Goal: Task Accomplishment & Management: Use online tool/utility

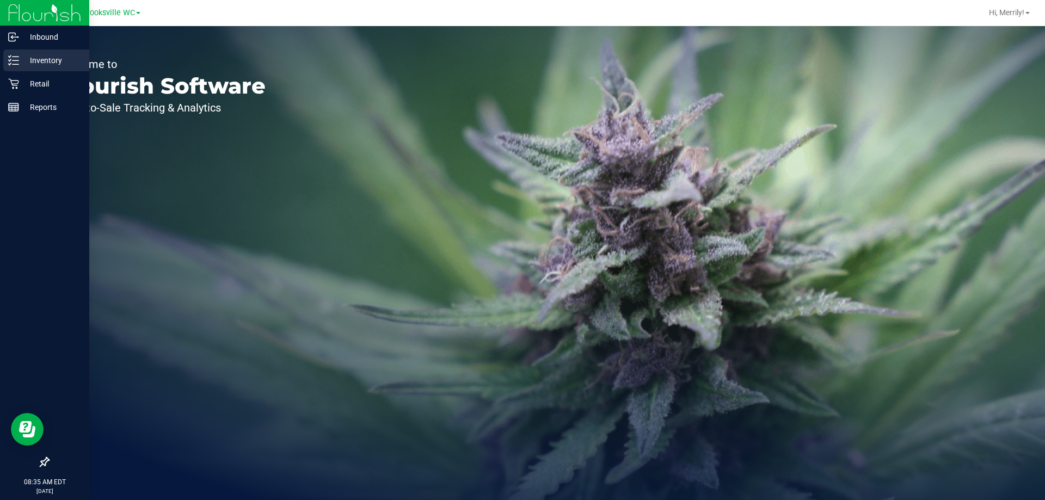
click at [17, 61] on icon at bounding box center [13, 60] width 11 height 11
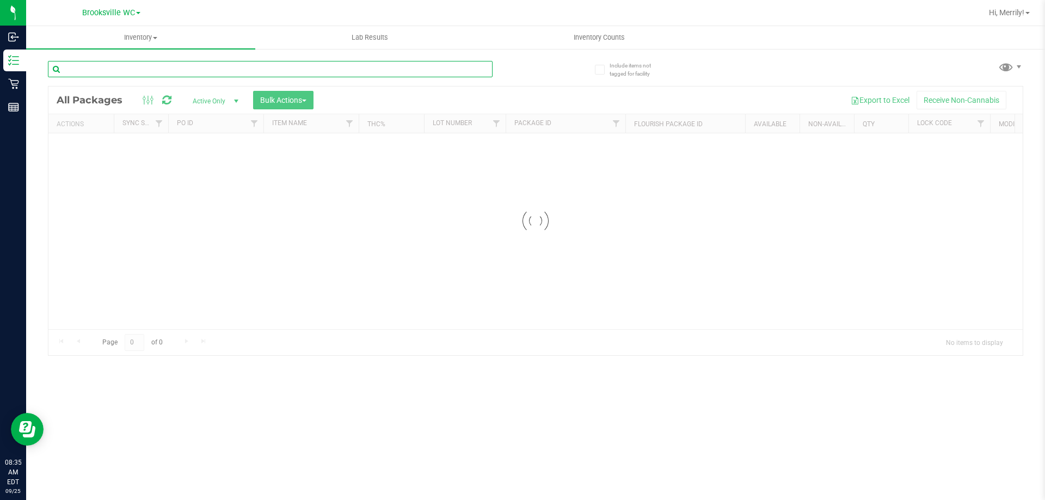
click at [155, 66] on input "text" at bounding box center [270, 69] width 444 height 16
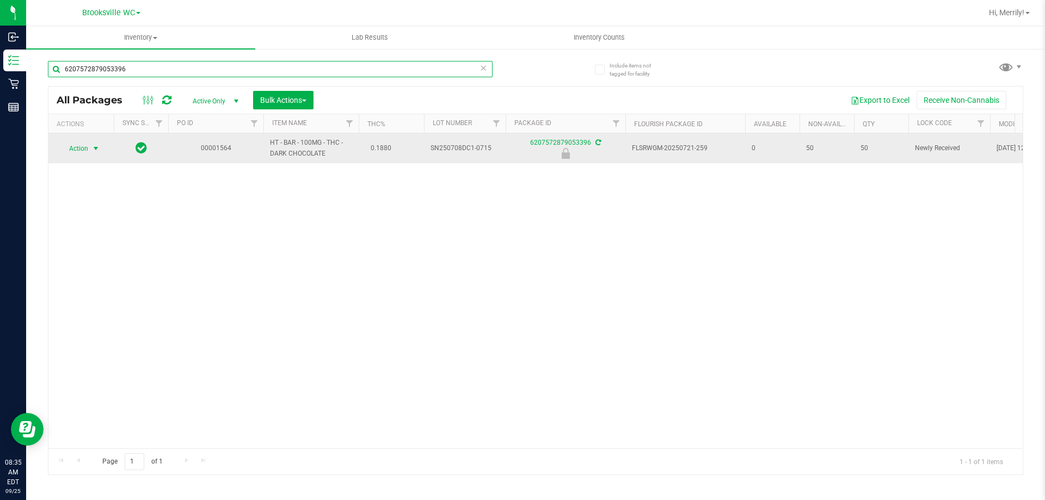
type input "6207572879053396"
click at [100, 147] on span "select" at bounding box center [95, 148] width 9 height 9
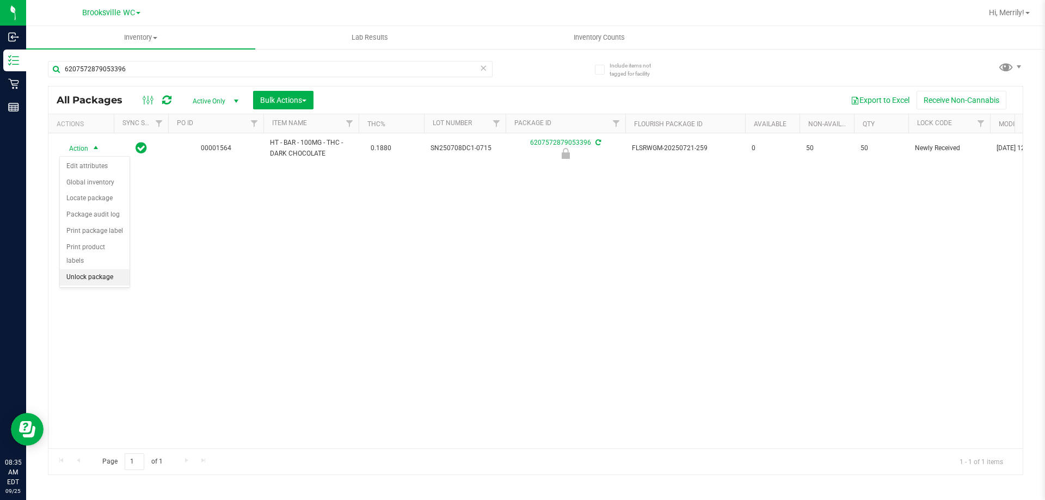
click at [102, 269] on li "Unlock package" at bounding box center [95, 277] width 70 height 16
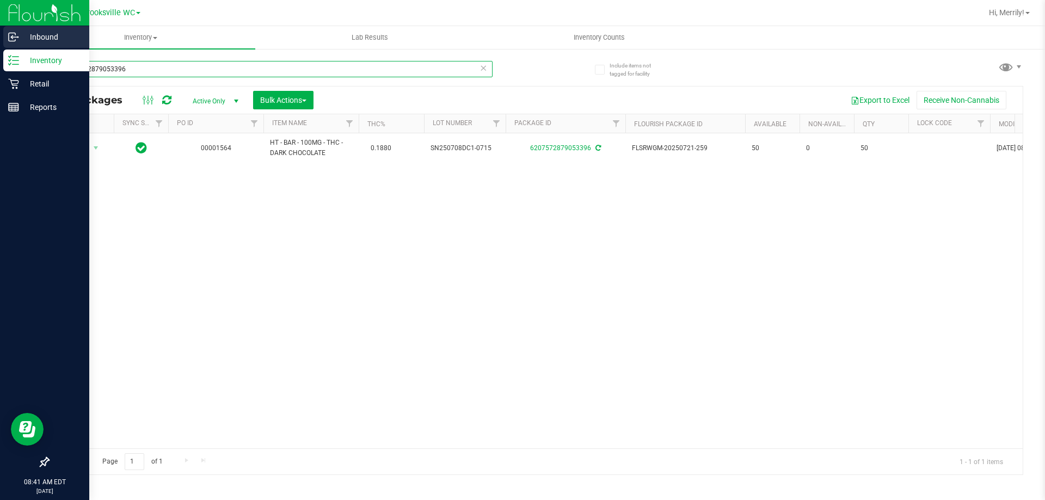
drag, startPoint x: 113, startPoint y: 68, endPoint x: 0, endPoint y: 48, distance: 114.9
click at [0, 48] on div "Inbound Inventory Retail Reports 08:41 AM EDT 09/25/2025 09/25 Brooksville WC H…" at bounding box center [522, 250] width 1045 height 500
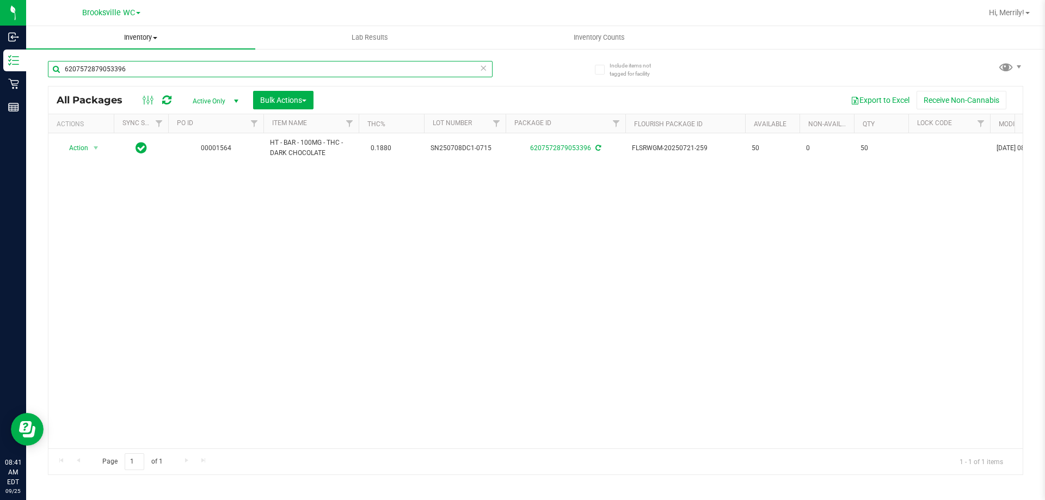
type input "6"
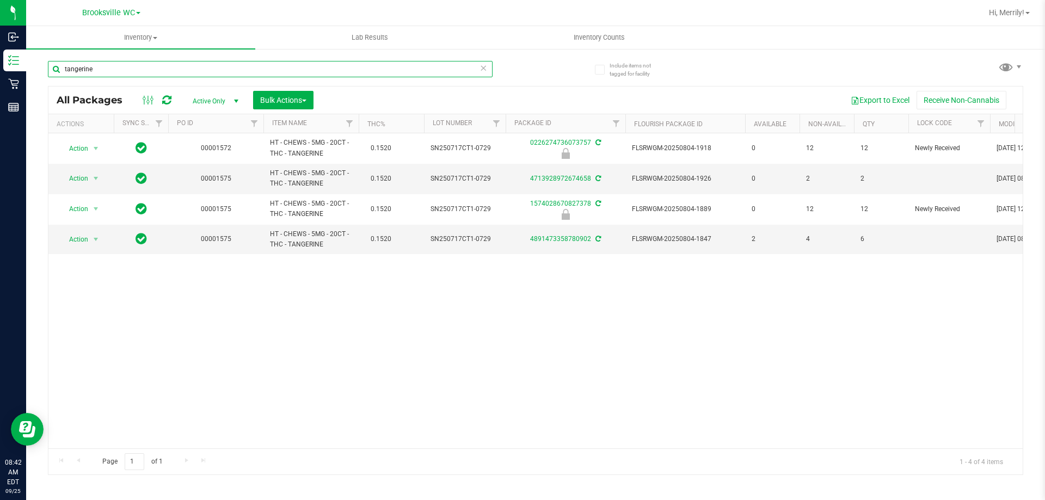
type input "tangerine"
click at [147, 65] on input "tangerine" at bounding box center [270, 69] width 444 height 16
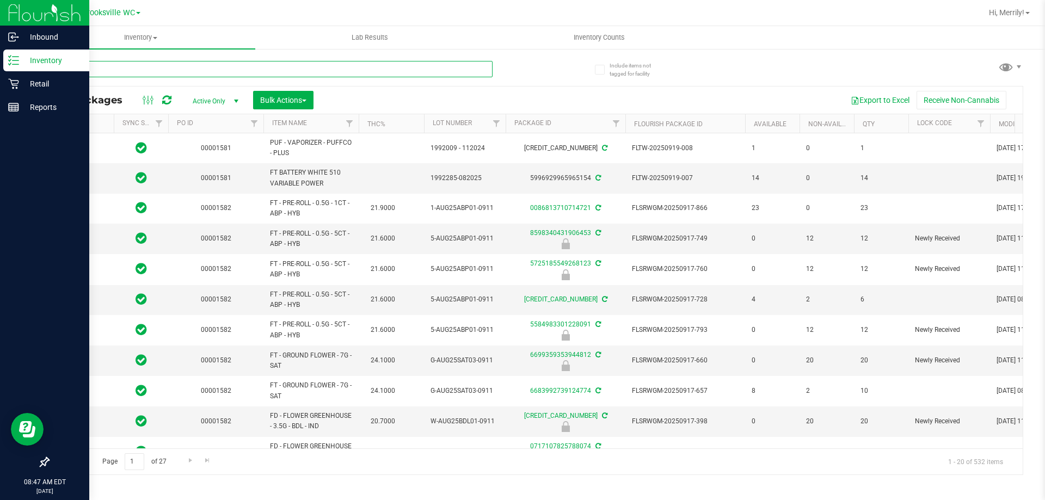
type input "2026-03-16"
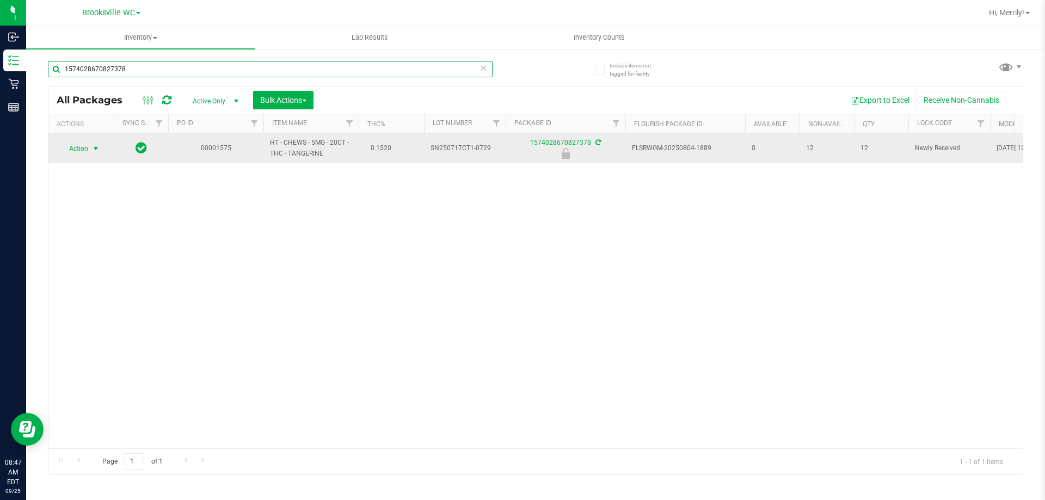
type input "1574028670827378"
click at [95, 150] on span "select" at bounding box center [95, 148] width 9 height 9
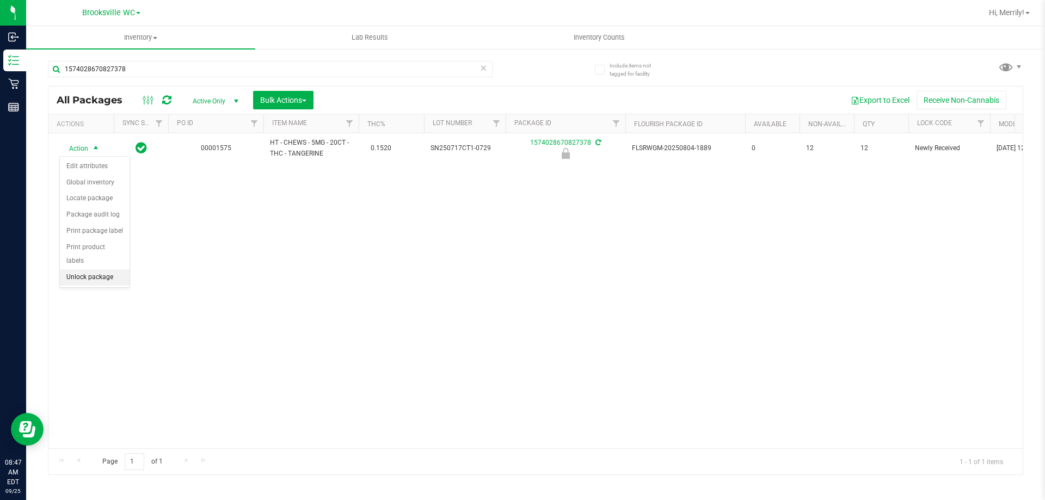
click at [95, 269] on li "Unlock package" at bounding box center [95, 277] width 70 height 16
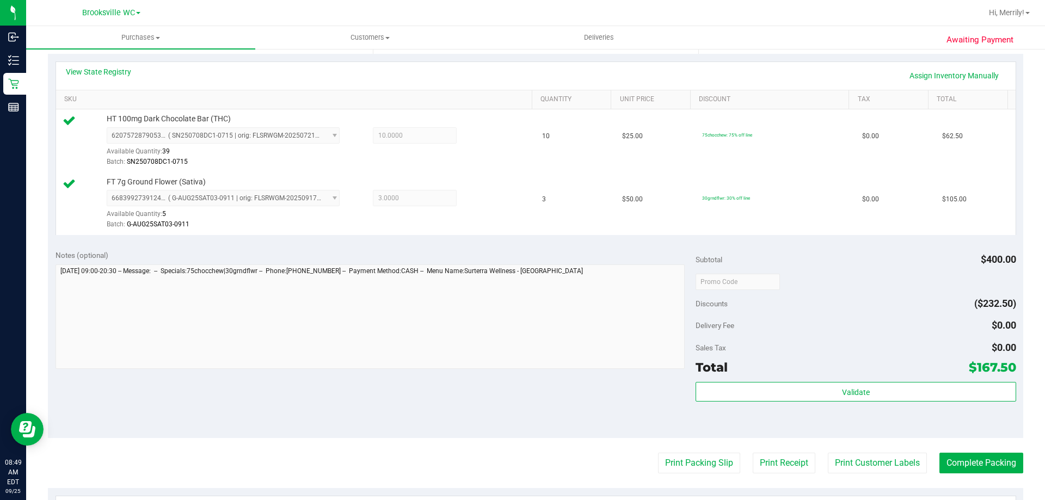
scroll to position [272, 0]
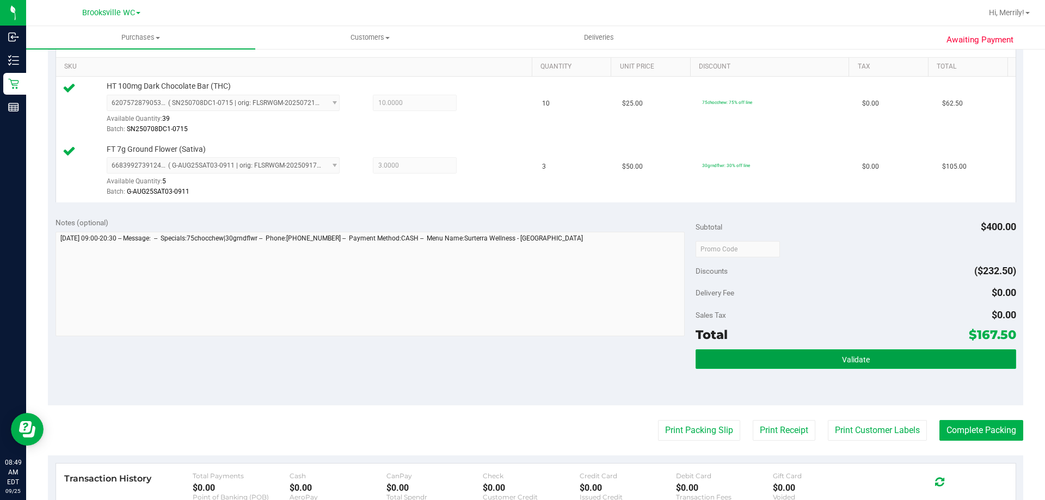
click at [845, 360] on span "Validate" at bounding box center [856, 359] width 28 height 9
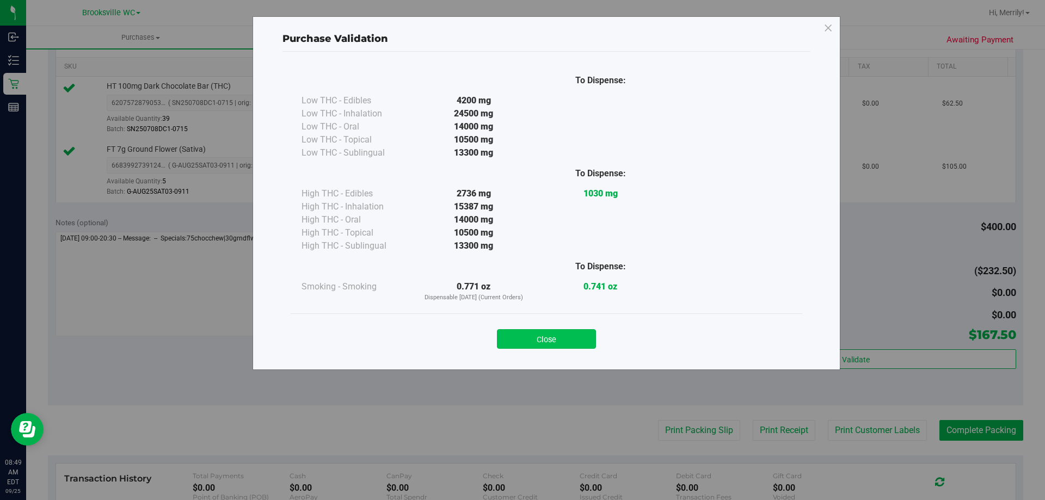
click at [547, 332] on button "Close" at bounding box center [546, 339] width 99 height 20
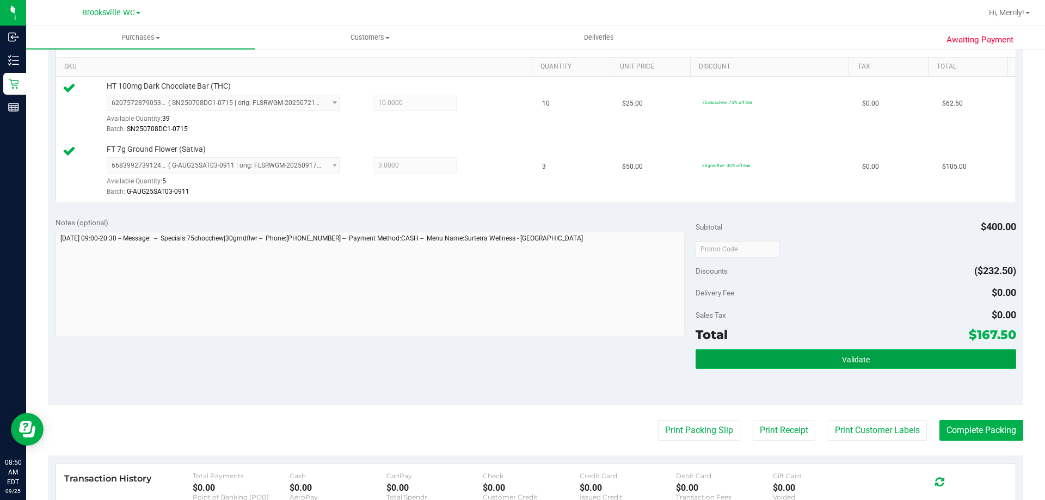
click at [854, 355] on span "Validate" at bounding box center [856, 359] width 28 height 9
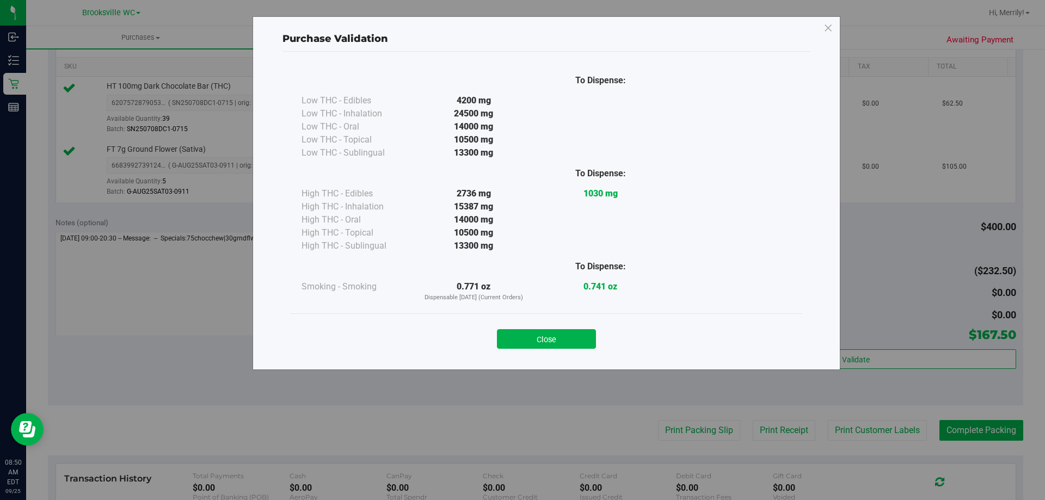
click at [541, 341] on button "Close" at bounding box center [546, 339] width 99 height 20
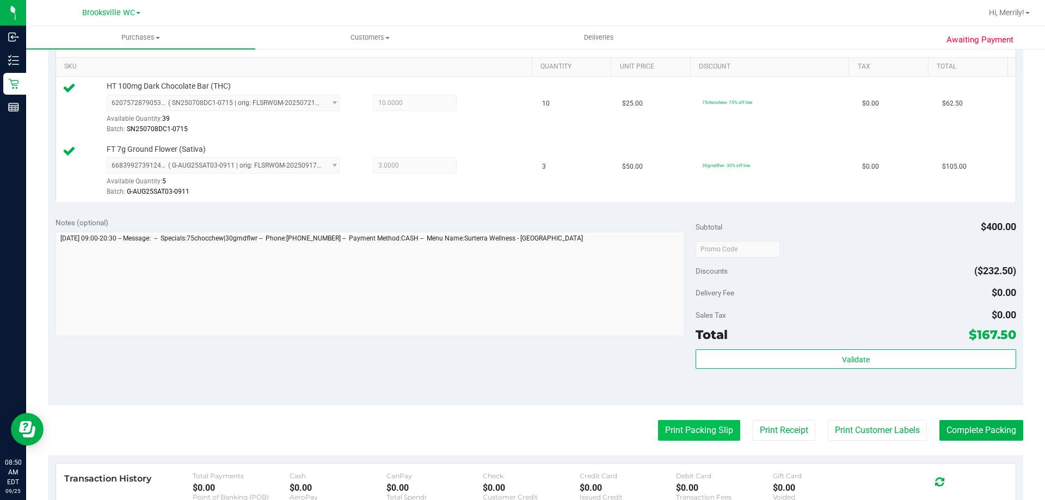
click at [684, 435] on button "Print Packing Slip" at bounding box center [699, 430] width 82 height 21
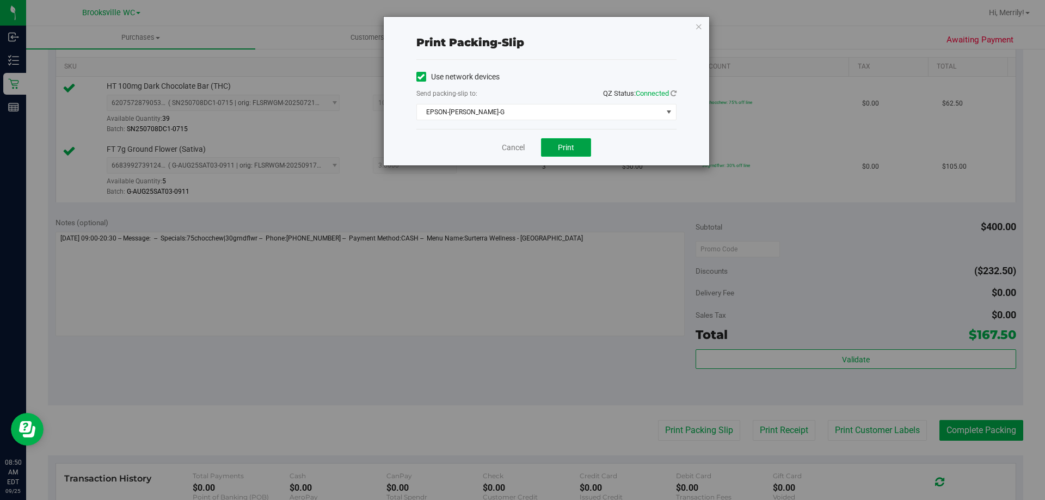
click at [566, 141] on button "Print" at bounding box center [566, 147] width 50 height 18
click at [510, 143] on link "Cancel" at bounding box center [513, 147] width 23 height 11
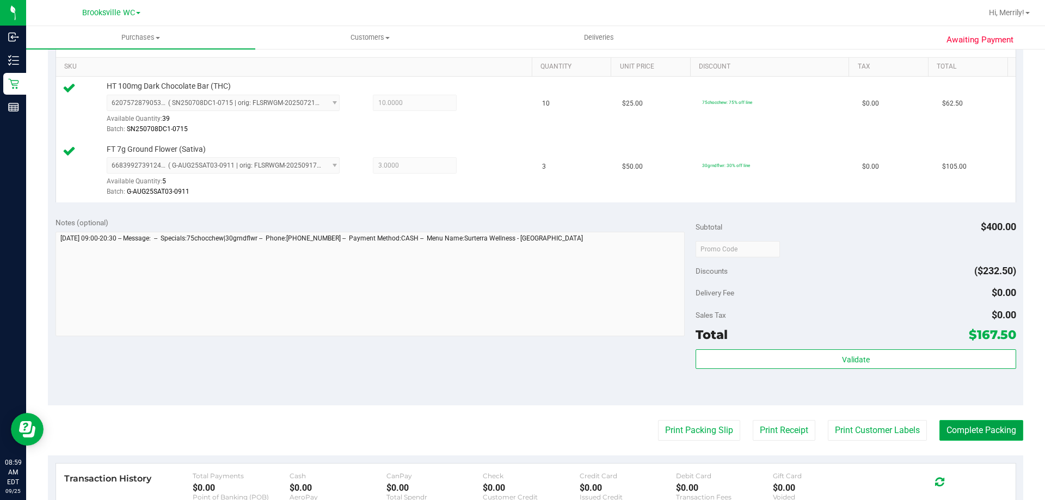
click at [955, 424] on button "Complete Packing" at bounding box center [981, 430] width 84 height 21
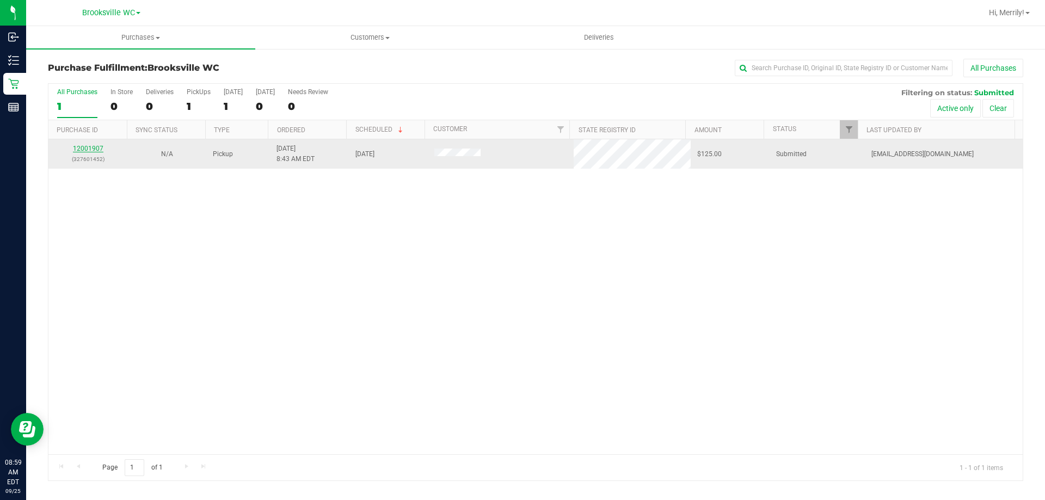
click at [97, 147] on link "12001907" at bounding box center [88, 149] width 30 height 8
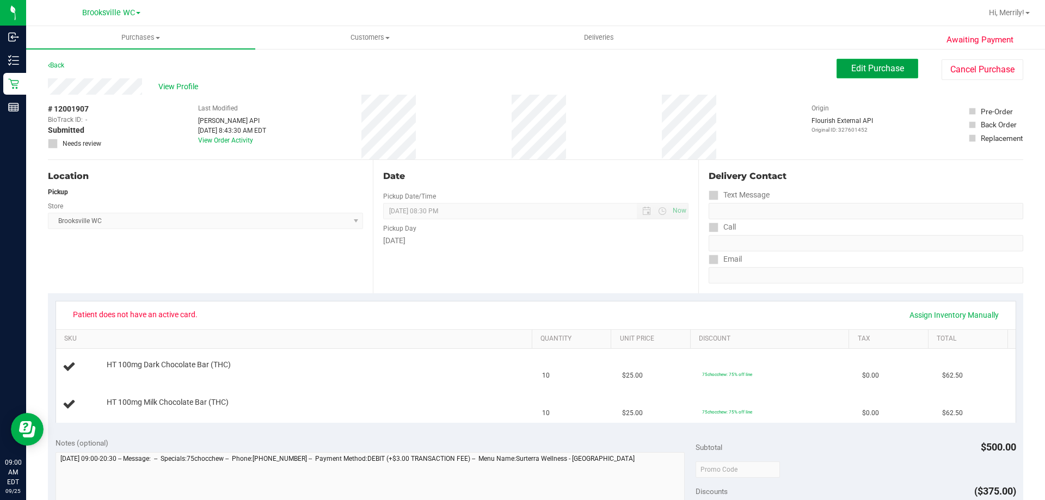
click at [863, 70] on span "Edit Purchase" at bounding box center [877, 68] width 53 height 10
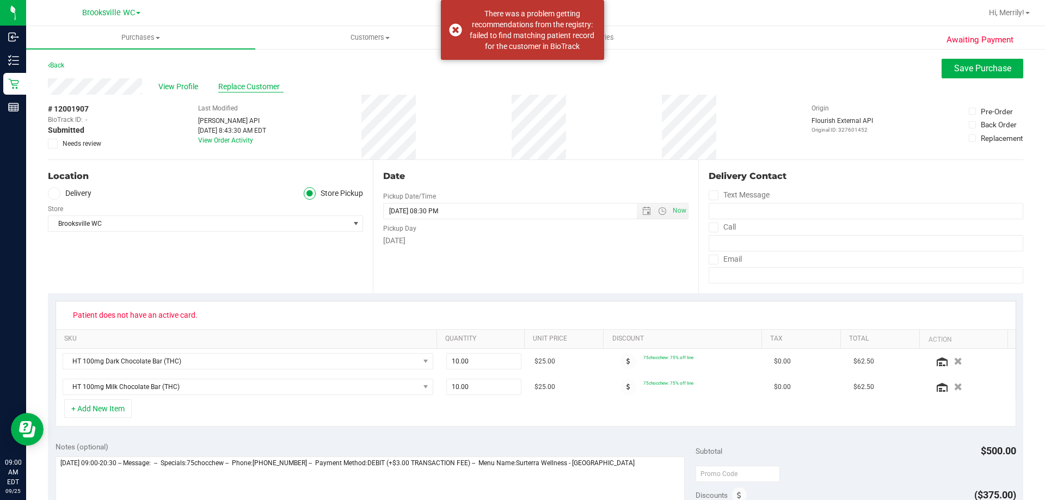
click at [243, 84] on span "Replace Customer" at bounding box center [250, 86] width 65 height 11
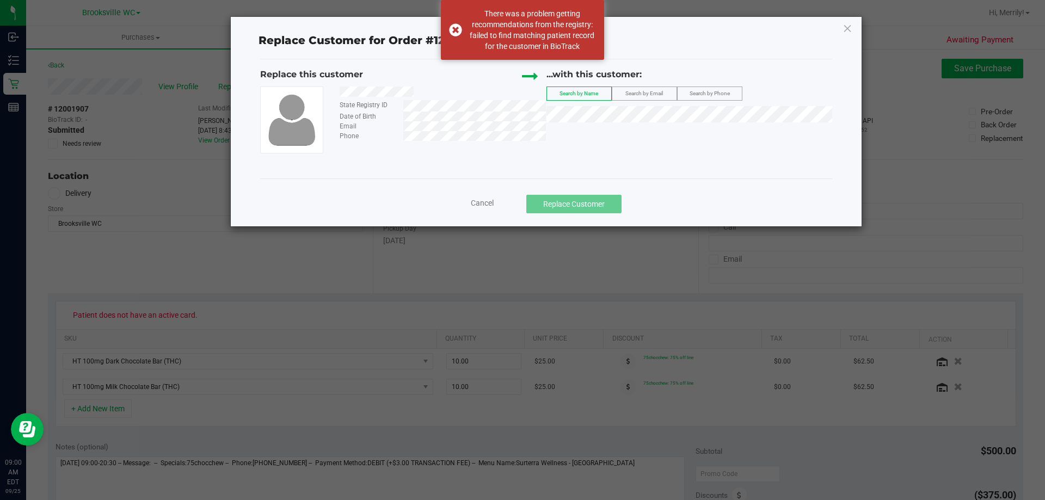
click at [419, 90] on div at bounding box center [438, 94] width 214 height 14
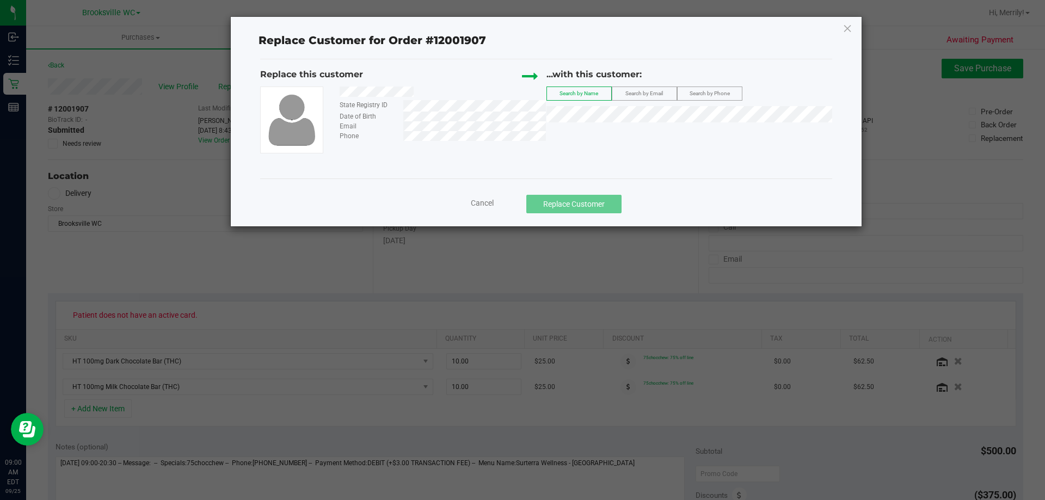
click at [425, 95] on div at bounding box center [438, 94] width 214 height 14
click at [592, 128] on li "Lizabeth Ireland" at bounding box center [689, 132] width 285 height 15
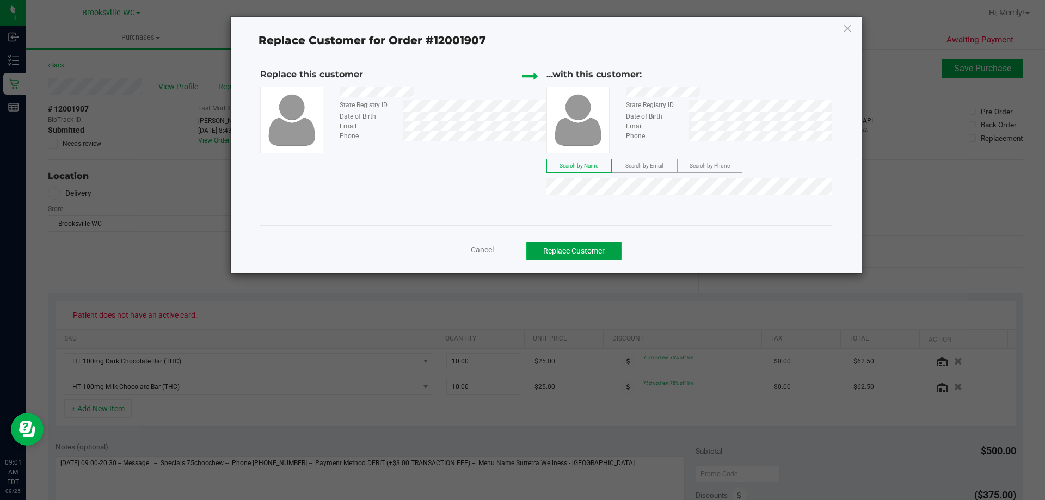
click at [591, 253] on button "Replace Customer" at bounding box center [573, 251] width 95 height 18
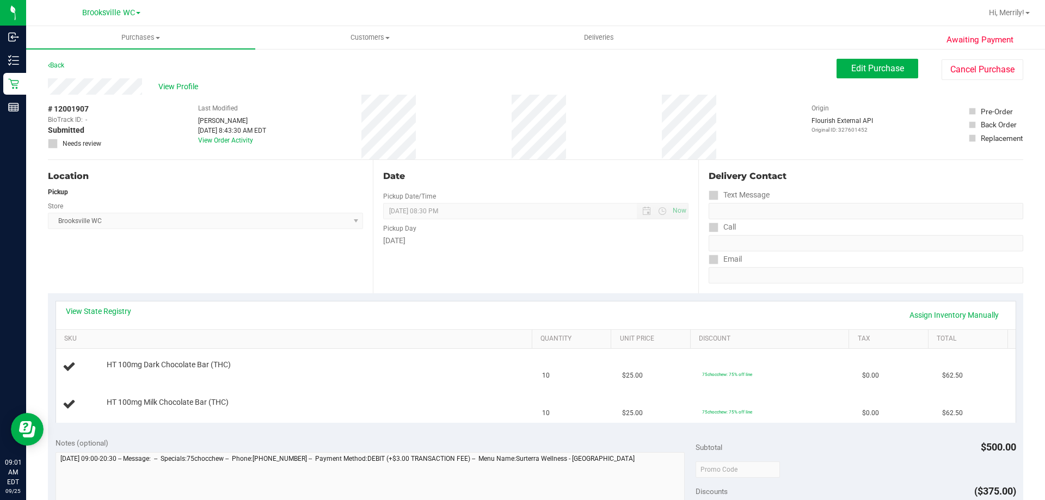
click at [113, 305] on div "View State Registry Assign Inventory Manually" at bounding box center [535, 315] width 959 height 28
click at [113, 311] on link "View State Registry" at bounding box center [98, 311] width 65 height 11
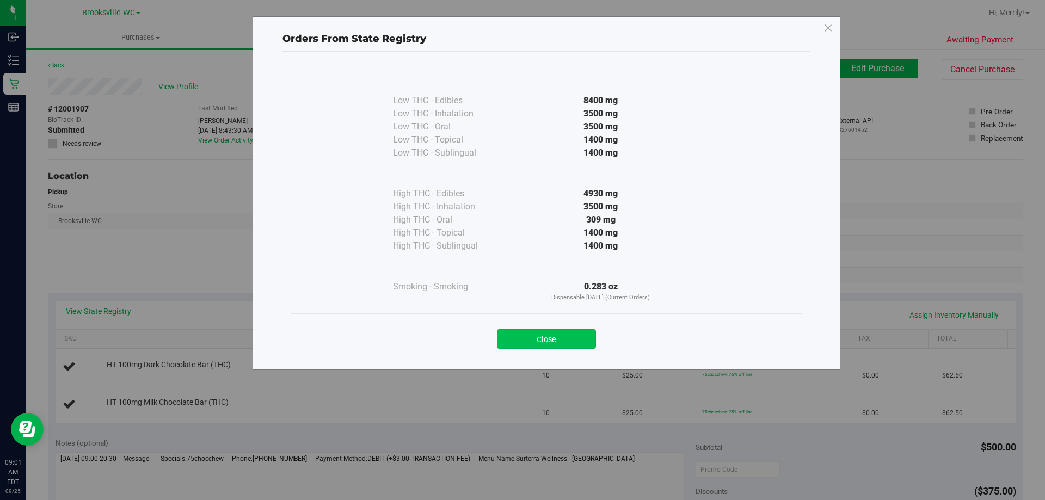
click at [529, 338] on button "Close" at bounding box center [546, 339] width 99 height 20
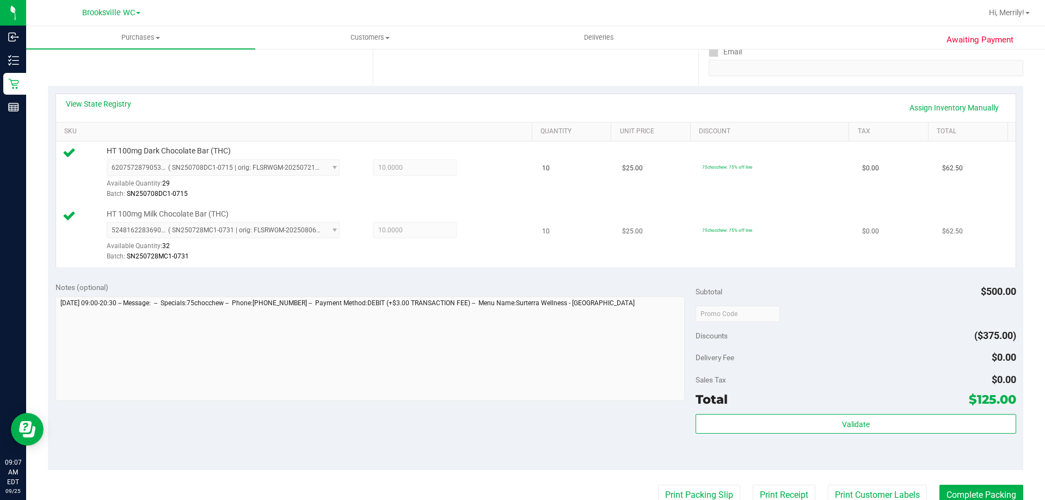
scroll to position [272, 0]
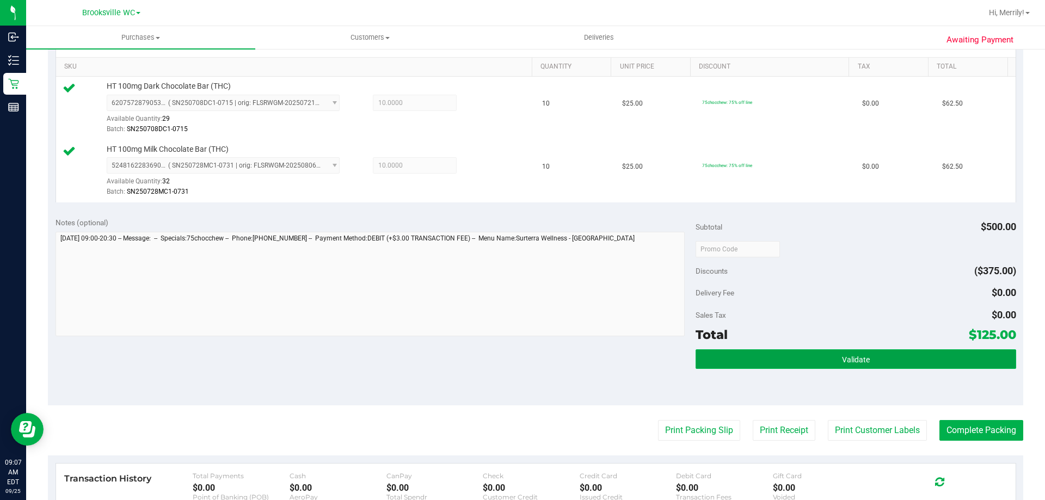
click at [867, 357] on button "Validate" at bounding box center [855, 359] width 320 height 20
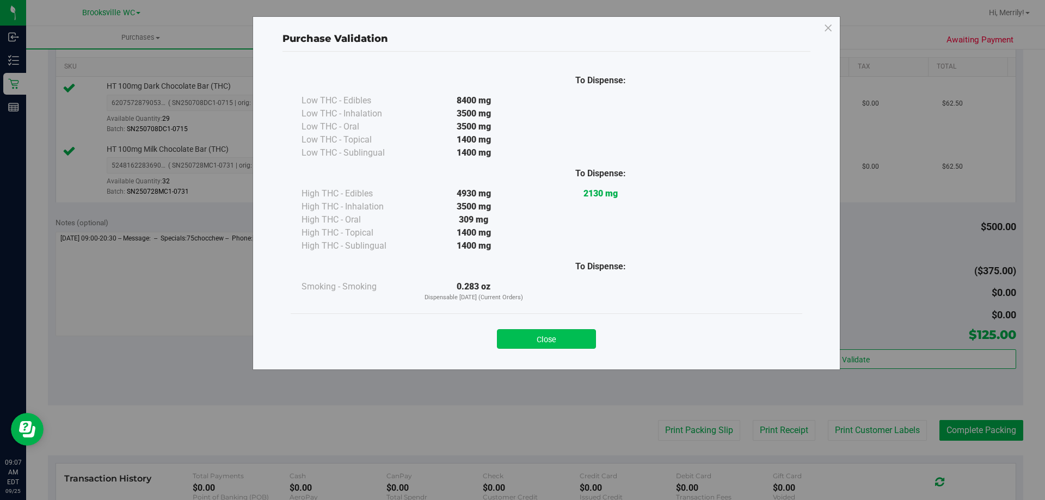
click at [552, 338] on button "Close" at bounding box center [546, 339] width 99 height 20
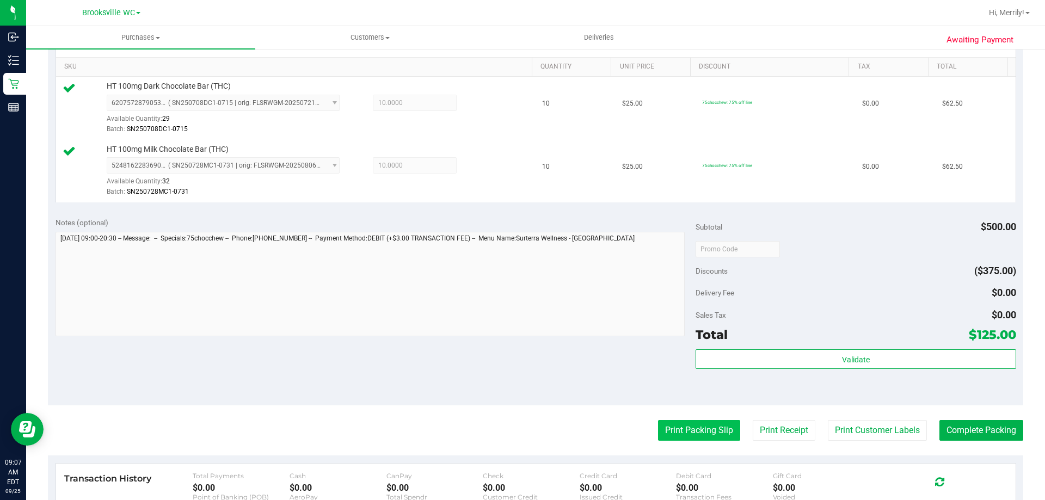
click at [691, 435] on button "Print Packing Slip" at bounding box center [699, 430] width 82 height 21
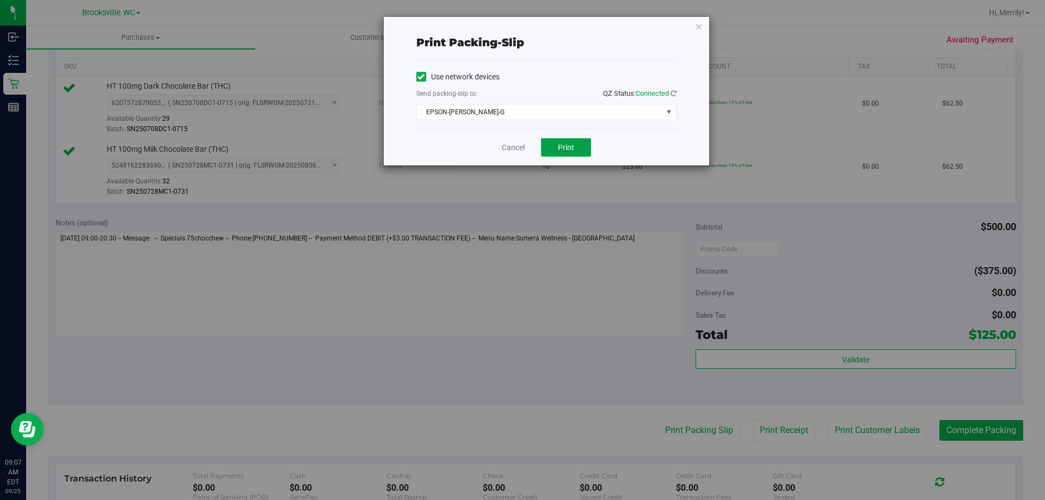
click at [560, 146] on span "Print" at bounding box center [566, 147] width 16 height 9
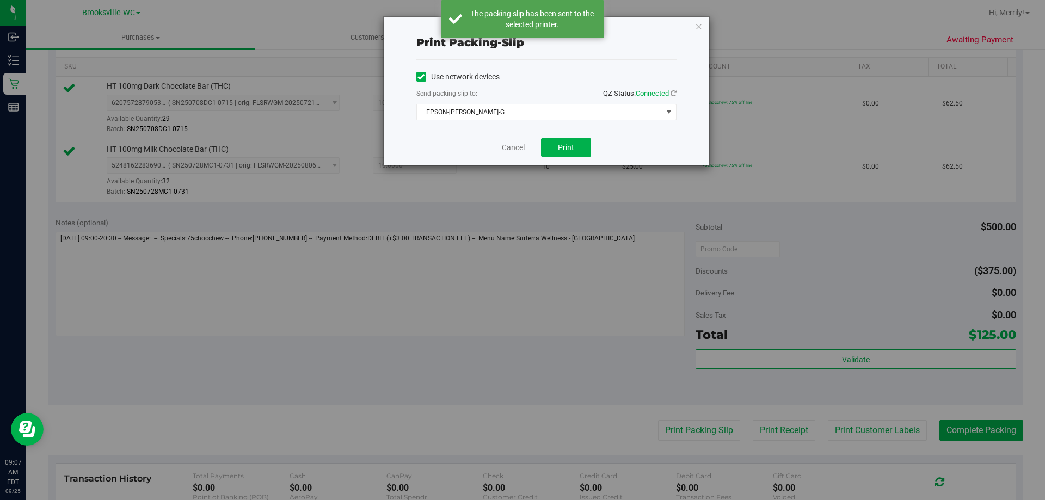
click at [517, 151] on link "Cancel" at bounding box center [513, 147] width 23 height 11
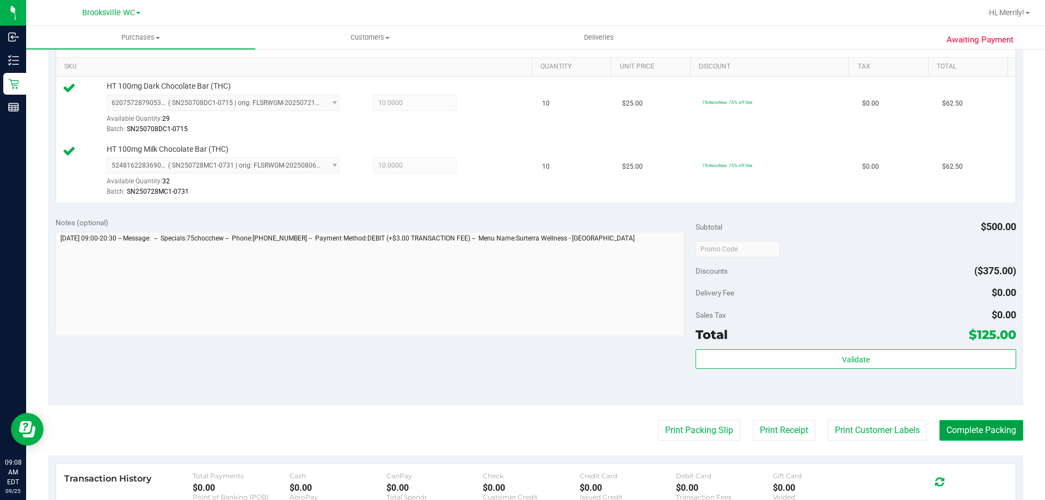
click at [973, 436] on button "Complete Packing" at bounding box center [981, 430] width 84 height 21
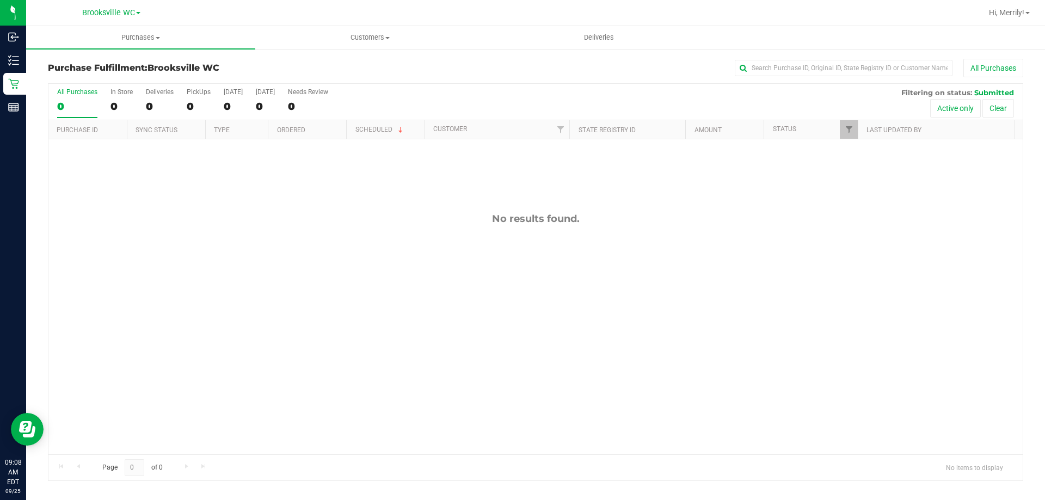
click at [128, 247] on div "No results found." at bounding box center [535, 333] width 974 height 388
click at [281, 213] on div "No results found." at bounding box center [535, 219] width 974 height 12
click at [411, 236] on div "No results found." at bounding box center [535, 333] width 974 height 388
click at [334, 218] on div "No results found." at bounding box center [535, 219] width 974 height 12
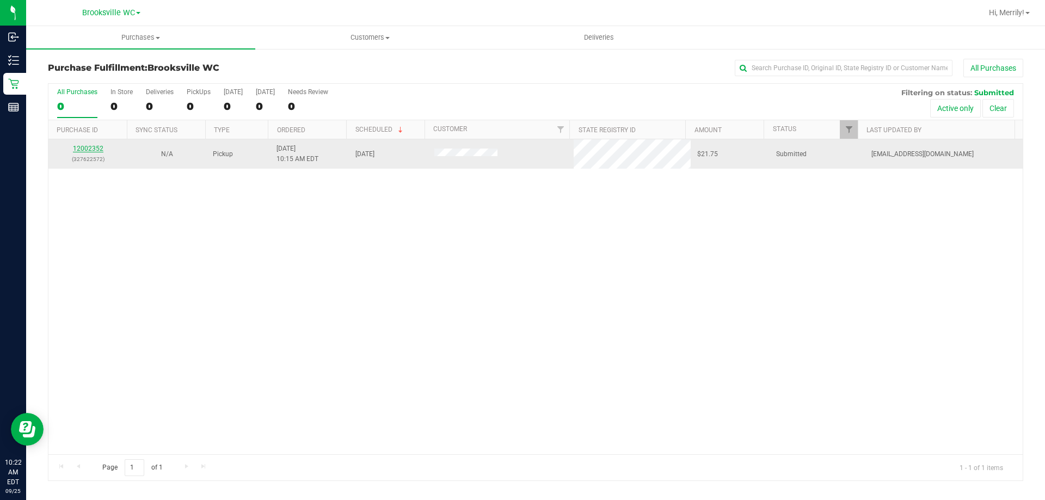
click at [87, 149] on link "12002352" at bounding box center [88, 149] width 30 height 8
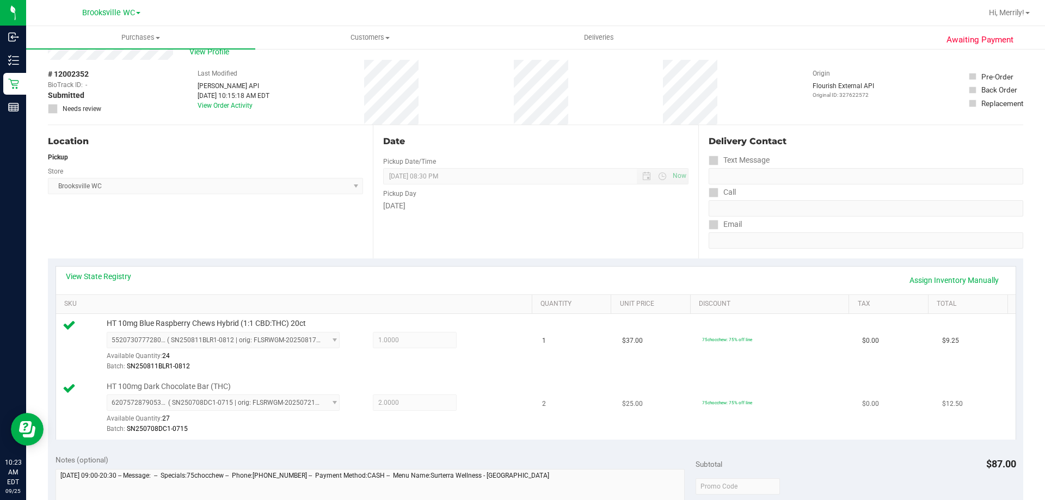
scroll to position [272, 0]
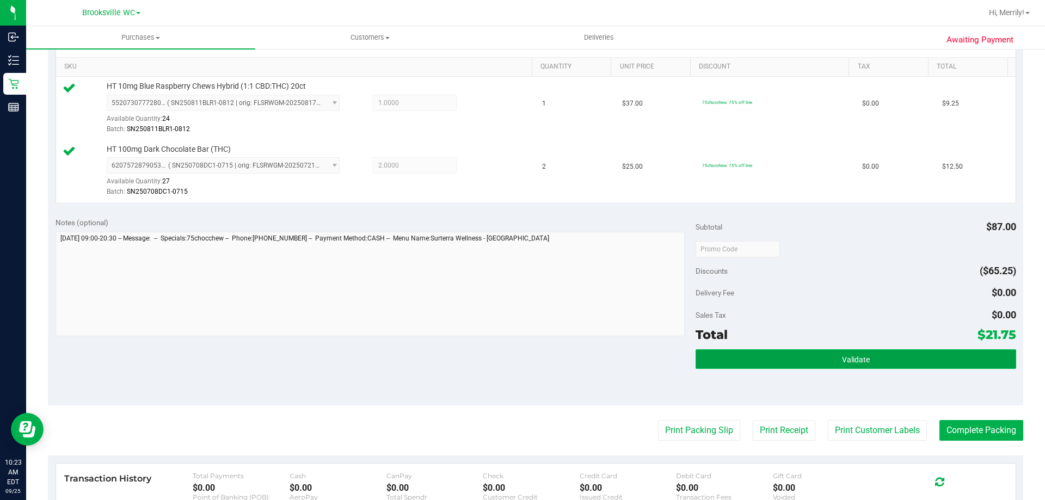
click at [826, 356] on button "Validate" at bounding box center [855, 359] width 320 height 20
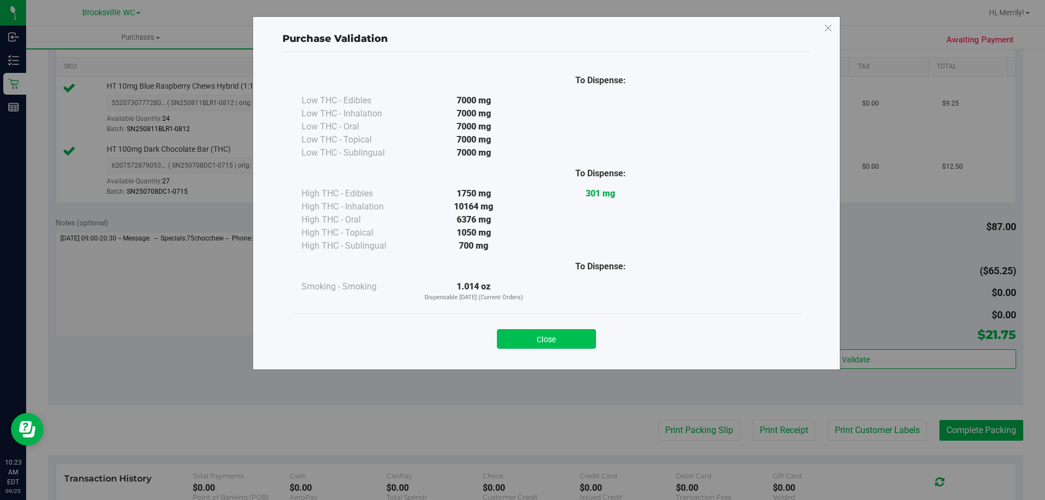
click at [541, 334] on button "Close" at bounding box center [546, 339] width 99 height 20
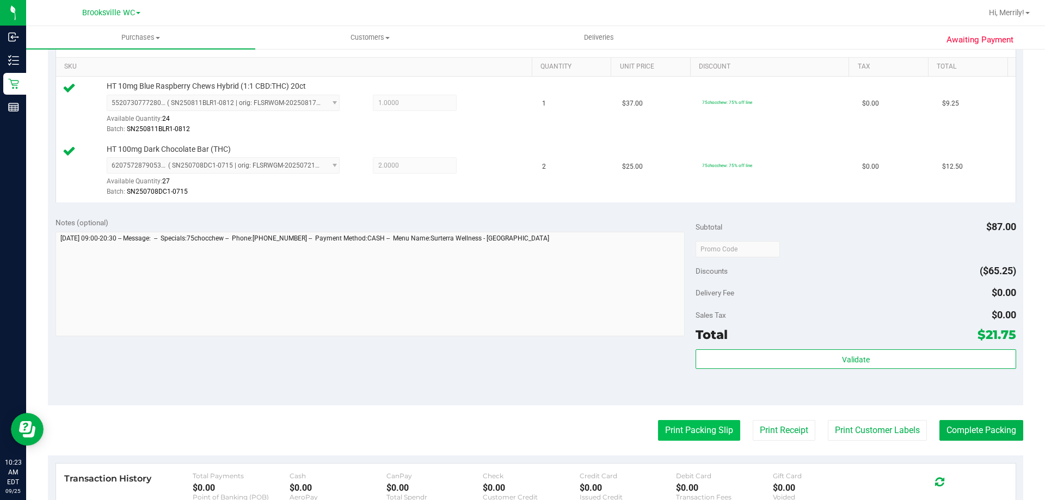
click at [684, 433] on button "Print Packing Slip" at bounding box center [699, 430] width 82 height 21
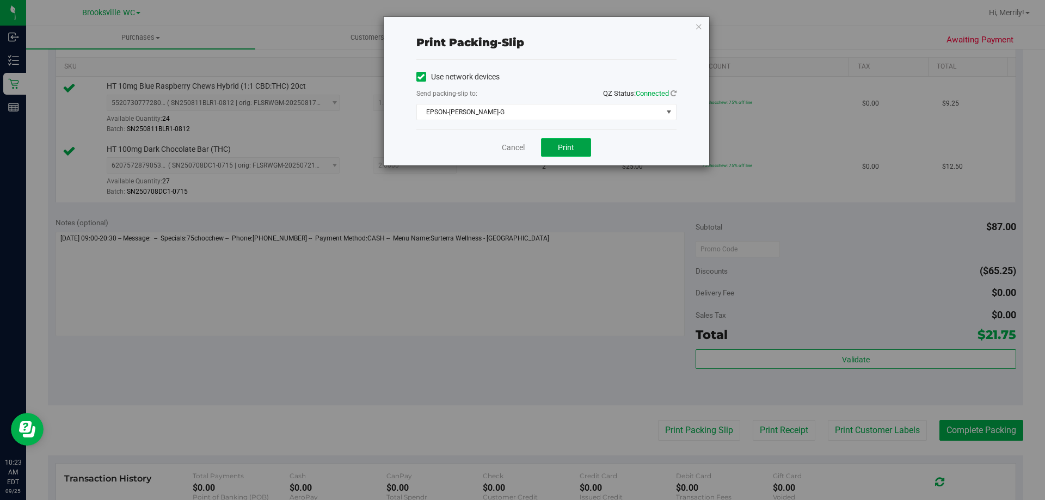
click at [559, 145] on span "Print" at bounding box center [566, 147] width 16 height 9
click at [509, 151] on link "Cancel" at bounding box center [513, 147] width 23 height 11
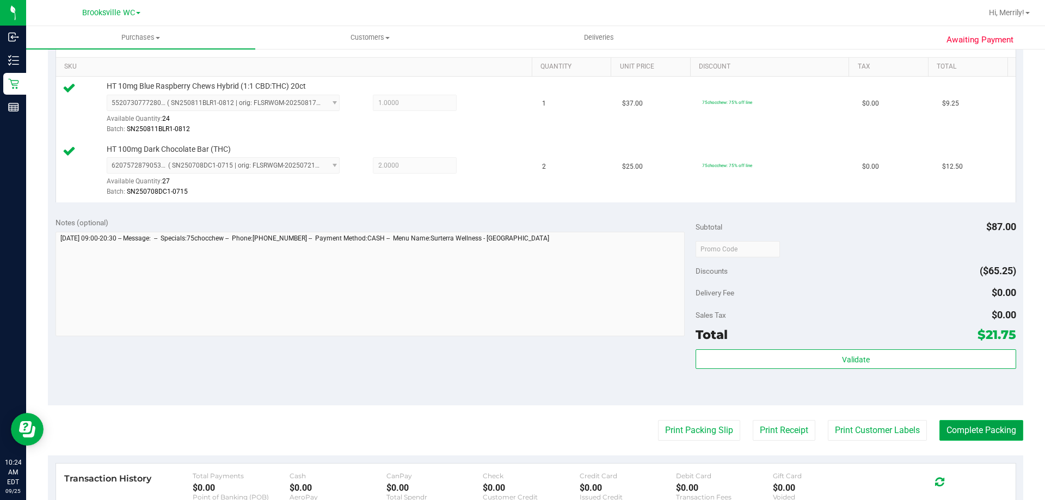
click at [958, 430] on button "Complete Packing" at bounding box center [981, 430] width 84 height 21
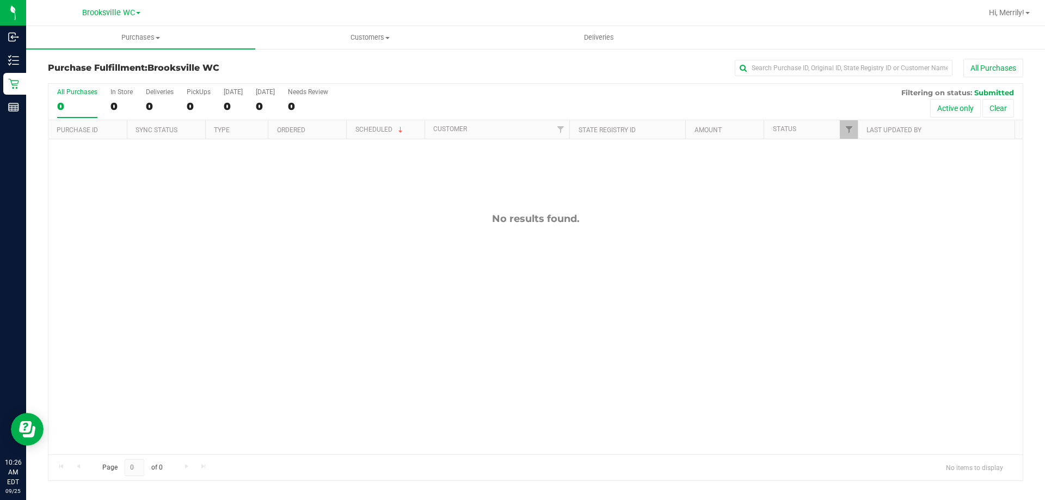
click at [368, 301] on div "No results found." at bounding box center [535, 333] width 974 height 388
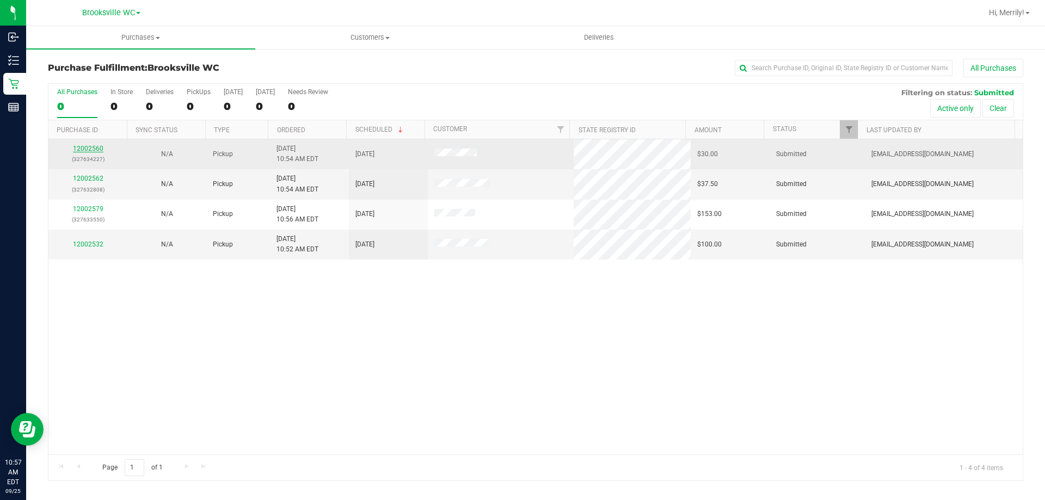
click at [85, 148] on link "12002560" at bounding box center [88, 149] width 30 height 8
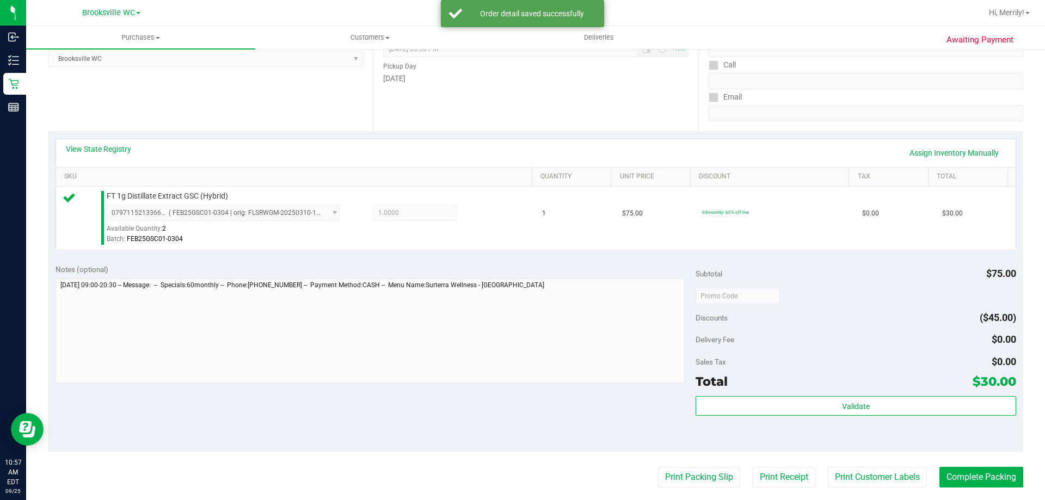
scroll to position [163, 0]
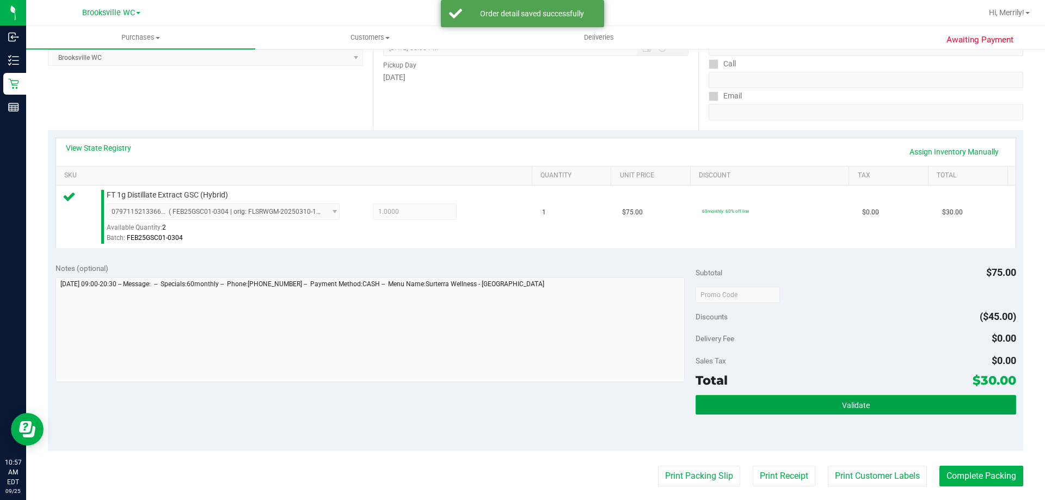
click at [833, 408] on button "Validate" at bounding box center [855, 405] width 320 height 20
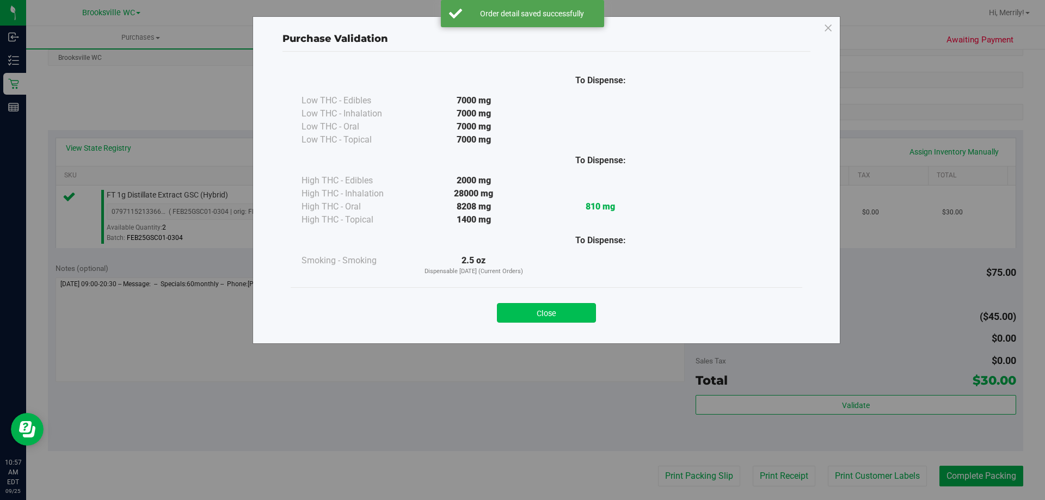
click at [557, 312] on button "Close" at bounding box center [546, 313] width 99 height 20
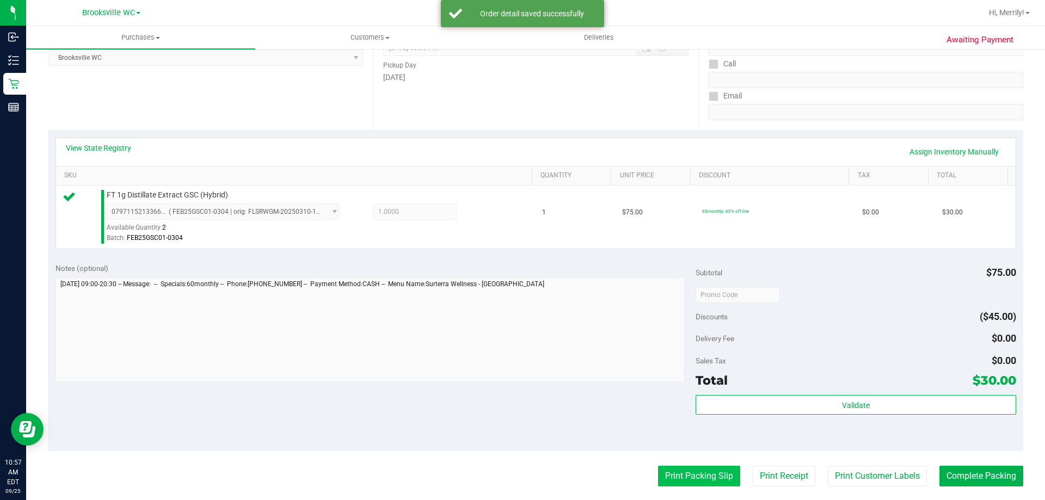
click at [685, 484] on button "Print Packing Slip" at bounding box center [699, 476] width 82 height 21
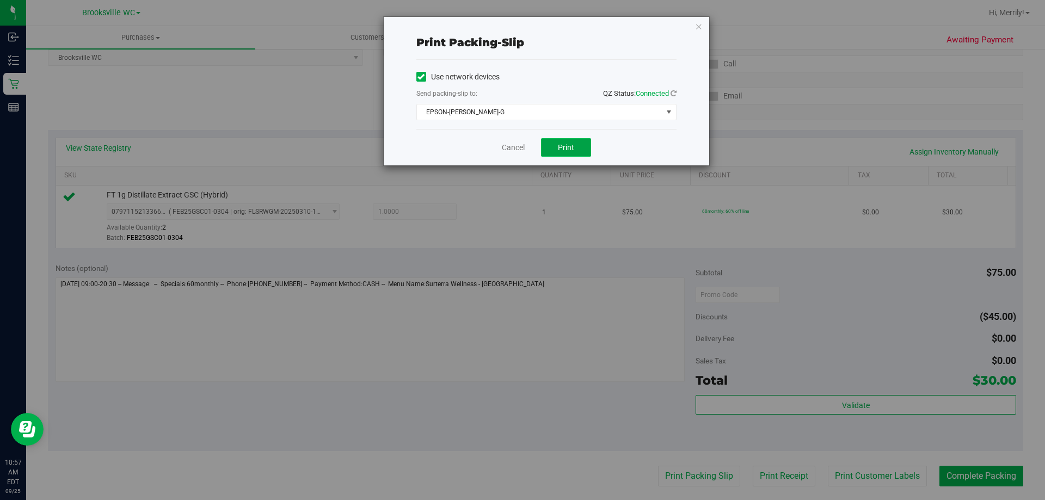
click at [566, 145] on span "Print" at bounding box center [566, 147] width 16 height 9
click at [515, 145] on link "Cancel" at bounding box center [513, 147] width 23 height 11
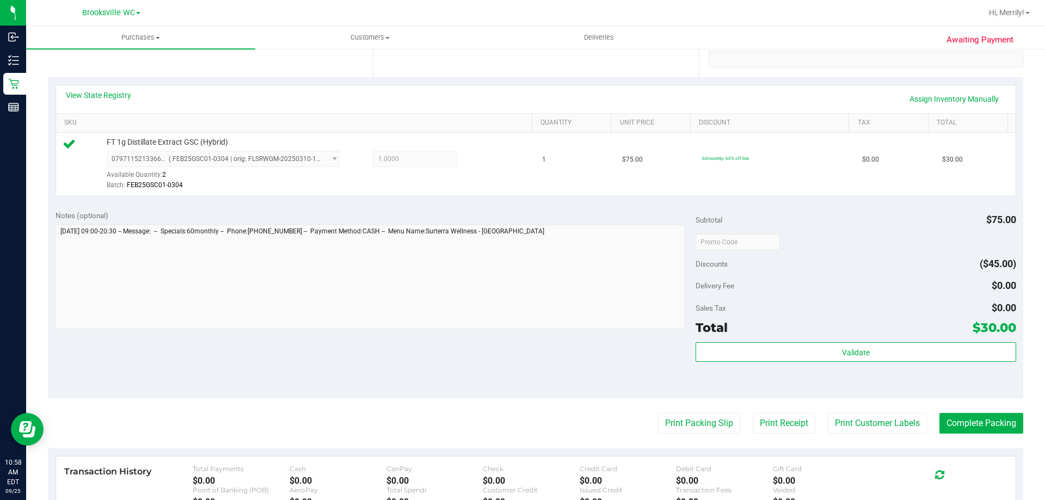
scroll to position [218, 0]
drag, startPoint x: 959, startPoint y: 418, endPoint x: 979, endPoint y: 402, distance: 26.3
click at [968, 414] on button "Complete Packing" at bounding box center [981, 421] width 84 height 21
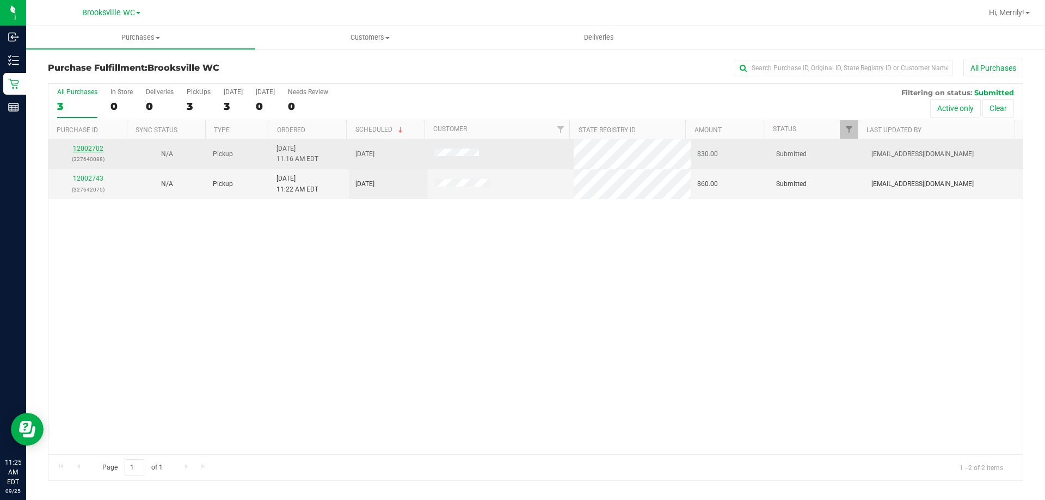
click at [84, 150] on link "12002702" at bounding box center [88, 149] width 30 height 8
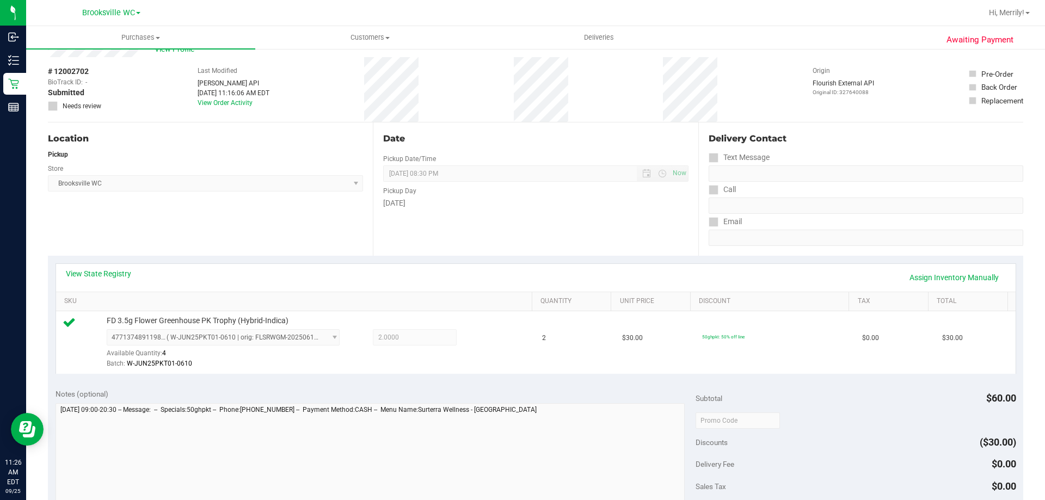
scroll to position [218, 0]
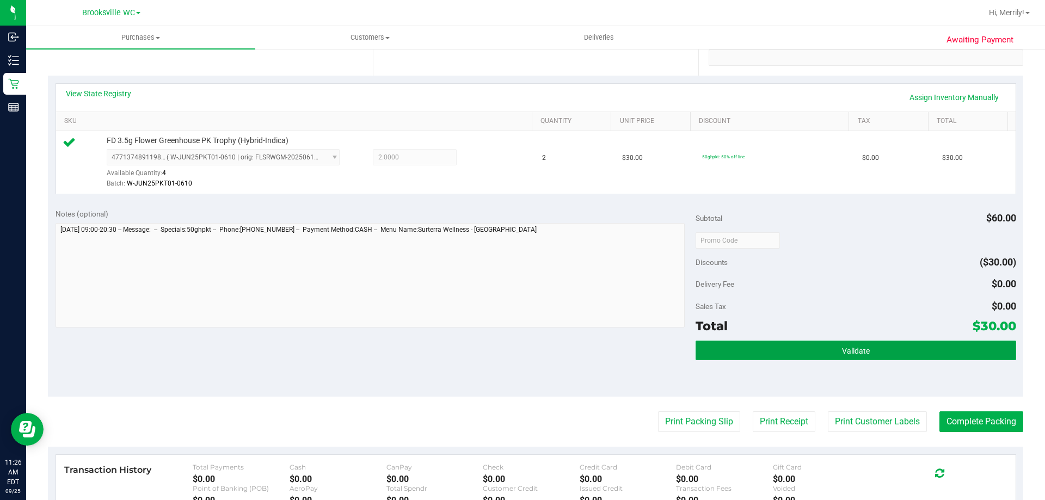
click at [819, 349] on button "Validate" at bounding box center [855, 351] width 320 height 20
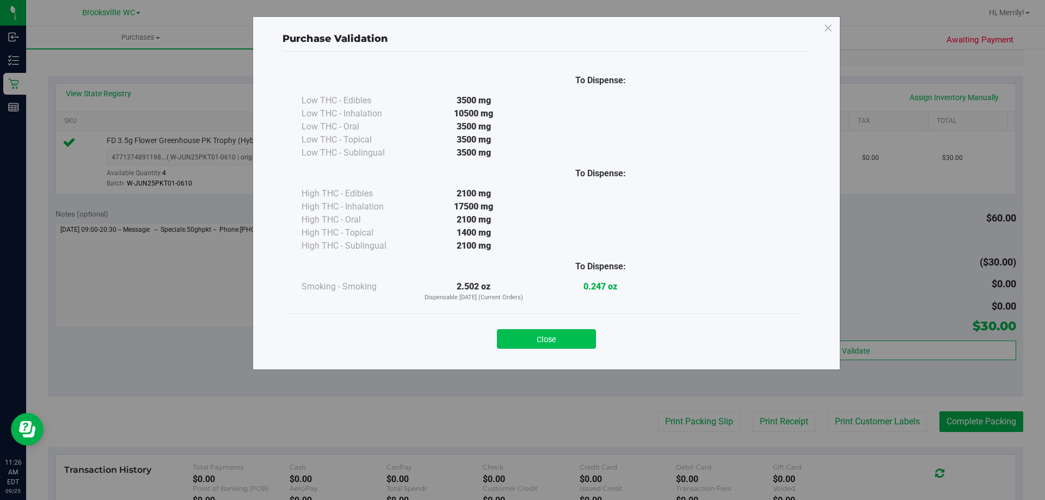
click at [550, 332] on button "Close" at bounding box center [546, 339] width 99 height 20
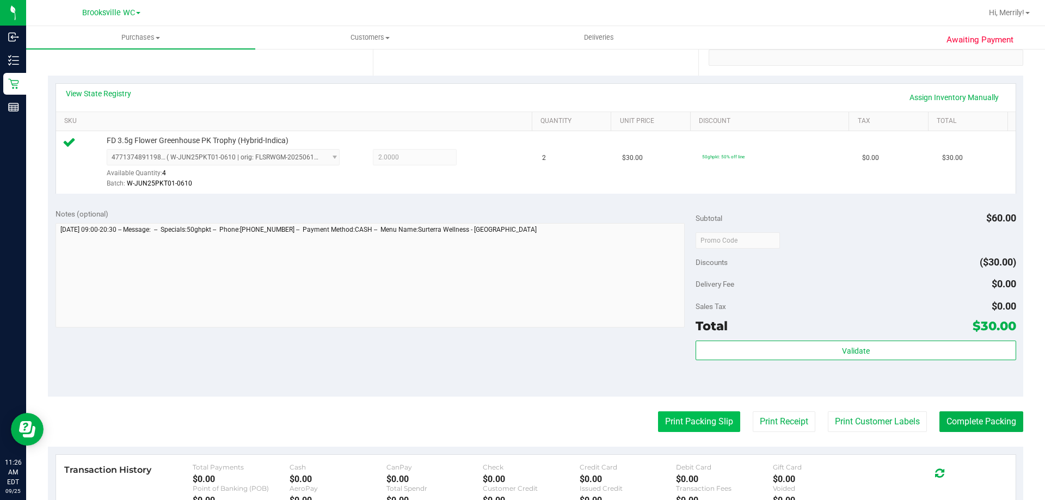
click at [707, 419] on button "Print Packing Slip" at bounding box center [699, 421] width 82 height 21
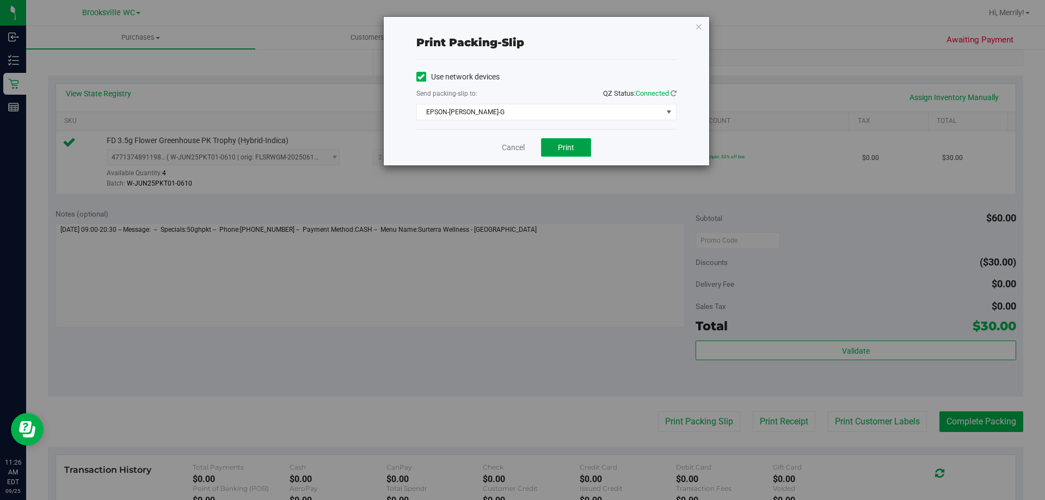
click at [551, 148] on button "Print" at bounding box center [566, 147] width 50 height 18
click at [514, 146] on link "Cancel" at bounding box center [513, 147] width 23 height 11
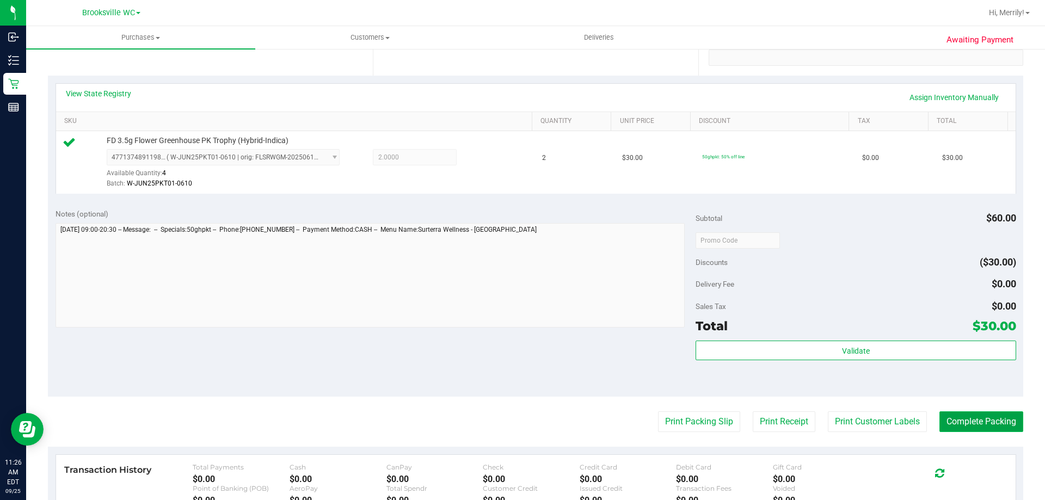
click at [968, 417] on button "Complete Packing" at bounding box center [981, 421] width 84 height 21
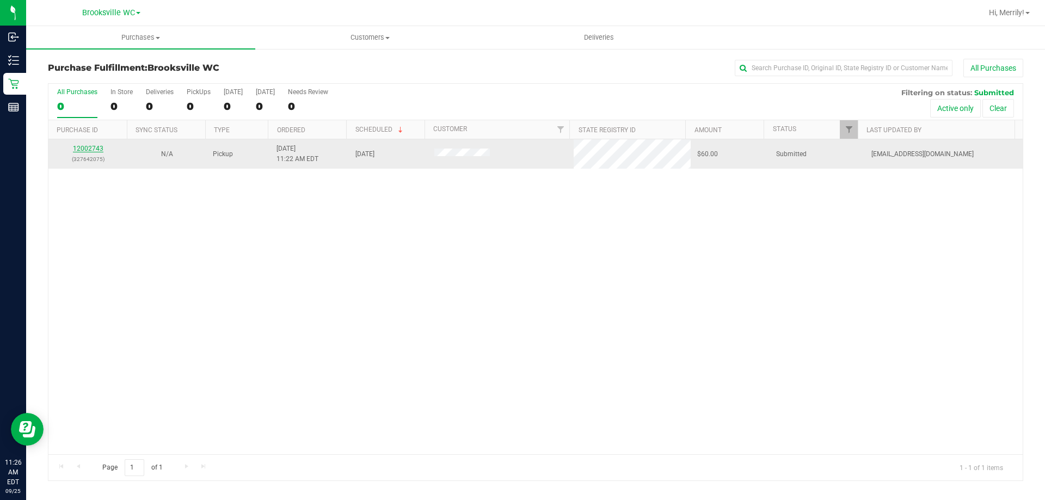
click at [99, 147] on link "12002743" at bounding box center [88, 149] width 30 height 8
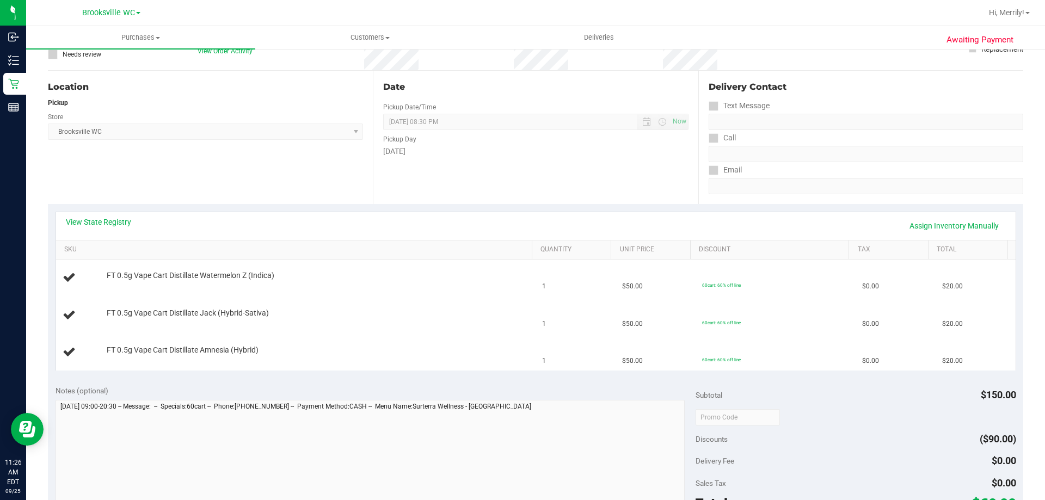
scroll to position [109, 0]
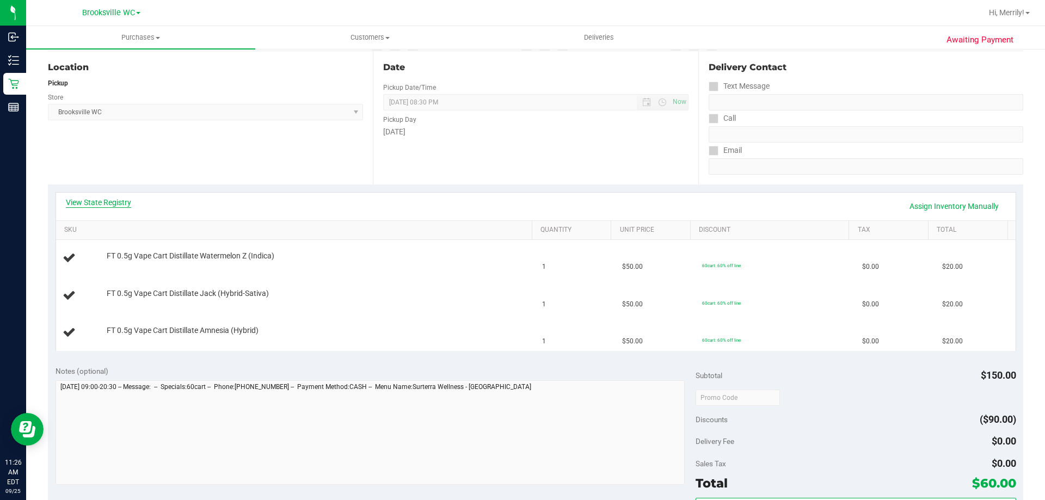
click at [88, 206] on link "View State Registry" at bounding box center [98, 202] width 65 height 11
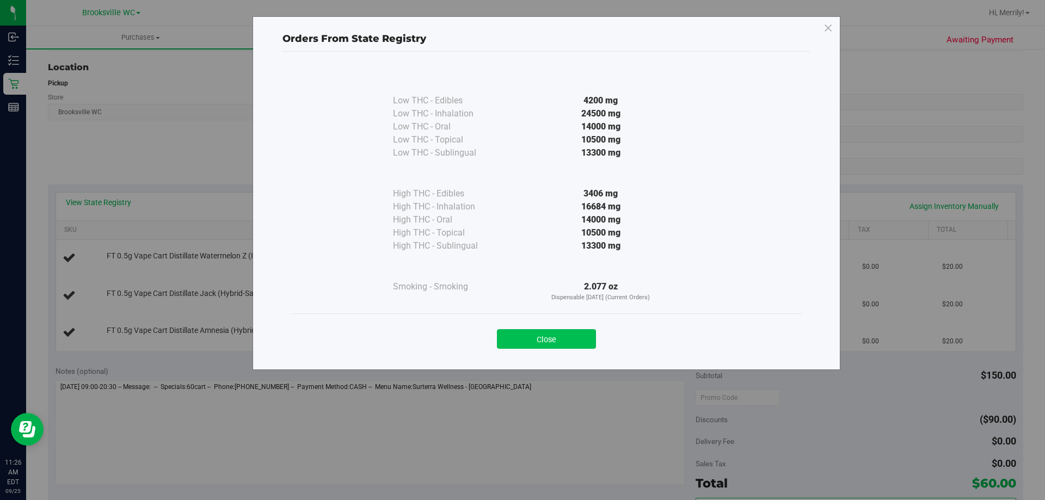
click at [537, 345] on button "Close" at bounding box center [546, 339] width 99 height 20
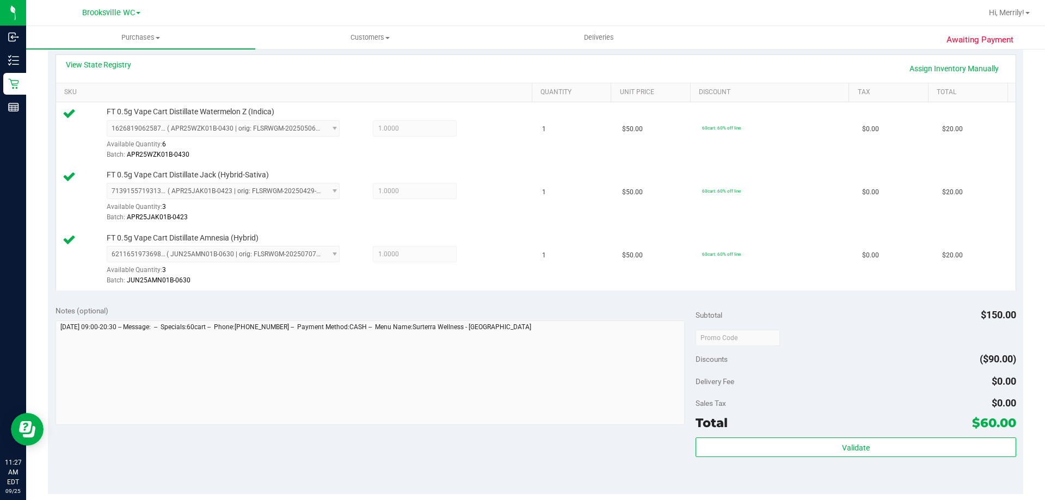
scroll to position [272, 0]
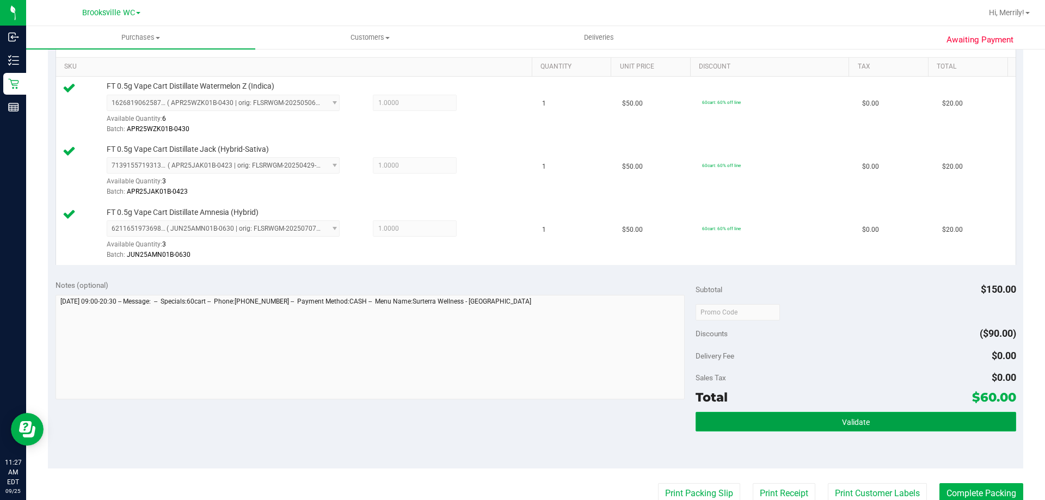
click at [859, 422] on span "Validate" at bounding box center [856, 422] width 28 height 9
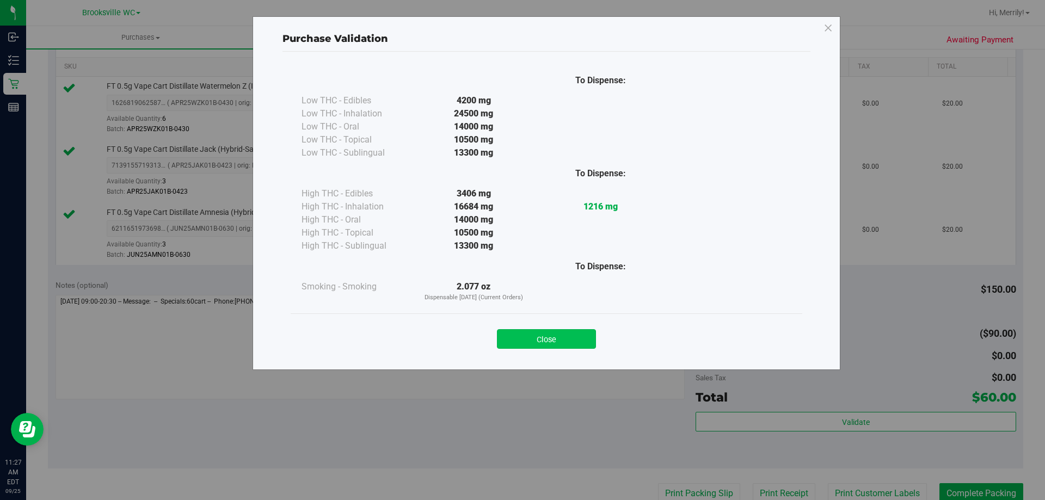
click at [554, 334] on button "Close" at bounding box center [546, 339] width 99 height 20
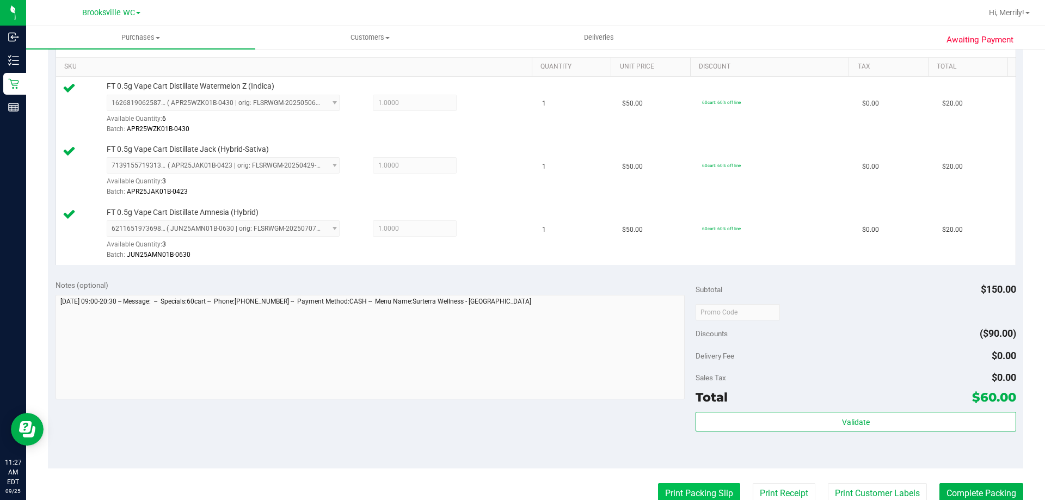
click at [695, 486] on button "Print Packing Slip" at bounding box center [699, 493] width 82 height 21
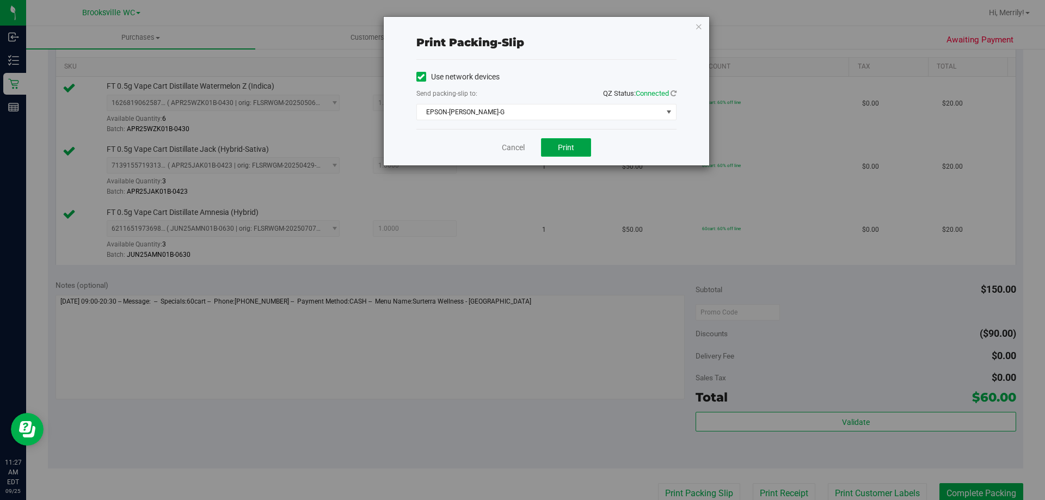
click at [563, 151] on span "Print" at bounding box center [566, 147] width 16 height 9
click at [515, 145] on link "Cancel" at bounding box center [513, 147] width 23 height 11
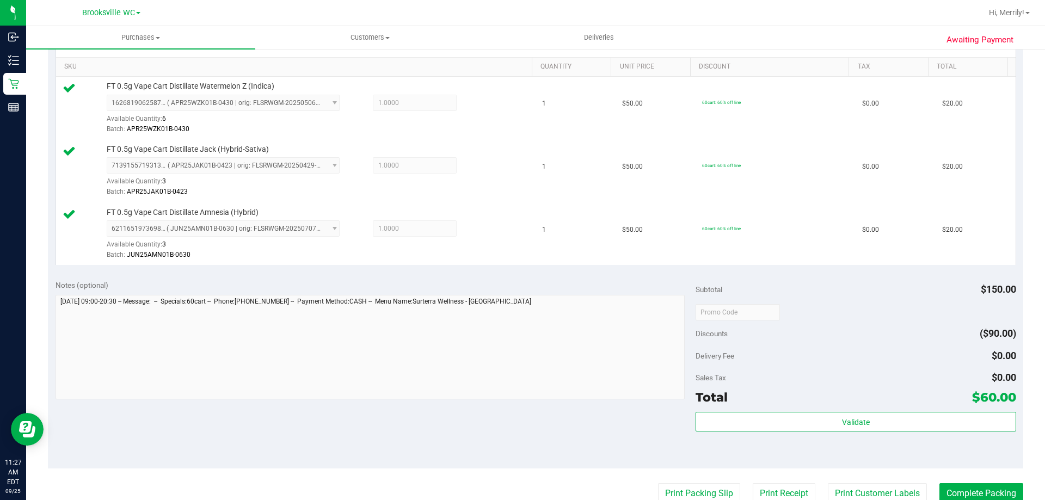
scroll to position [276, 0]
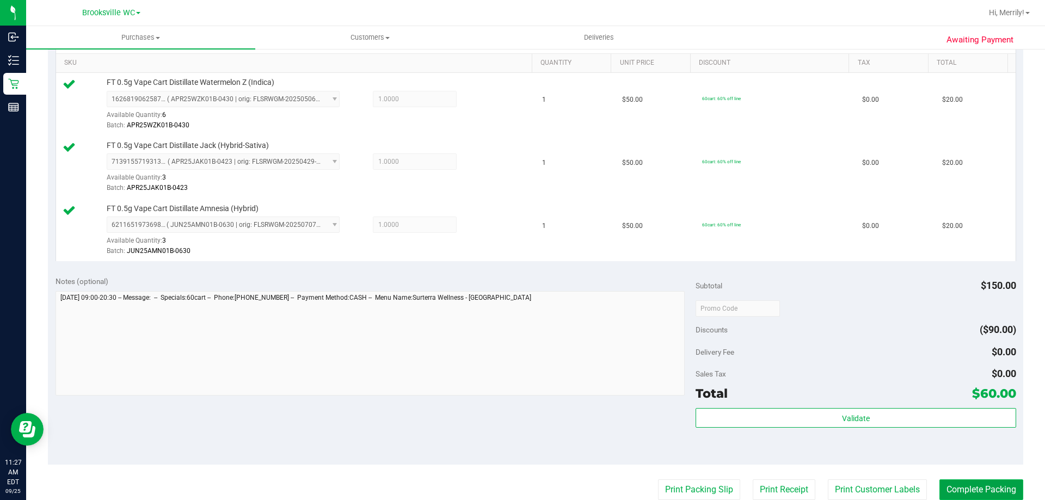
click at [958, 491] on button "Complete Packing" at bounding box center [981, 489] width 84 height 21
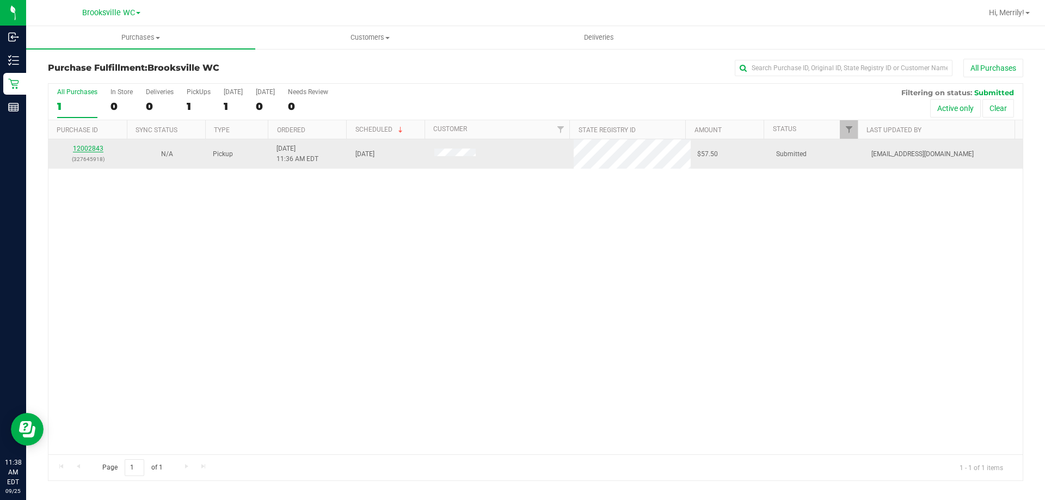
click at [77, 149] on link "12002843" at bounding box center [88, 149] width 30 height 8
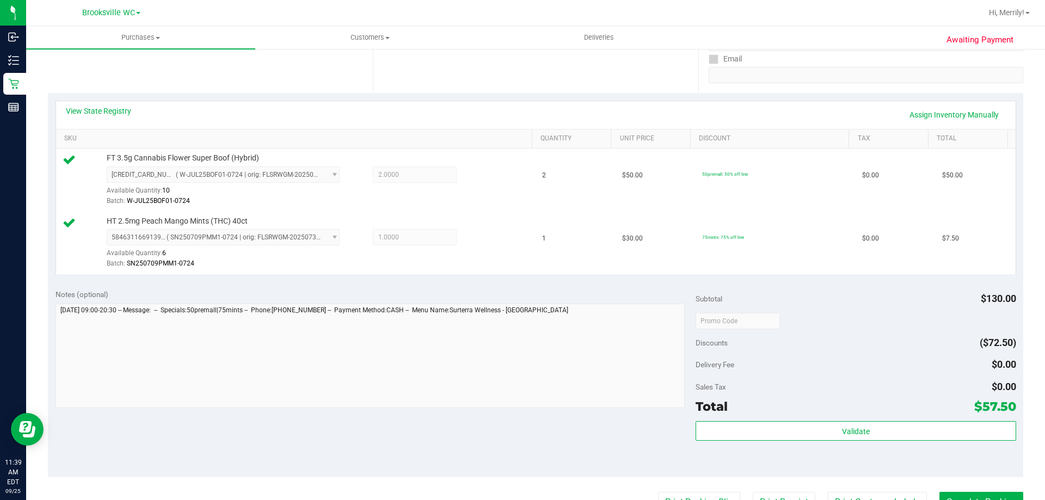
scroll to position [218, 0]
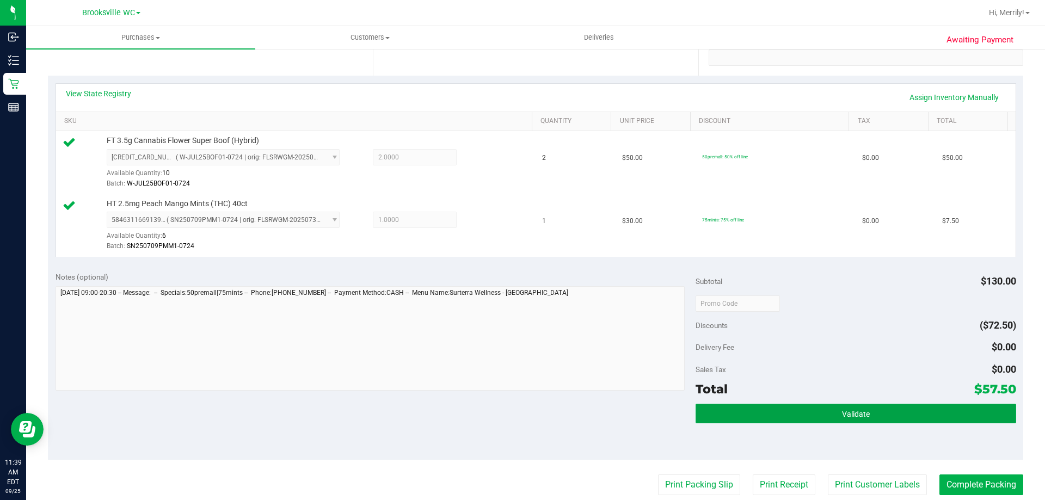
click at [810, 416] on button "Validate" at bounding box center [855, 414] width 320 height 20
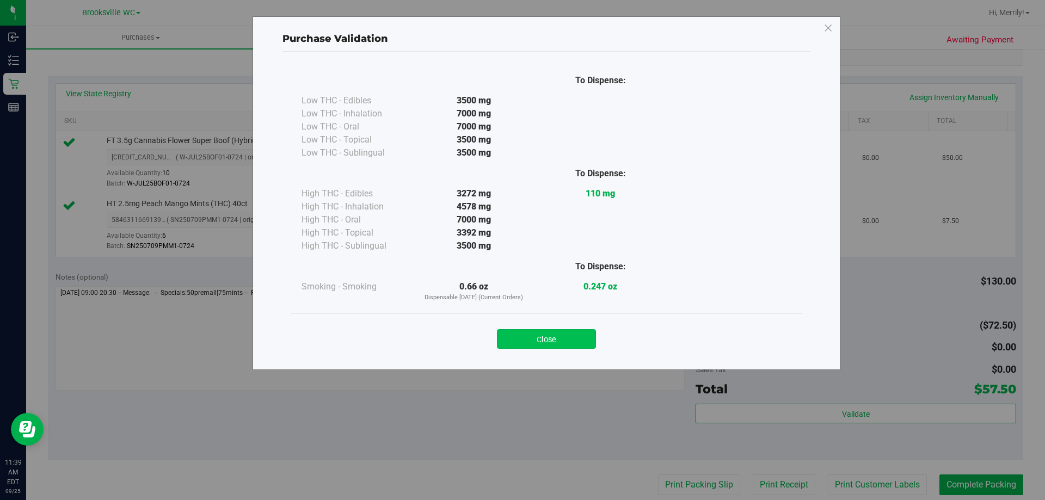
click at [512, 334] on button "Close" at bounding box center [546, 339] width 99 height 20
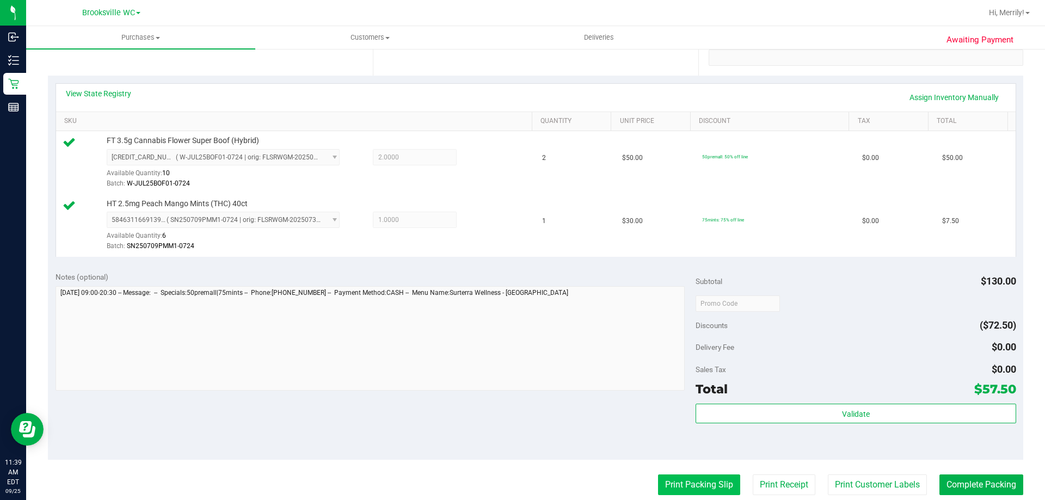
click at [703, 486] on button "Print Packing Slip" at bounding box center [699, 484] width 82 height 21
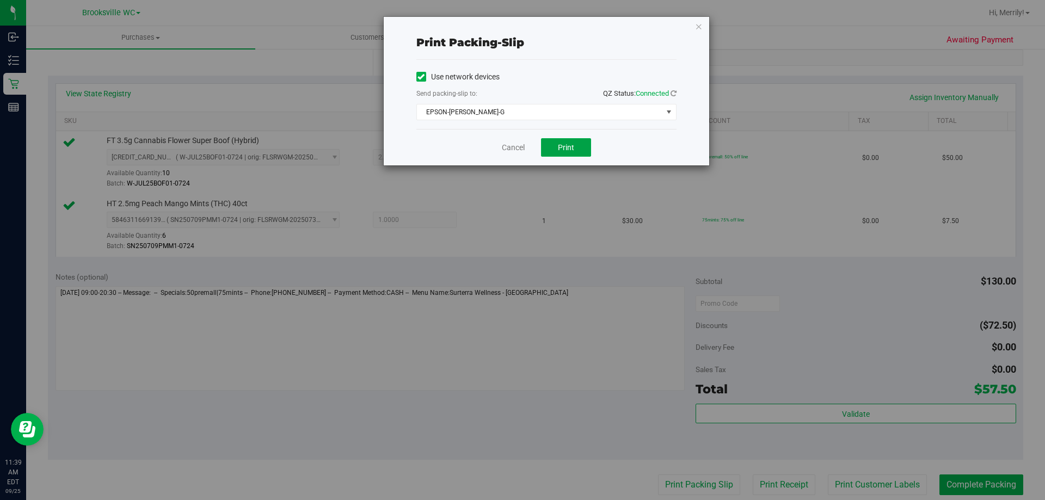
drag, startPoint x: 584, startPoint y: 146, endPoint x: 585, endPoint y: 137, distance: 9.3
click at [583, 146] on button "Print" at bounding box center [566, 147] width 50 height 18
click at [511, 145] on link "Cancel" at bounding box center [513, 147] width 23 height 11
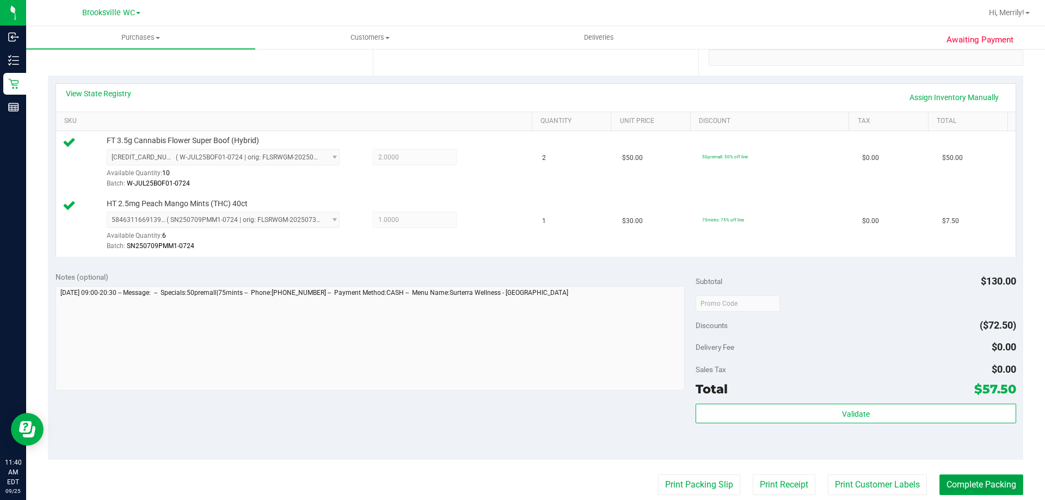
click at [961, 483] on button "Complete Packing" at bounding box center [981, 484] width 84 height 21
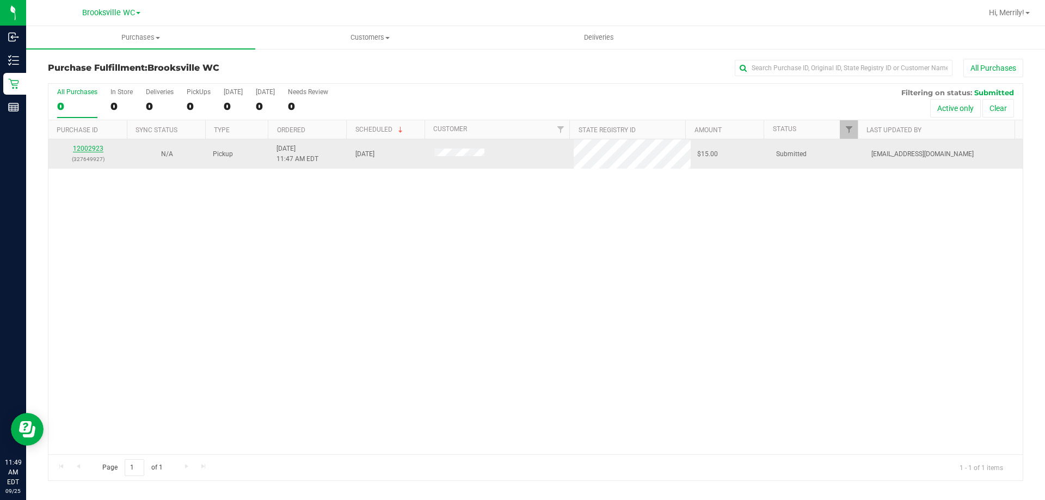
click at [84, 150] on link "12002923" at bounding box center [88, 149] width 30 height 8
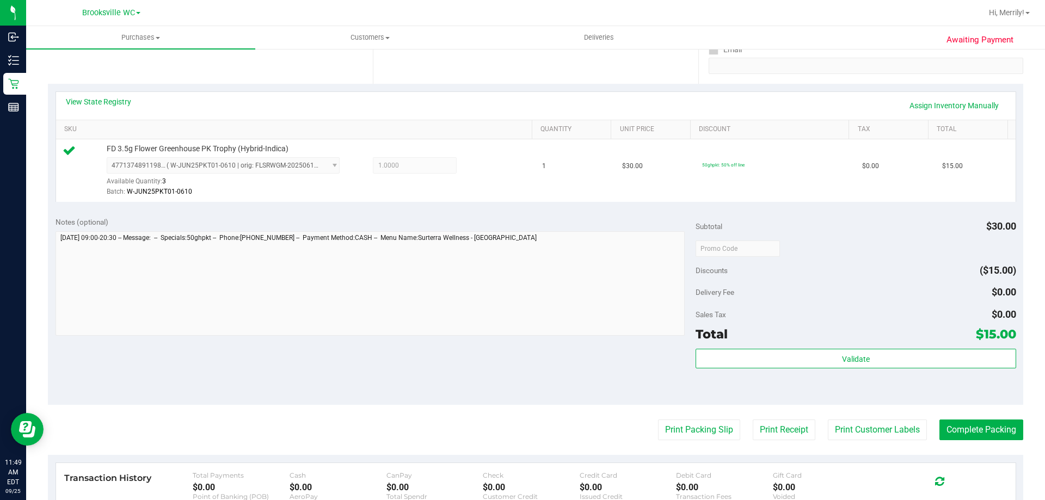
scroll to position [218, 0]
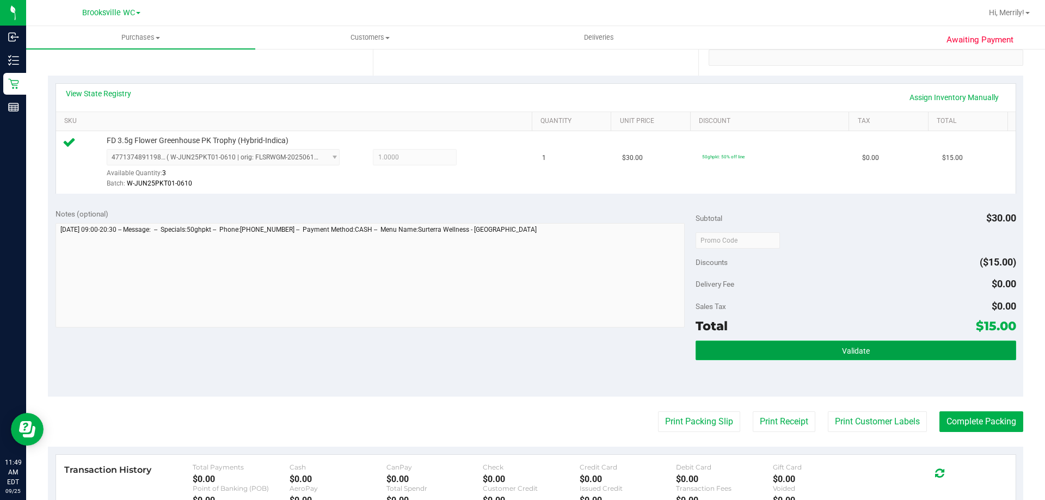
click at [825, 353] on button "Validate" at bounding box center [855, 351] width 320 height 20
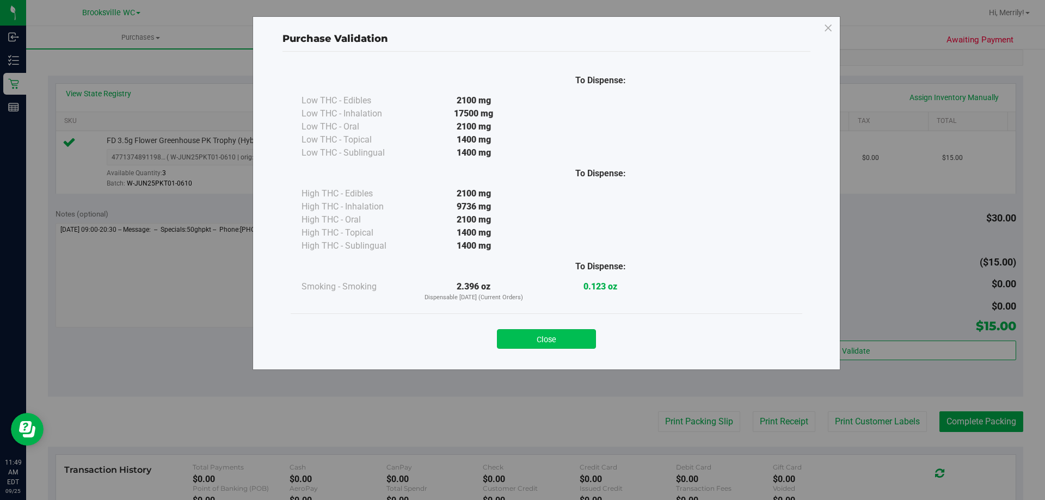
click at [529, 337] on button "Close" at bounding box center [546, 339] width 99 height 20
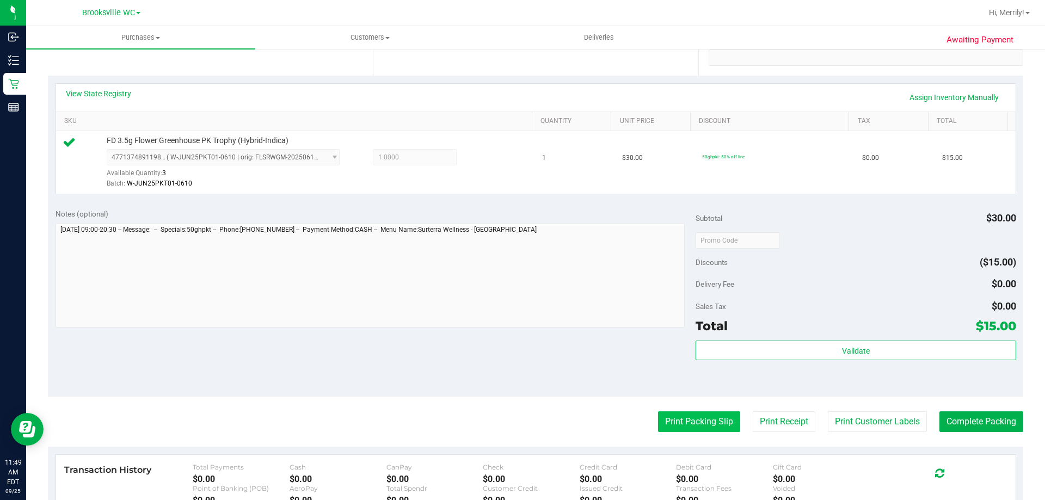
click at [685, 423] on button "Print Packing Slip" at bounding box center [699, 421] width 82 height 21
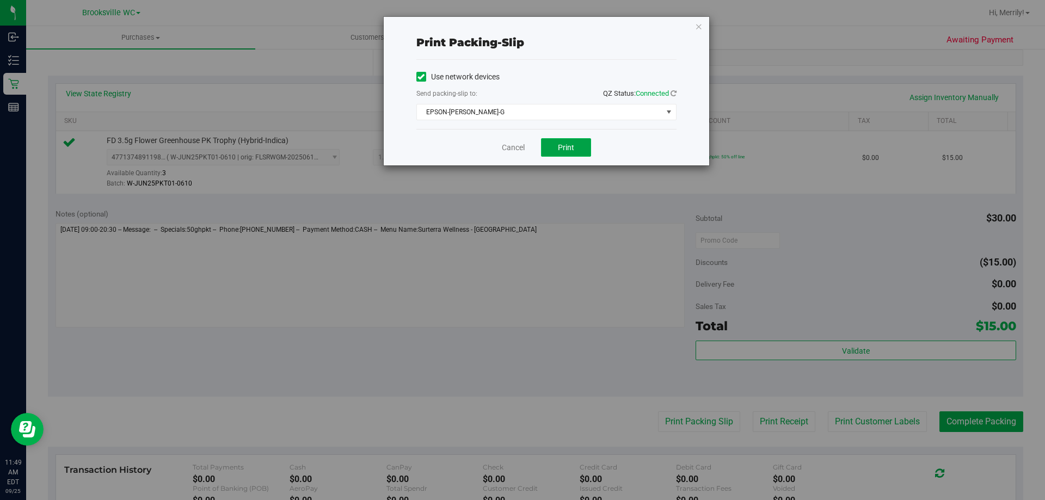
click at [554, 151] on button "Print" at bounding box center [566, 147] width 50 height 18
click at [522, 146] on link "Cancel" at bounding box center [513, 147] width 23 height 11
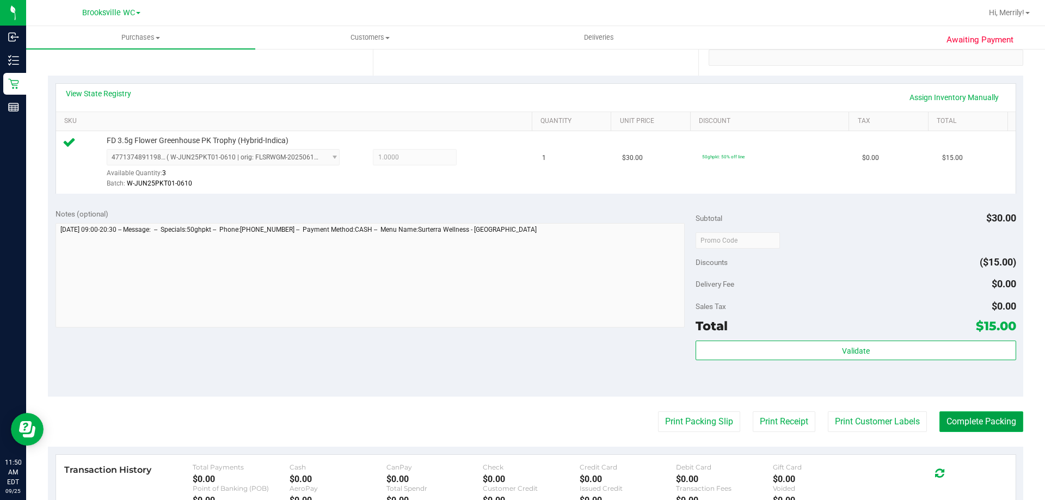
click at [975, 424] on button "Complete Packing" at bounding box center [981, 421] width 84 height 21
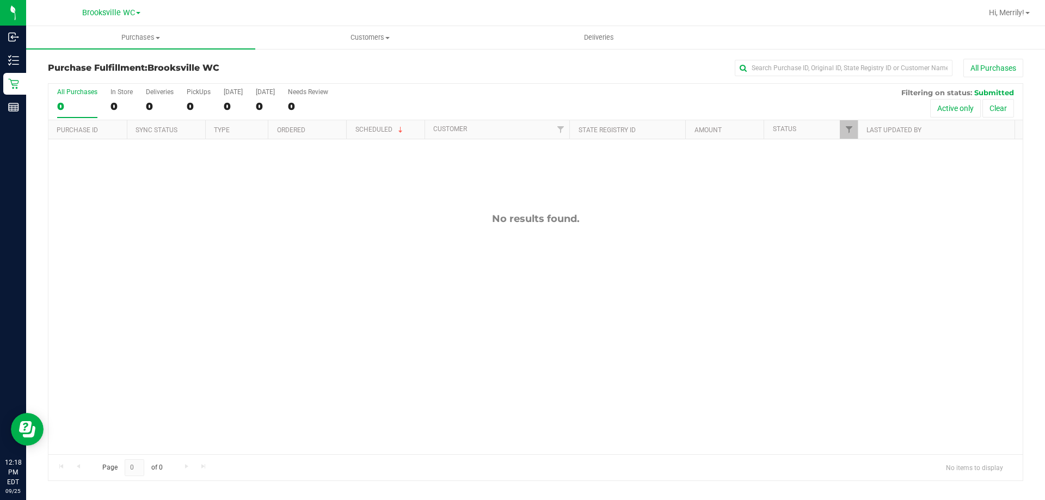
click at [338, 359] on div "No results found." at bounding box center [535, 333] width 974 height 388
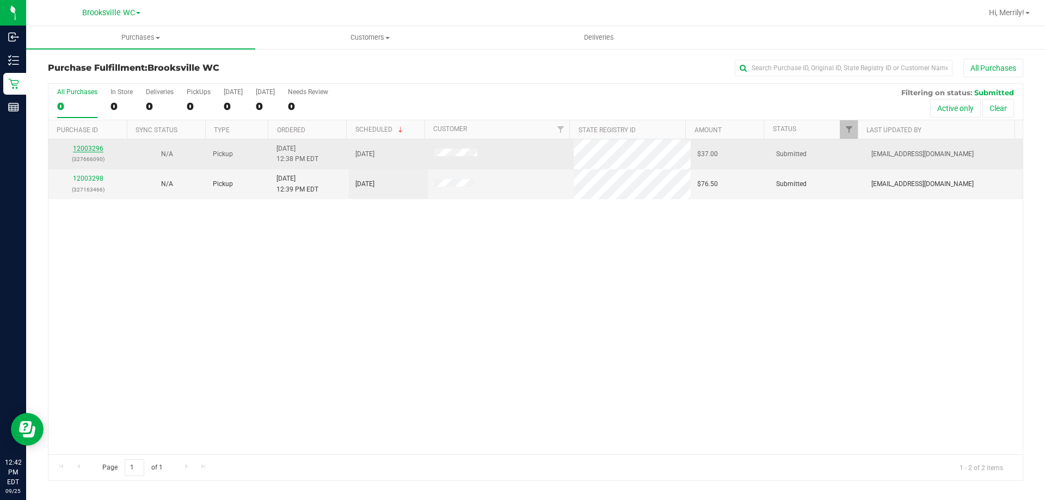
click at [85, 148] on link "12003296" at bounding box center [88, 149] width 30 height 8
click at [86, 149] on link "12003296" at bounding box center [88, 149] width 30 height 8
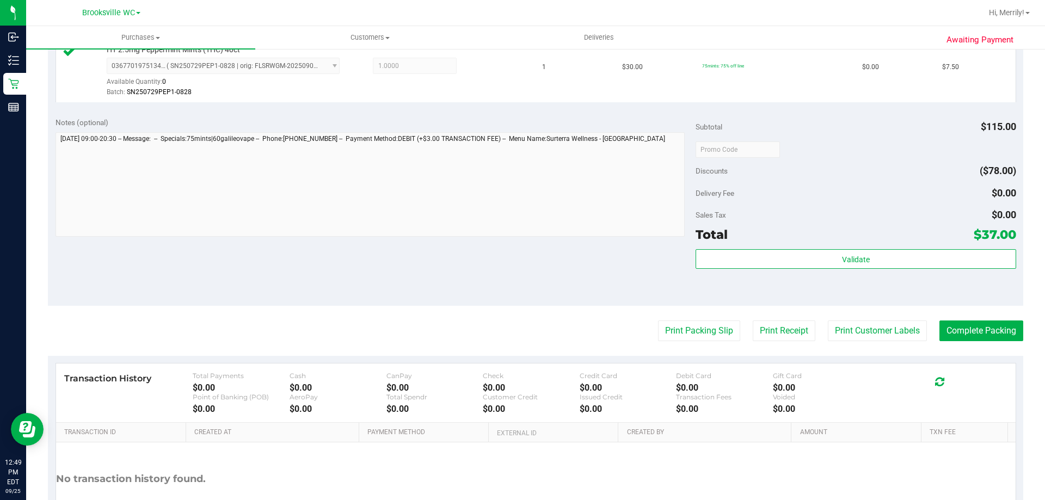
scroll to position [435, 0]
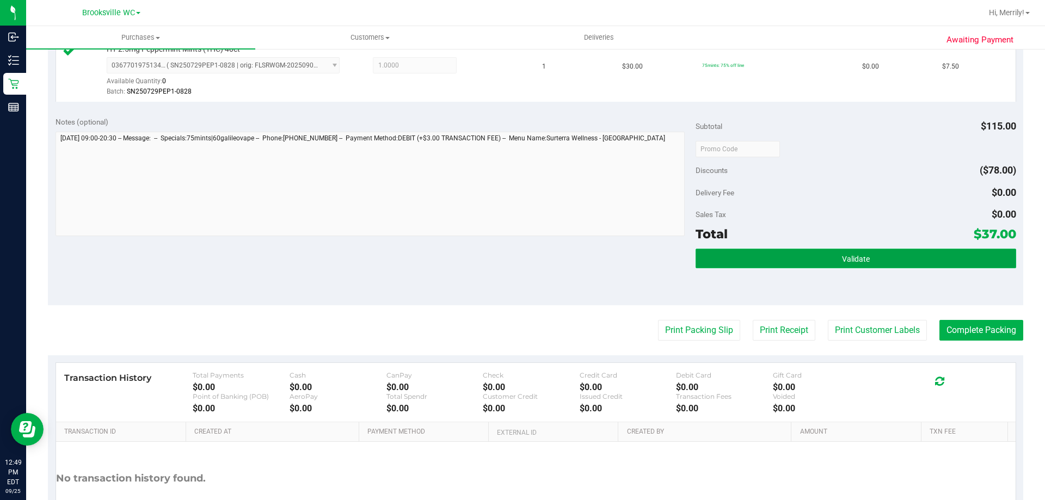
click at [812, 258] on button "Validate" at bounding box center [855, 259] width 320 height 20
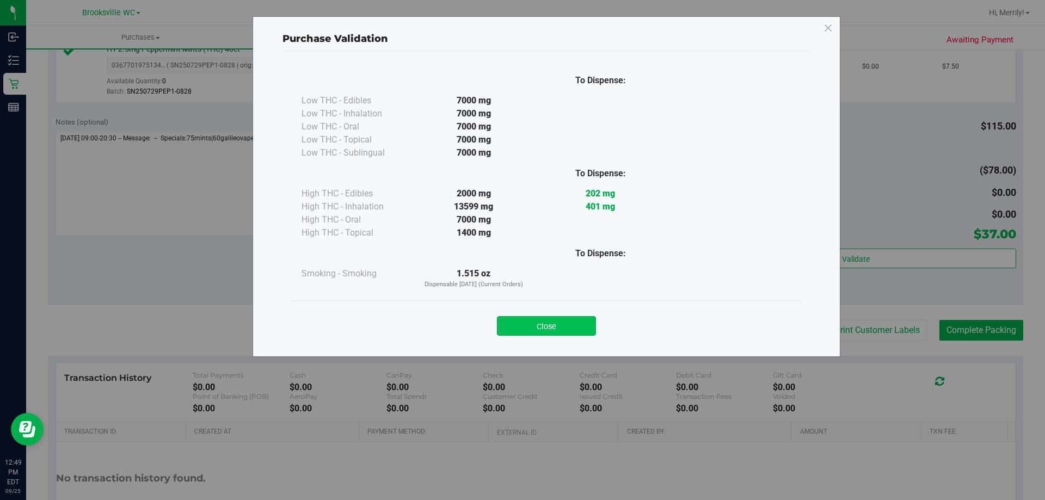
click at [565, 322] on button "Close" at bounding box center [546, 326] width 99 height 20
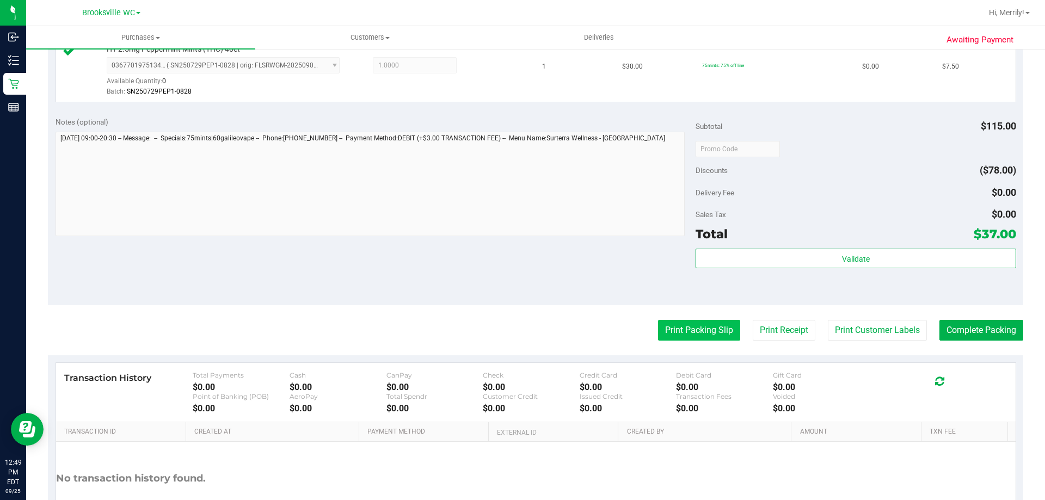
click at [708, 326] on button "Print Packing Slip" at bounding box center [699, 330] width 82 height 21
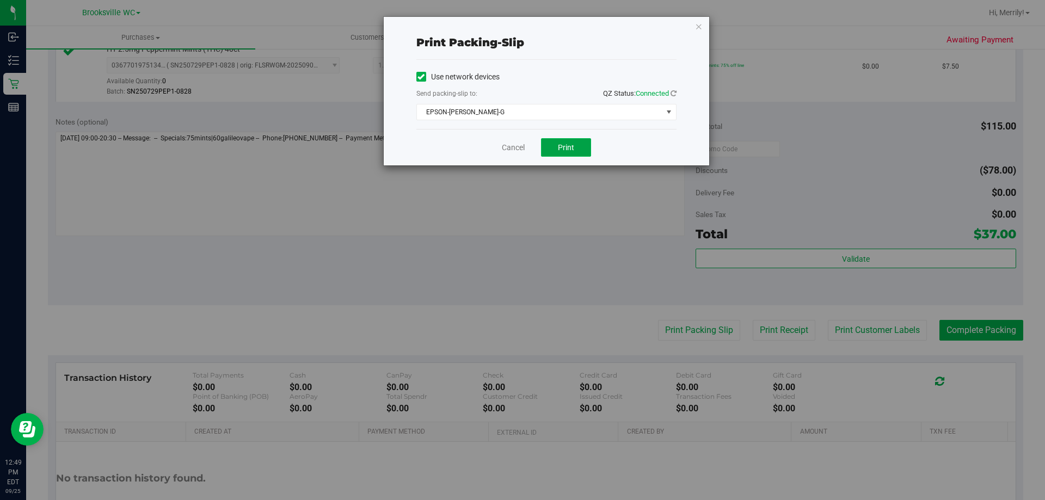
click at [566, 139] on button "Print" at bounding box center [566, 147] width 50 height 18
click at [516, 147] on link "Cancel" at bounding box center [513, 147] width 23 height 11
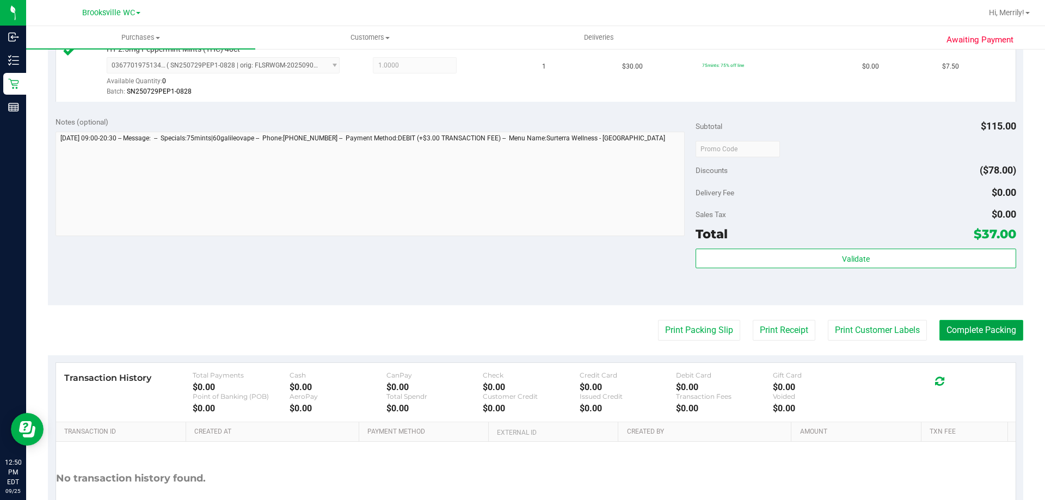
click at [987, 331] on button "Complete Packing" at bounding box center [981, 330] width 84 height 21
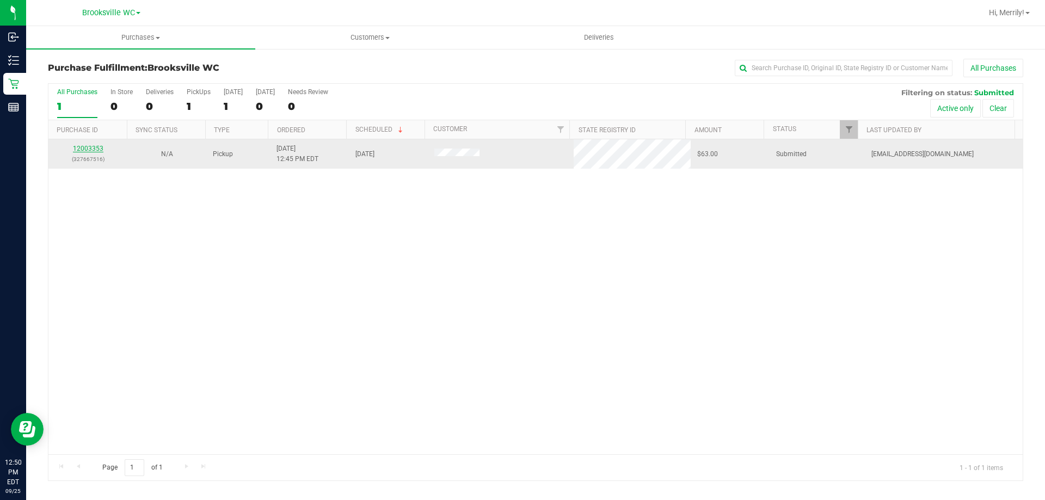
click at [97, 149] on link "12003353" at bounding box center [88, 149] width 30 height 8
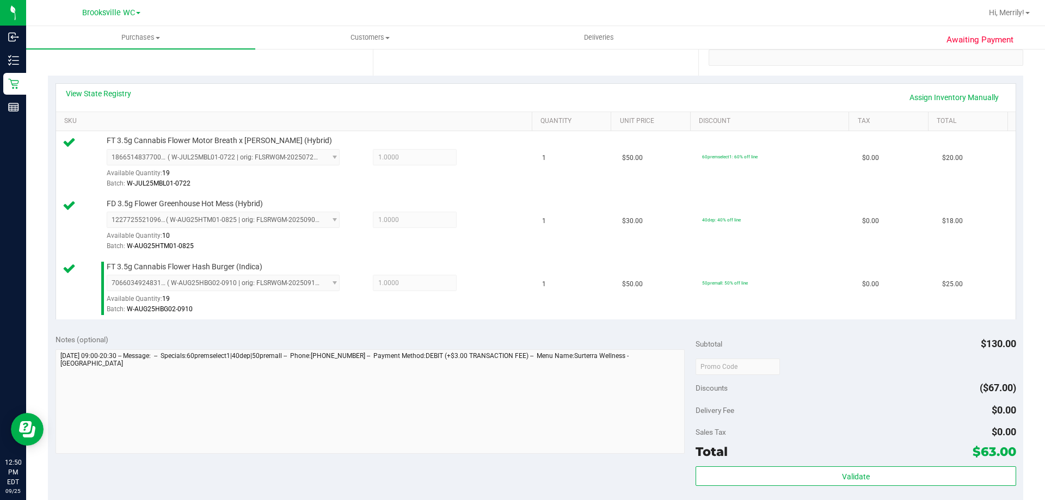
scroll to position [272, 0]
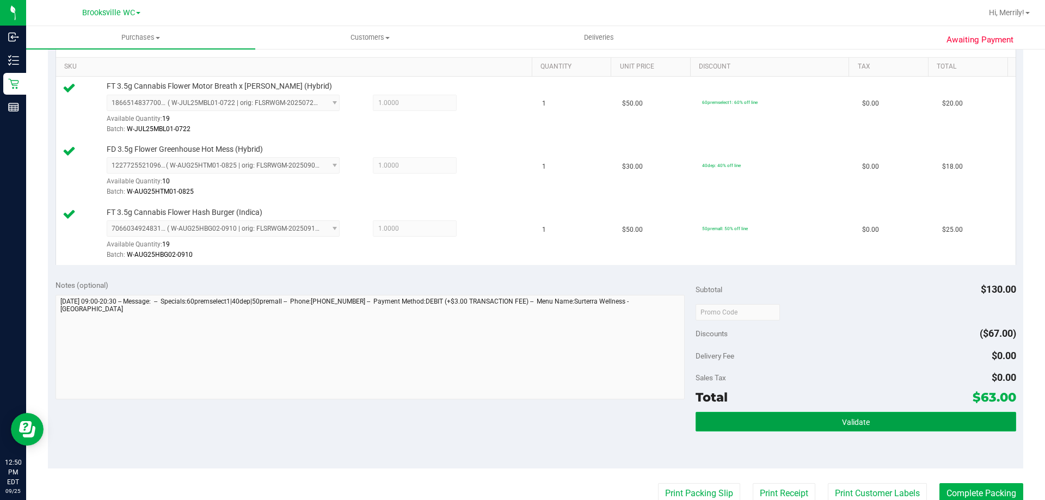
click at [850, 425] on span "Validate" at bounding box center [856, 422] width 28 height 9
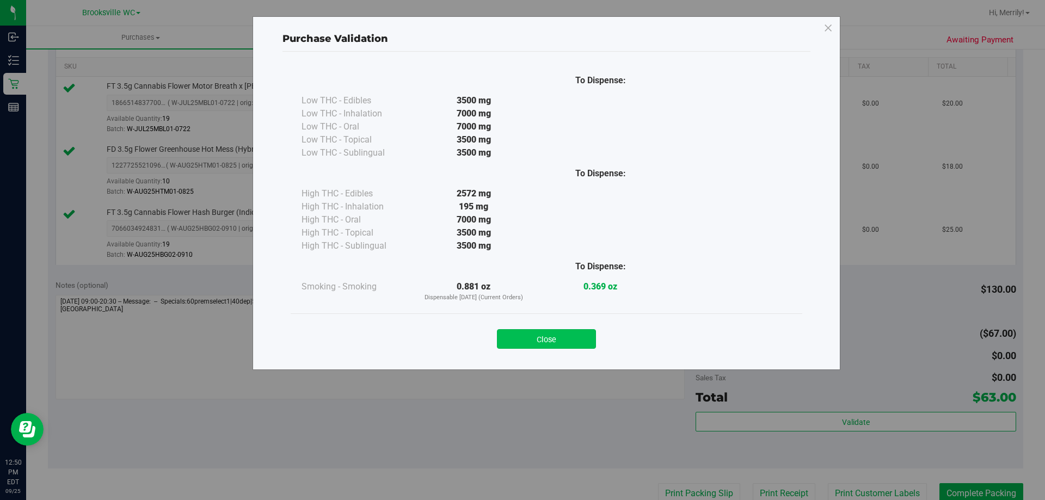
click at [551, 337] on button "Close" at bounding box center [546, 339] width 99 height 20
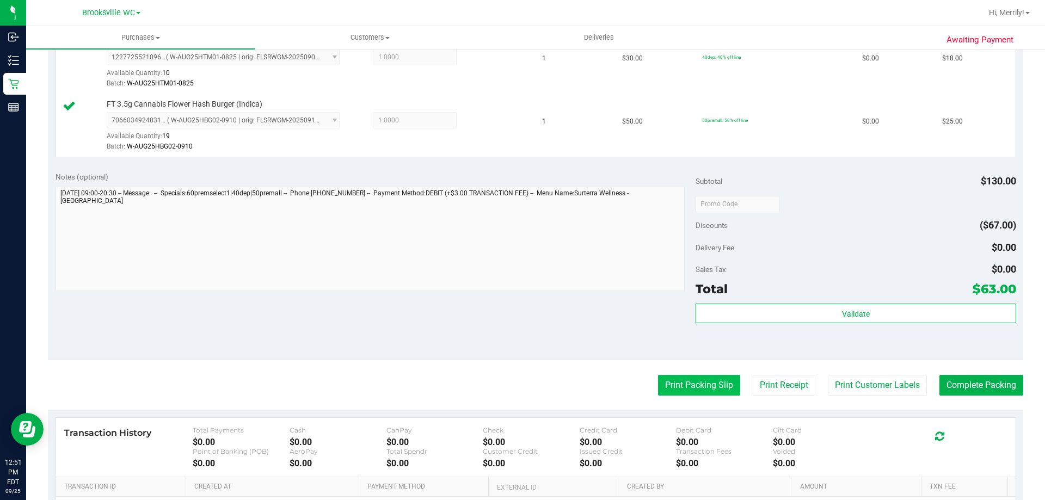
scroll to position [381, 0]
click at [714, 385] on button "Print Packing Slip" at bounding box center [699, 384] width 82 height 21
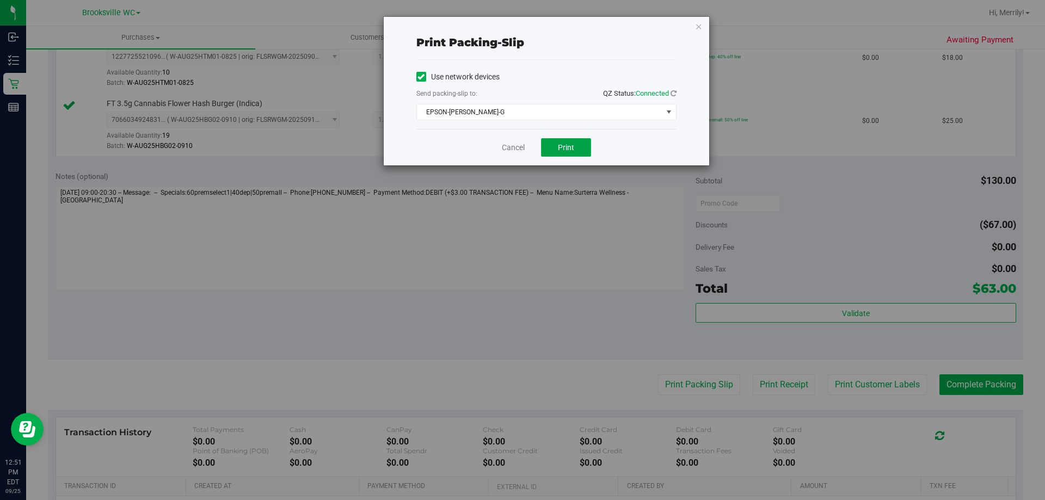
click at [564, 154] on button "Print" at bounding box center [566, 147] width 50 height 18
click at [517, 145] on link "Cancel" at bounding box center [513, 147] width 23 height 11
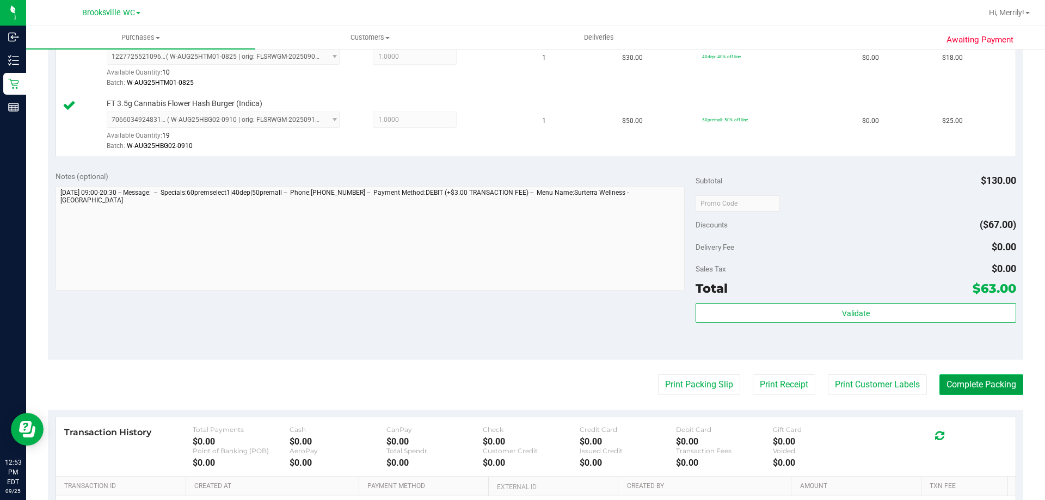
click at [956, 389] on button "Complete Packing" at bounding box center [981, 384] width 84 height 21
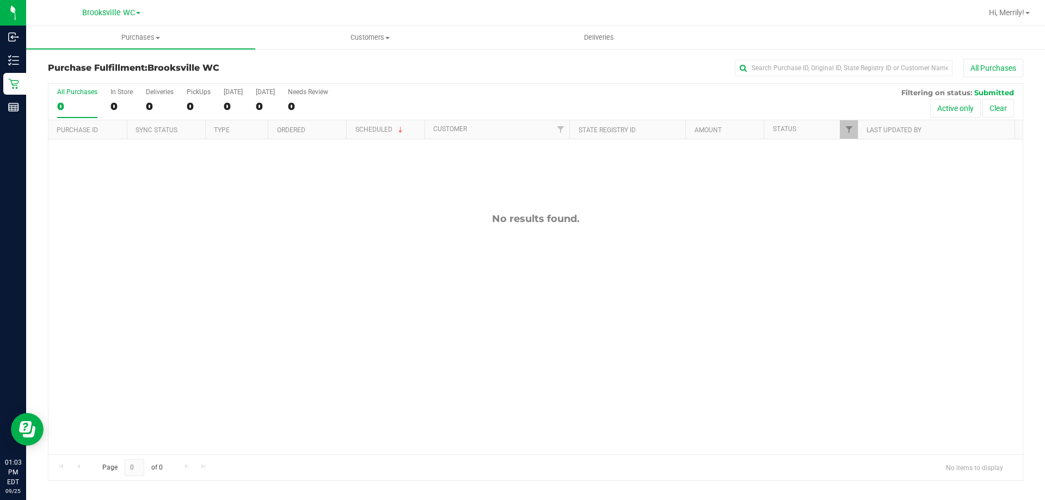
click at [317, 301] on div "No results found." at bounding box center [535, 333] width 974 height 388
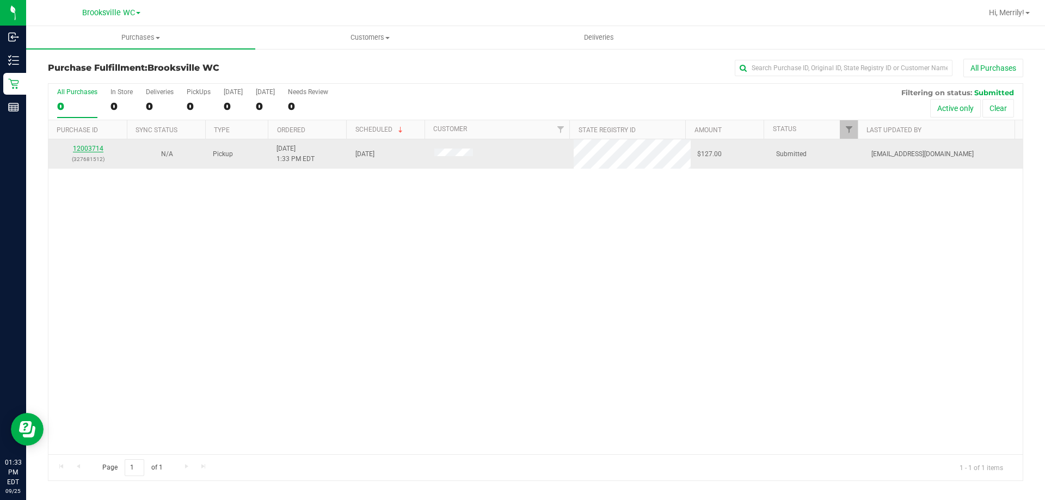
click at [87, 148] on link "12003714" at bounding box center [88, 149] width 30 height 8
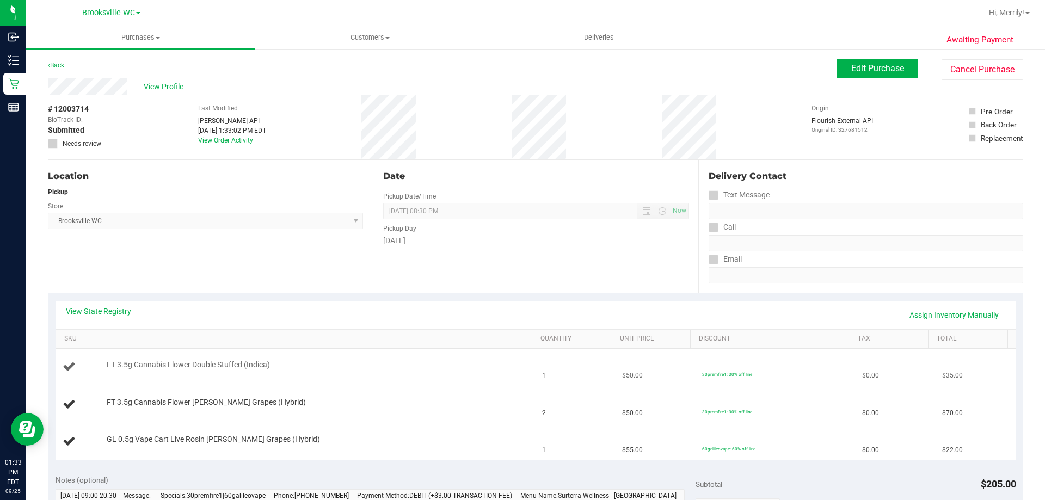
scroll to position [54, 0]
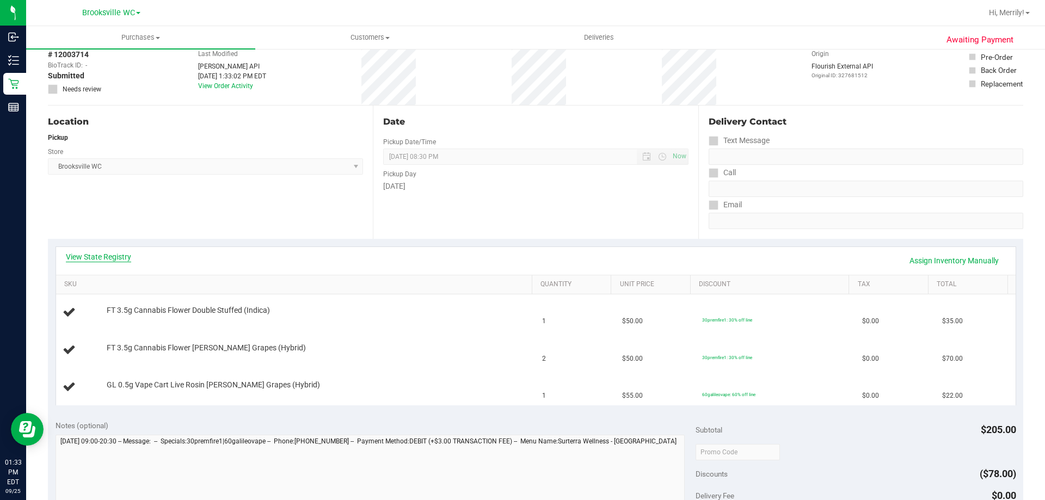
click at [119, 255] on link "View State Registry" at bounding box center [98, 256] width 65 height 11
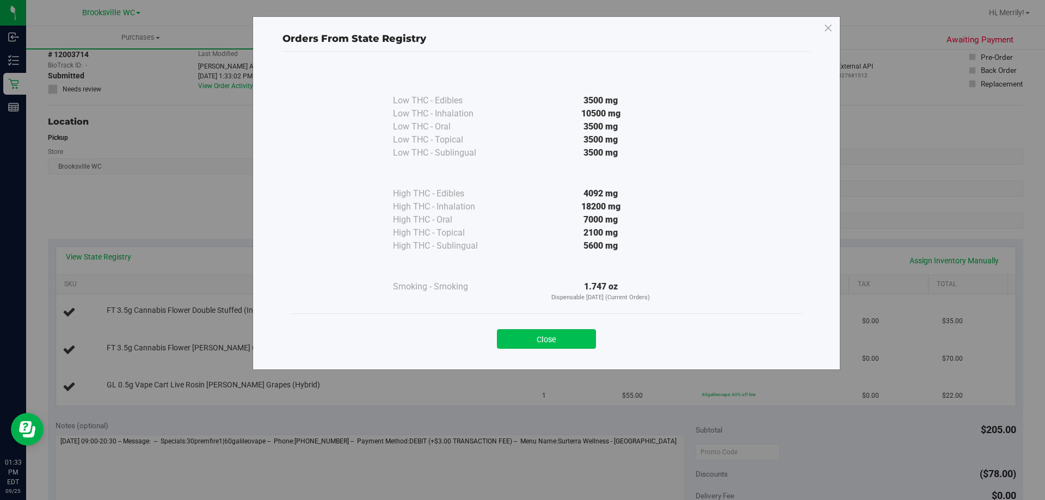
click at [567, 337] on button "Close" at bounding box center [546, 339] width 99 height 20
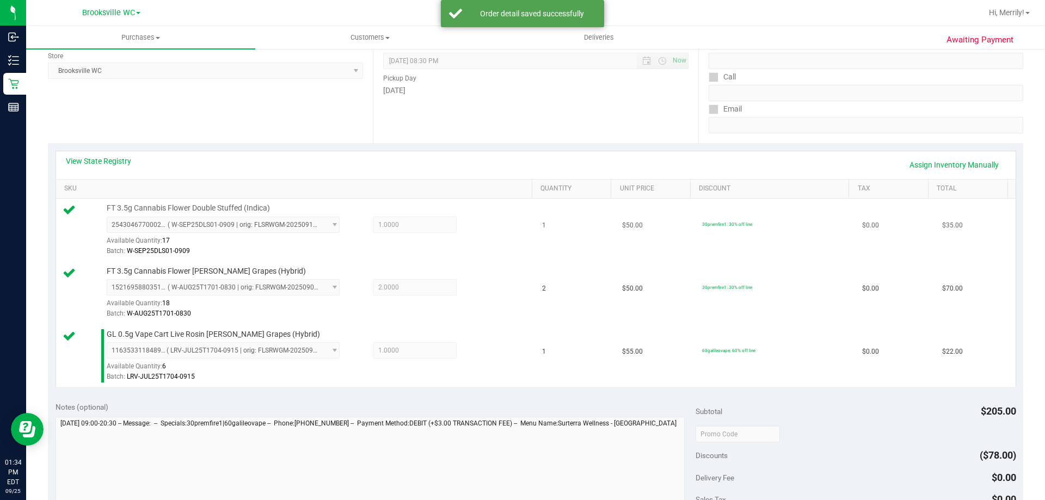
scroll to position [272, 0]
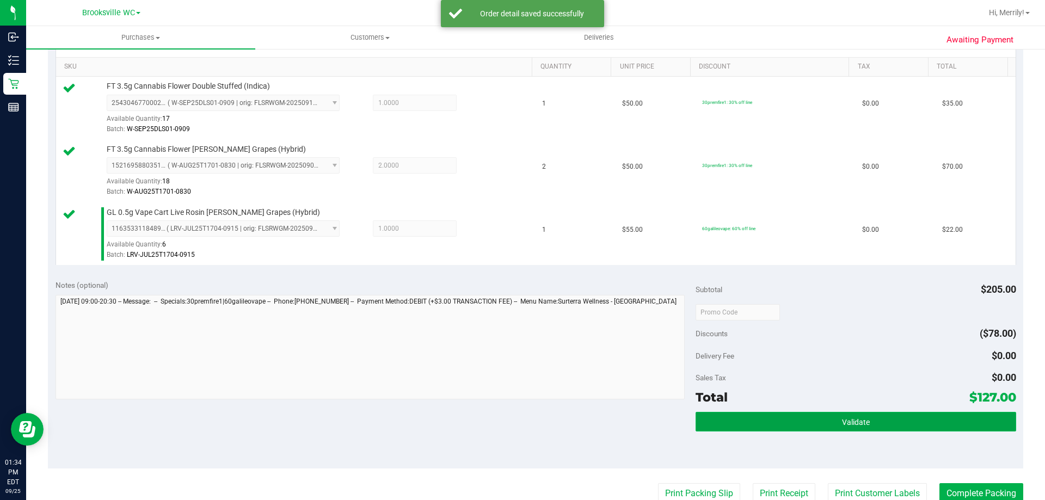
click at [833, 427] on button "Validate" at bounding box center [855, 422] width 320 height 20
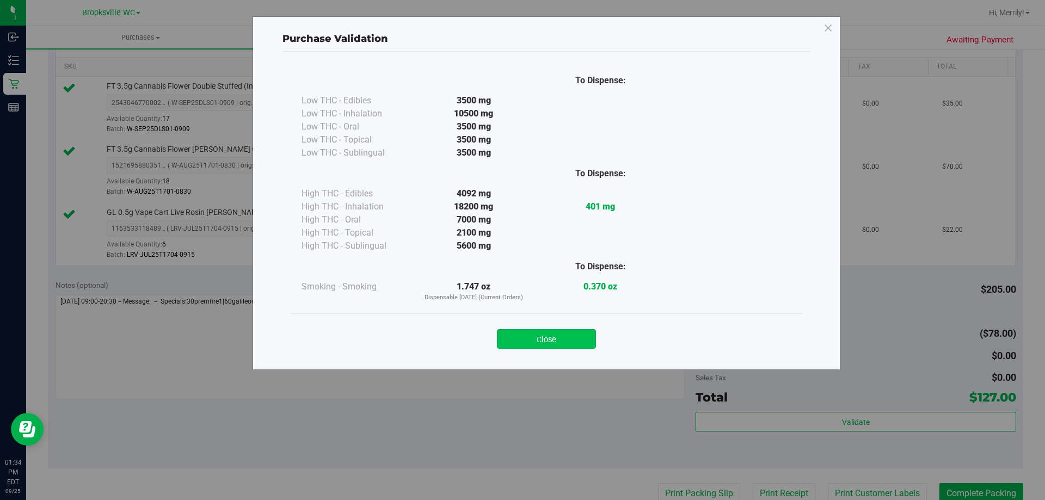
click at [569, 345] on button "Close" at bounding box center [546, 339] width 99 height 20
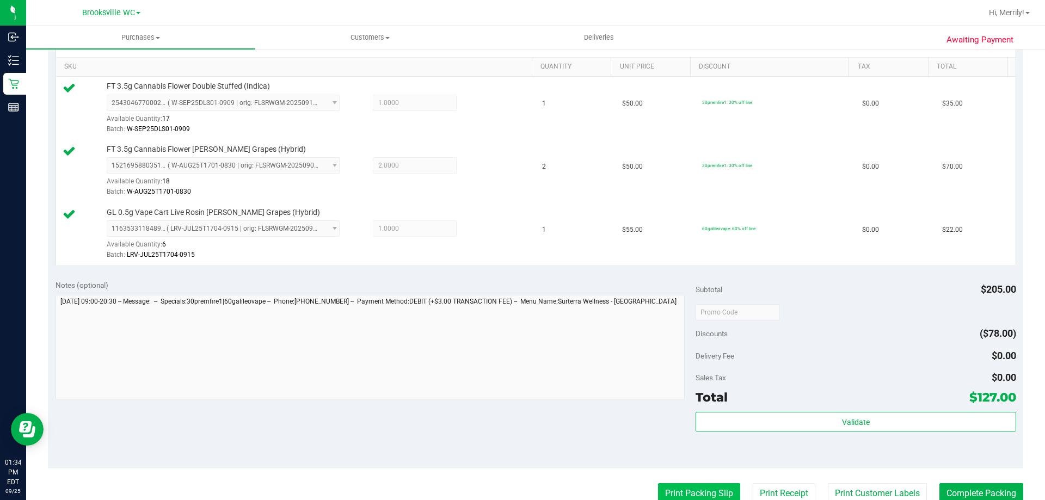
click at [683, 493] on button "Print Packing Slip" at bounding box center [699, 493] width 82 height 21
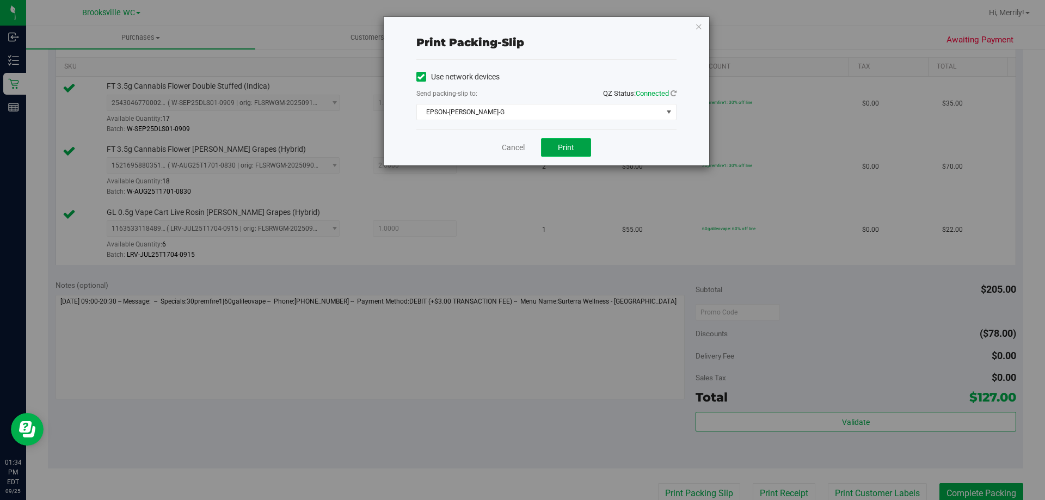
click at [561, 147] on span "Print" at bounding box center [566, 147] width 16 height 9
click at [515, 147] on link "Cancel" at bounding box center [513, 147] width 23 height 11
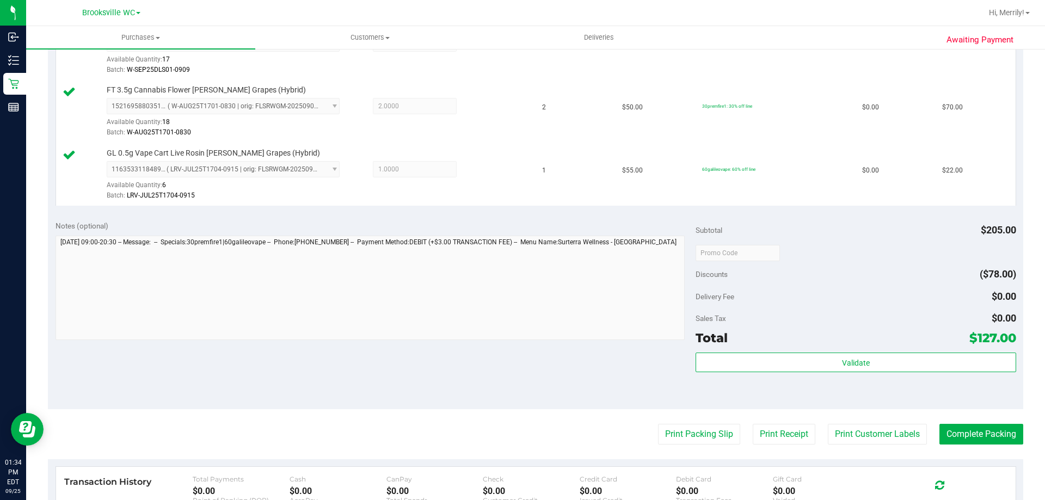
scroll to position [385, 0]
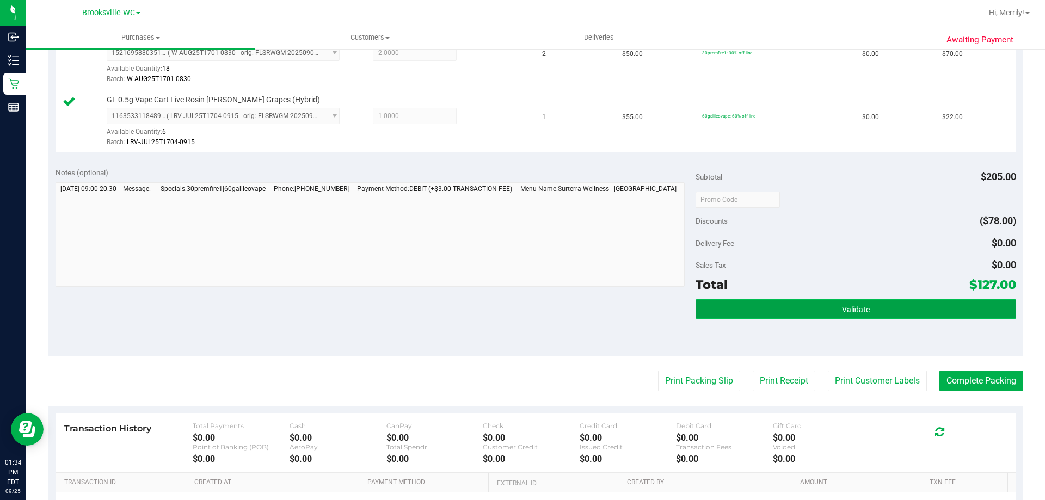
click at [779, 304] on button "Validate" at bounding box center [855, 309] width 320 height 20
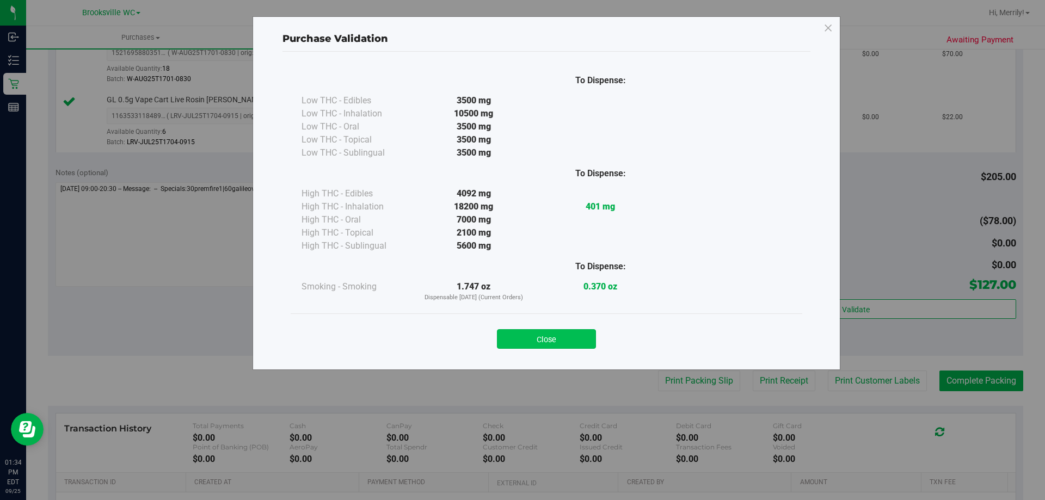
click at [571, 338] on button "Close" at bounding box center [546, 339] width 99 height 20
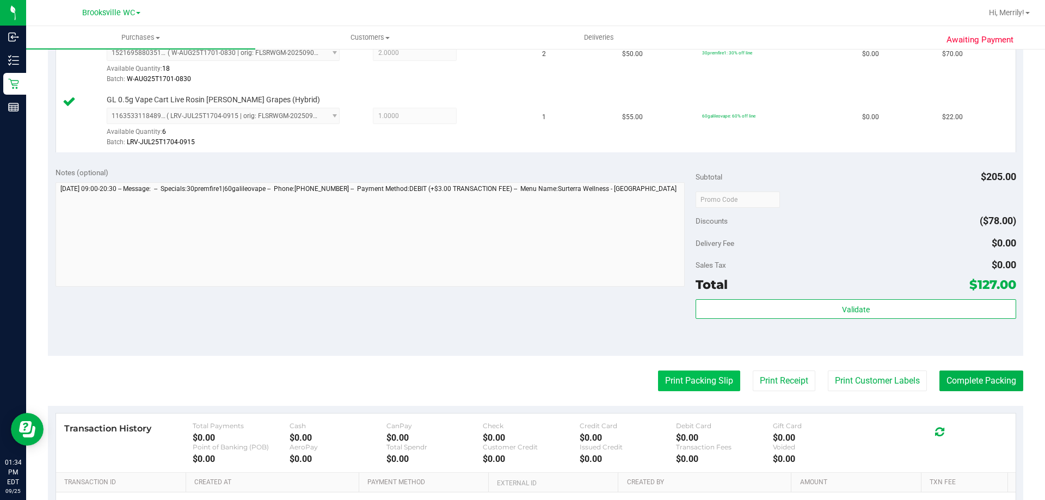
click at [683, 382] on button "Print Packing Slip" at bounding box center [699, 381] width 82 height 21
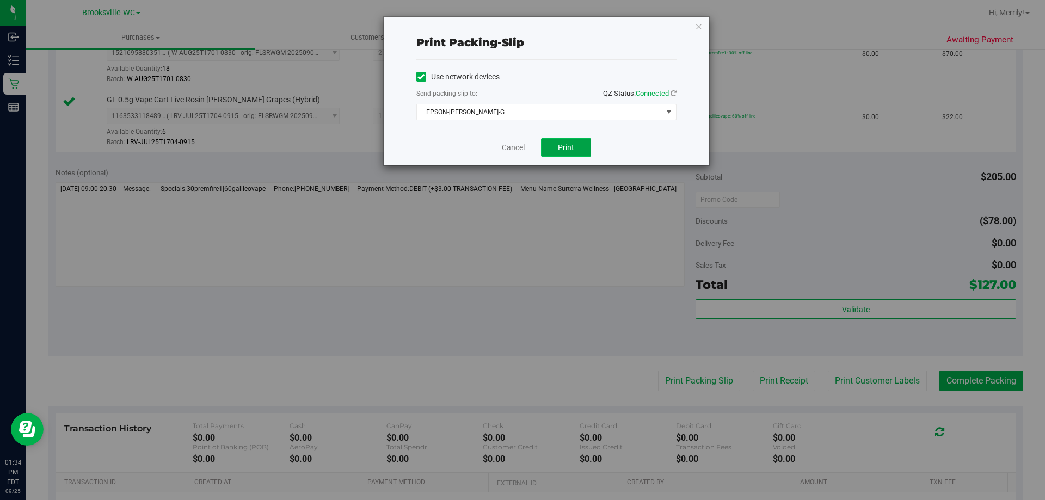
click at [573, 151] on span "Print" at bounding box center [566, 147] width 16 height 9
click at [513, 150] on link "Cancel" at bounding box center [513, 147] width 23 height 11
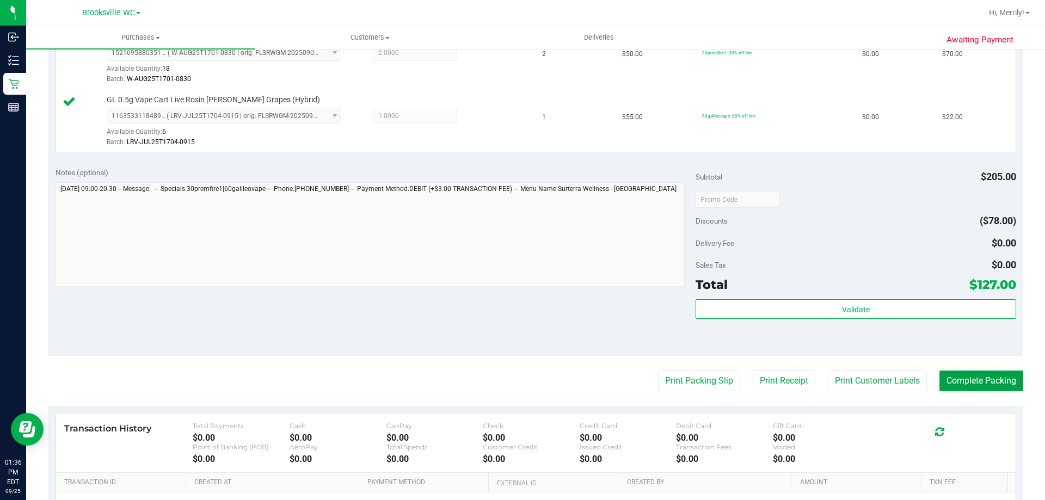
click at [985, 383] on button "Complete Packing" at bounding box center [981, 381] width 84 height 21
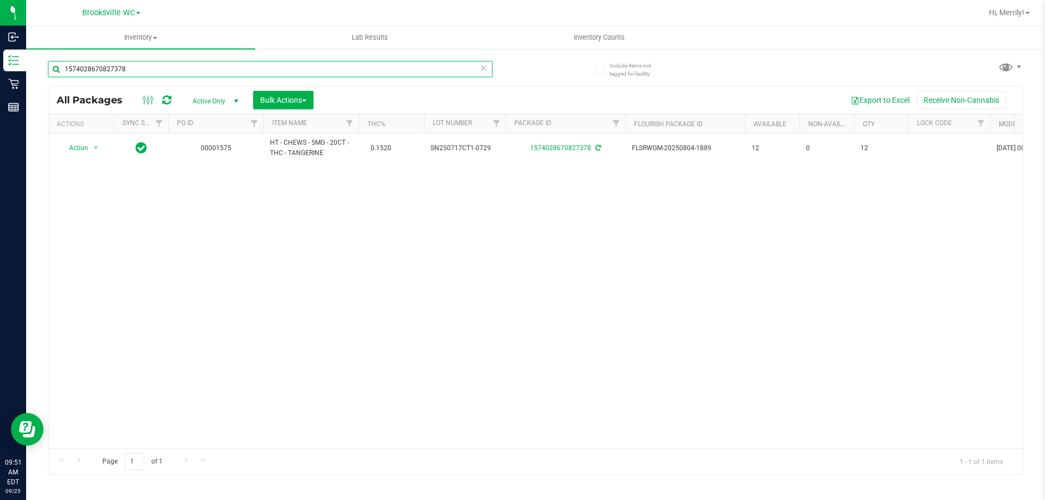
click at [136, 72] on input "1574028670827378" at bounding box center [270, 69] width 444 height 16
click at [135, 71] on input "1574028670827378" at bounding box center [270, 69] width 444 height 16
type input "1"
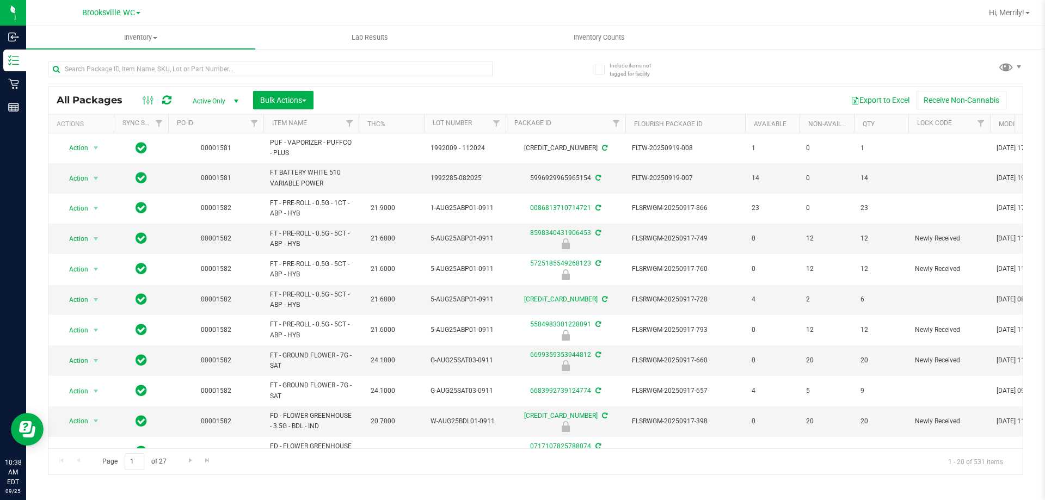
click at [96, 67] on input "text" at bounding box center [270, 69] width 444 height 16
drag, startPoint x: 0, startPoint y: 0, endPoint x: 96, endPoint y: 66, distance: 117.0
click at [96, 66] on input "text" at bounding box center [270, 69] width 444 height 16
type input "greenhouse"
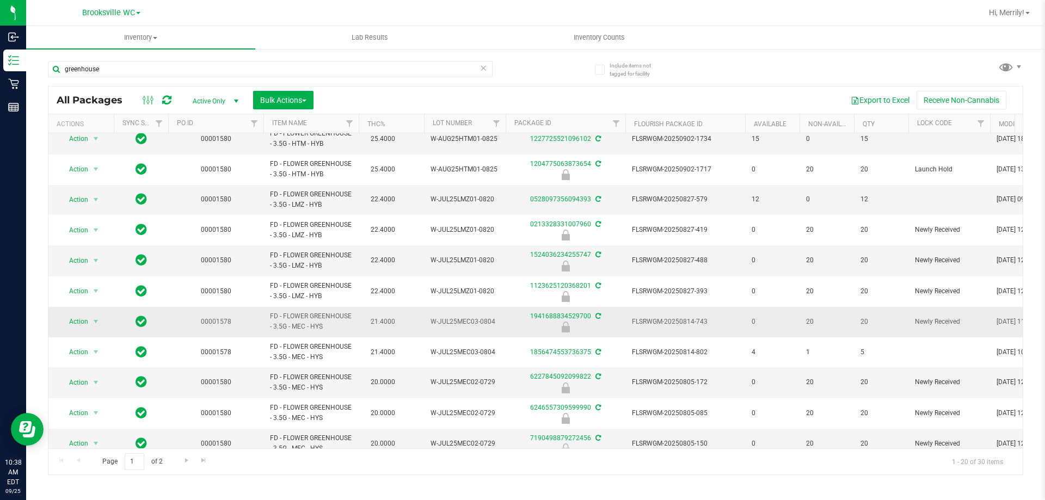
scroll to position [302, 0]
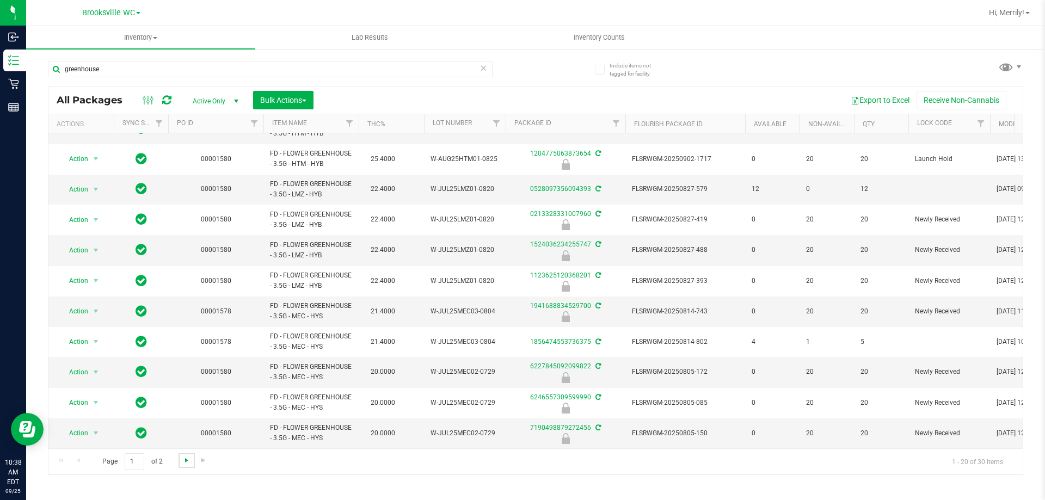
click at [182, 461] on span "Go to the next page" at bounding box center [186, 460] width 9 height 9
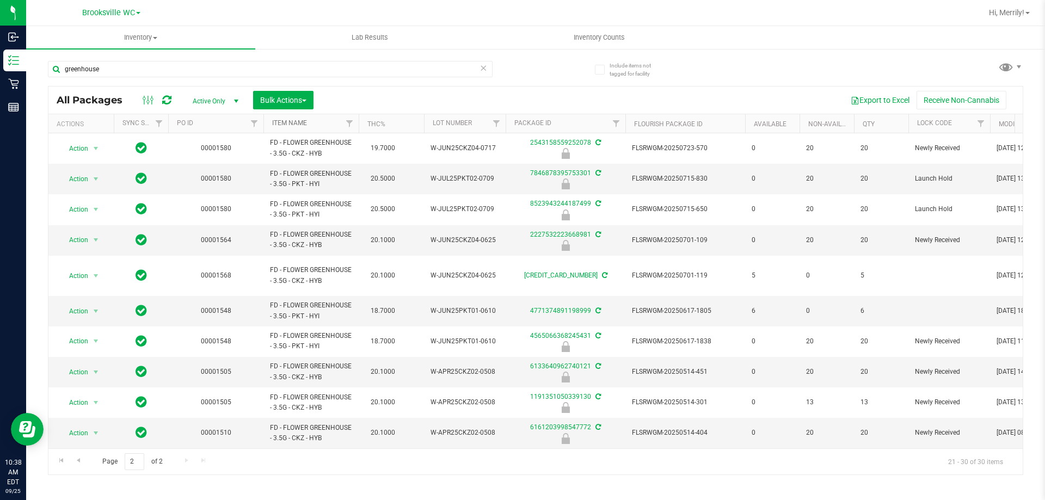
click at [293, 121] on link "Item Name" at bounding box center [289, 123] width 35 height 8
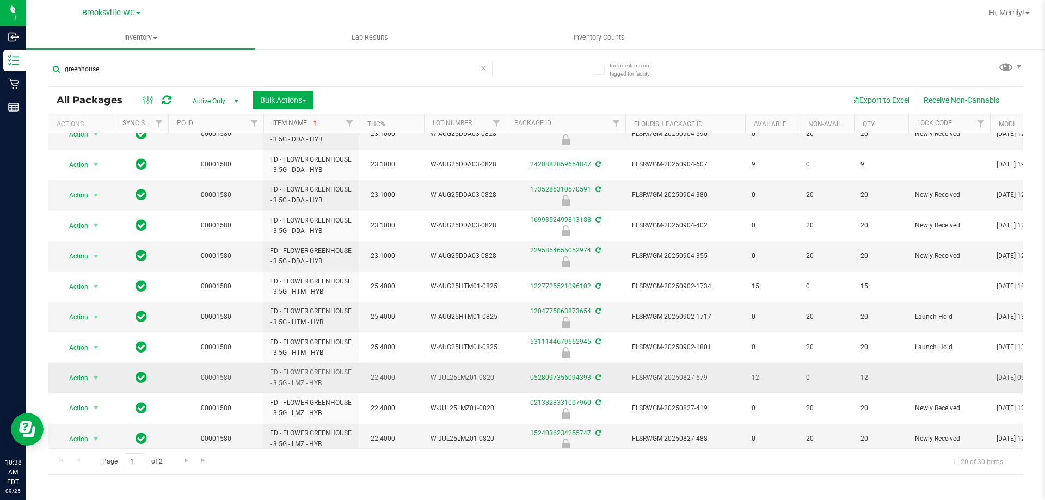
scroll to position [302, 0]
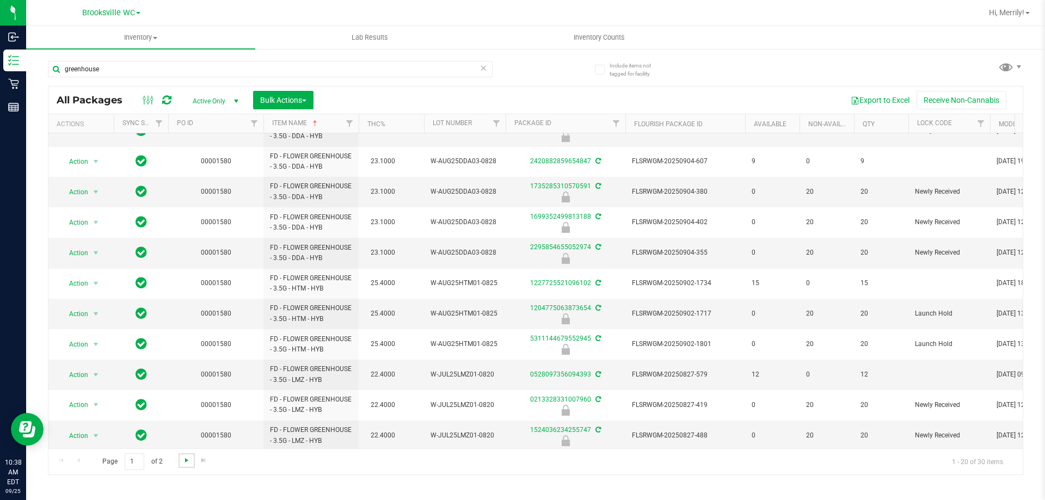
click at [186, 460] on span "Go to the next page" at bounding box center [186, 460] width 9 height 9
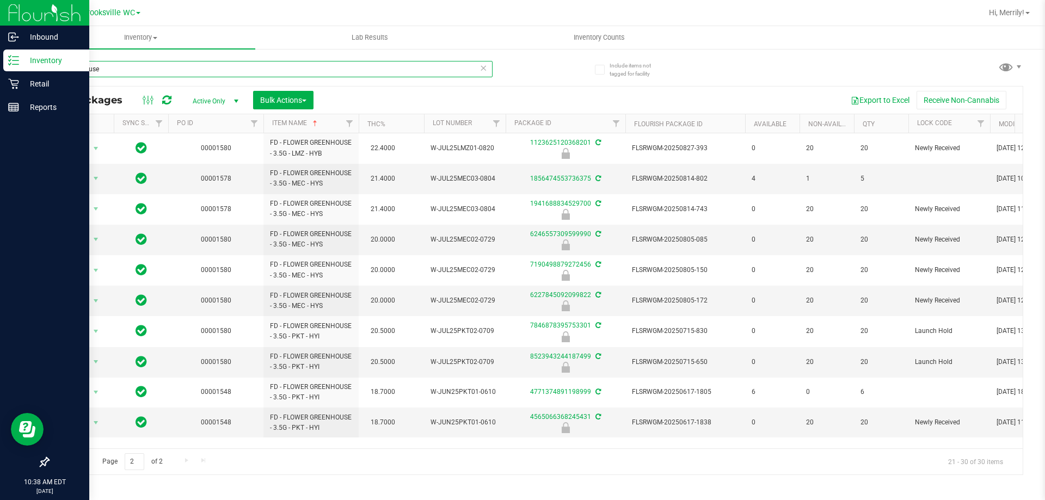
drag, startPoint x: 97, startPoint y: 70, endPoint x: 0, endPoint y: 65, distance: 97.5
click at [0, 65] on div "Inbound Inventory Retail Reports 10:38 AM EDT 09/25/2025 09/25 Brooksville WC H…" at bounding box center [522, 250] width 1045 height 500
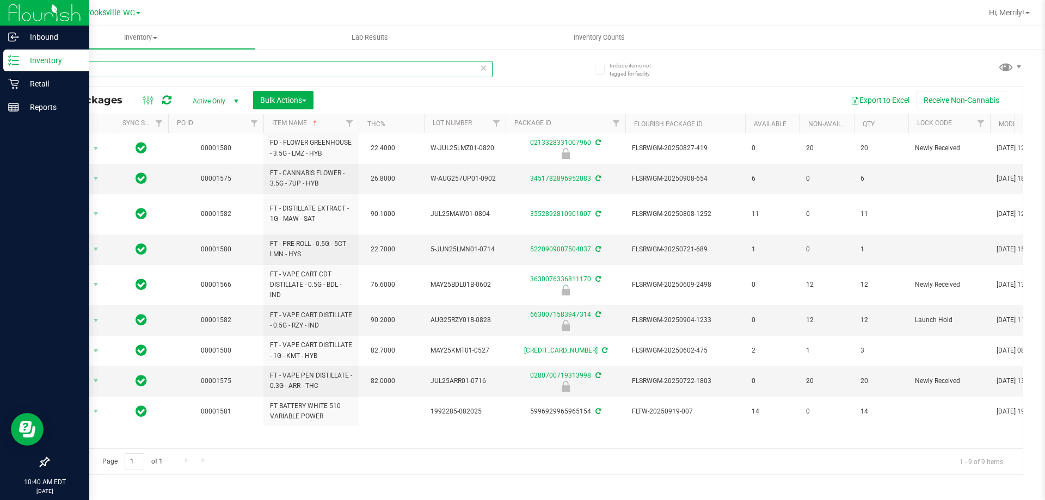
drag, startPoint x: 97, startPoint y: 66, endPoint x: 0, endPoint y: 60, distance: 97.0
click at [0, 60] on div "Inbound Inventory Retail Reports 10:40 AM EDT 09/25/2025 09/25 Brooksville WC H…" at bounding box center [522, 250] width 1045 height 500
type input "abp"
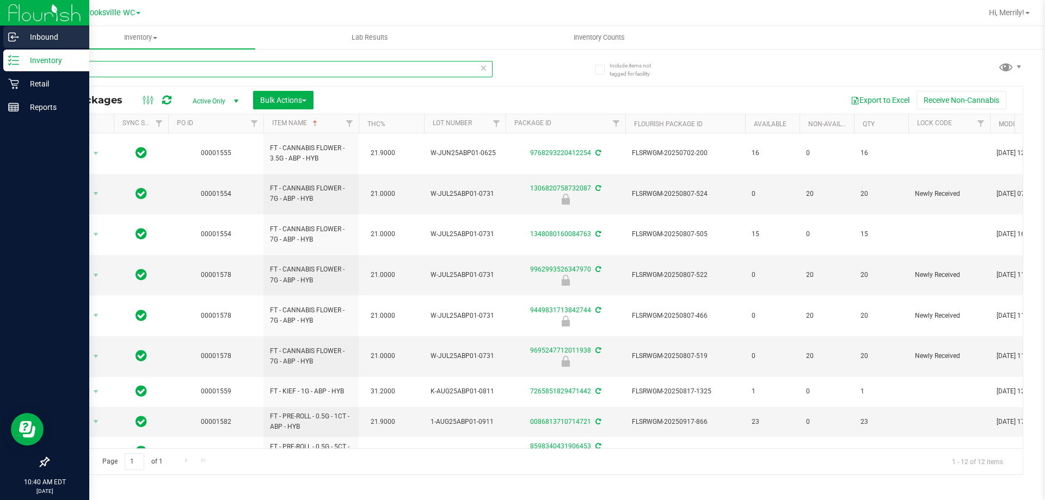
drag, startPoint x: 85, startPoint y: 70, endPoint x: 0, endPoint y: 49, distance: 87.5
click at [0, 56] on div "Inbound Inventory Retail Reports 10:40 AM EDT 09/25/2025 09/25 Brooksville WC H…" at bounding box center [522, 250] width 1045 height 500
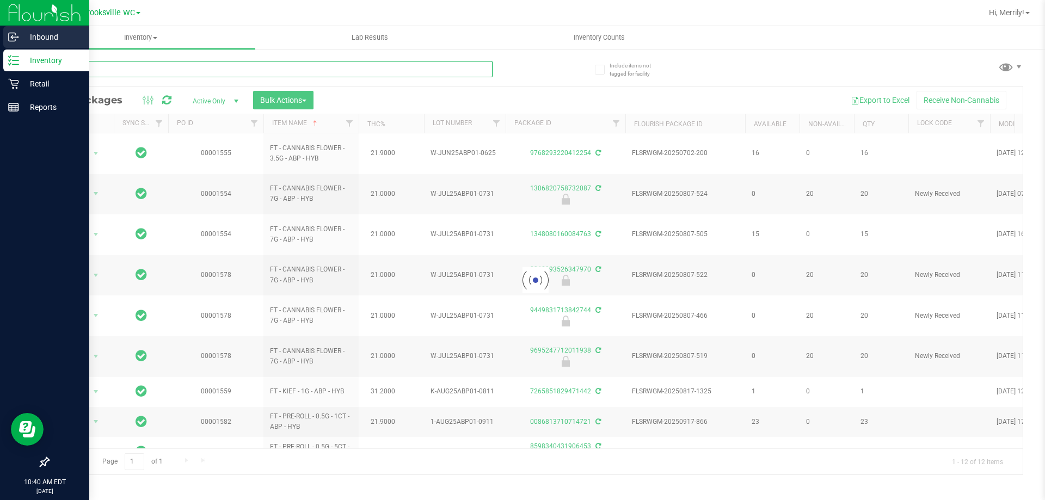
type input "ago"
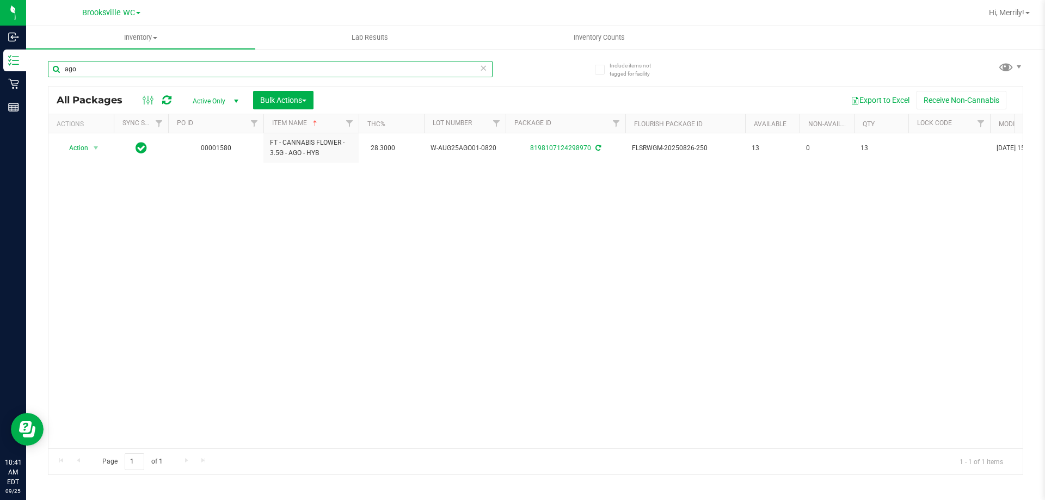
click at [96, 72] on input "ago" at bounding box center [270, 69] width 444 height 16
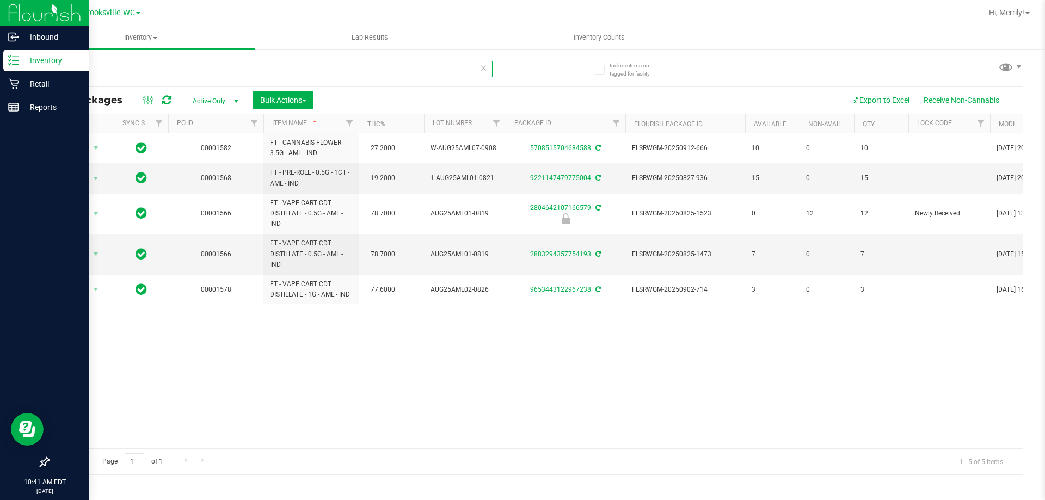
drag, startPoint x: 99, startPoint y: 67, endPoint x: 0, endPoint y: 50, distance: 100.4
click at [0, 59] on div "Inbound Inventory Retail Reports 10:41 AM EDT 09/25/2025 09/25 Brooksville WC H…" at bounding box center [522, 250] width 1045 height 500
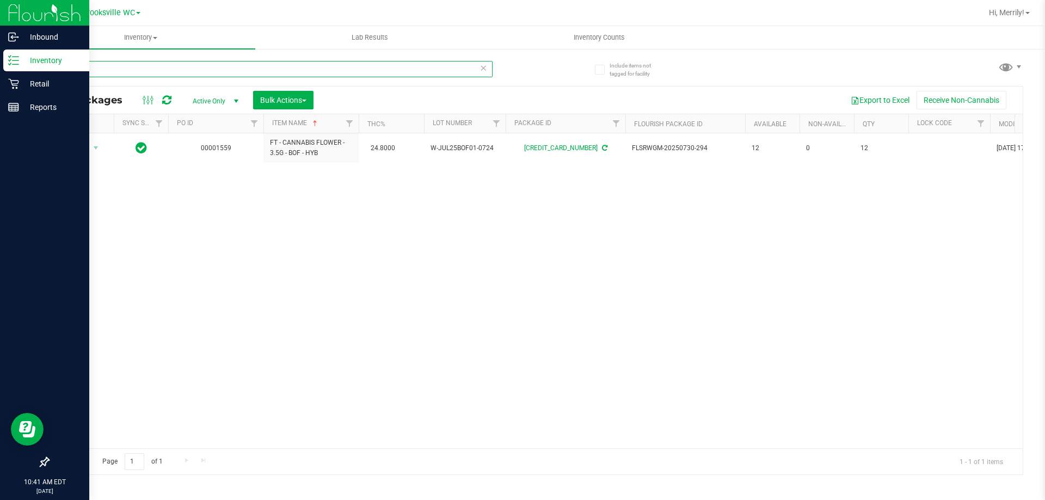
type input "b"
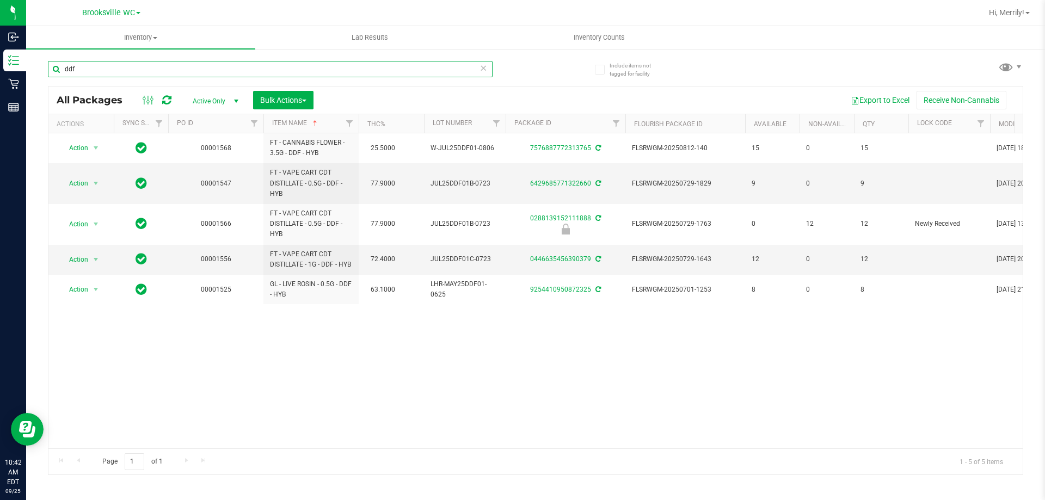
click at [127, 66] on input "ddf" at bounding box center [270, 69] width 444 height 16
type input "d"
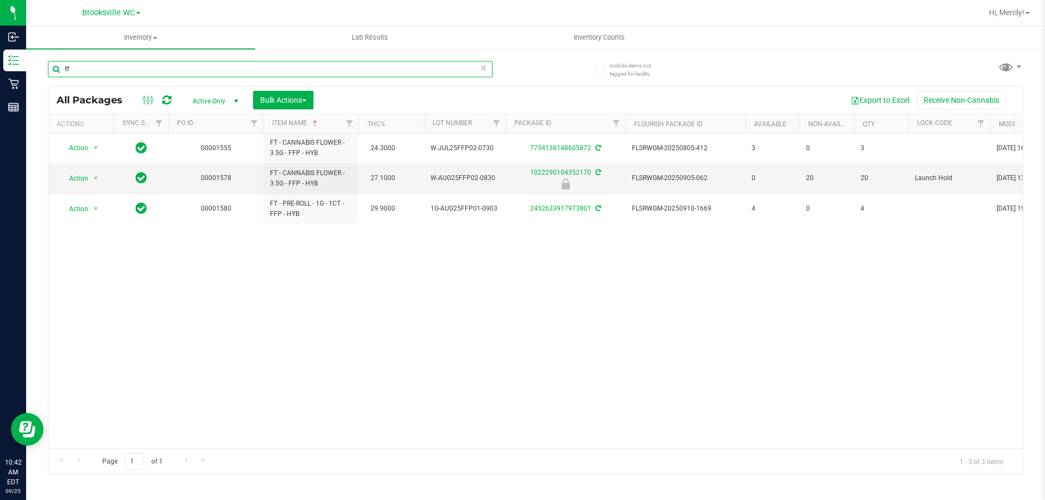
type input "f"
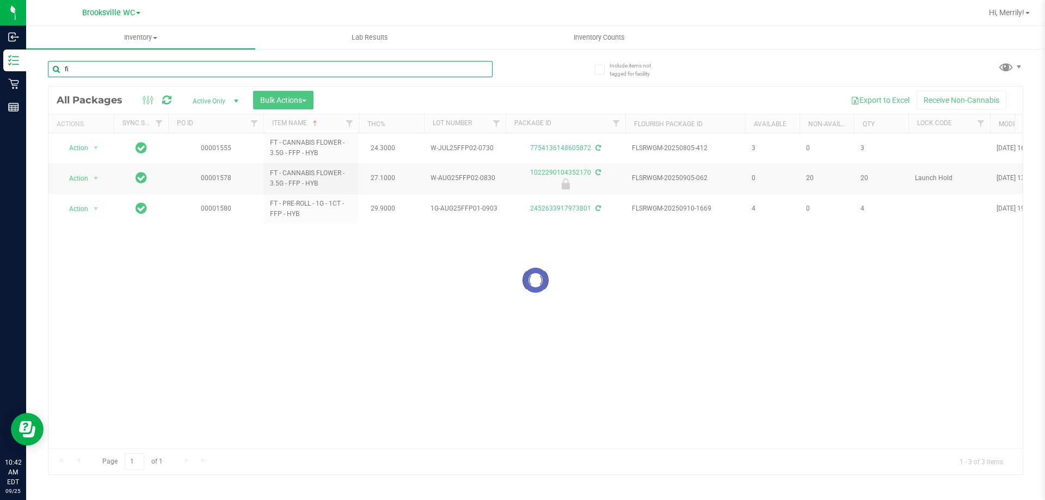
type input "fic"
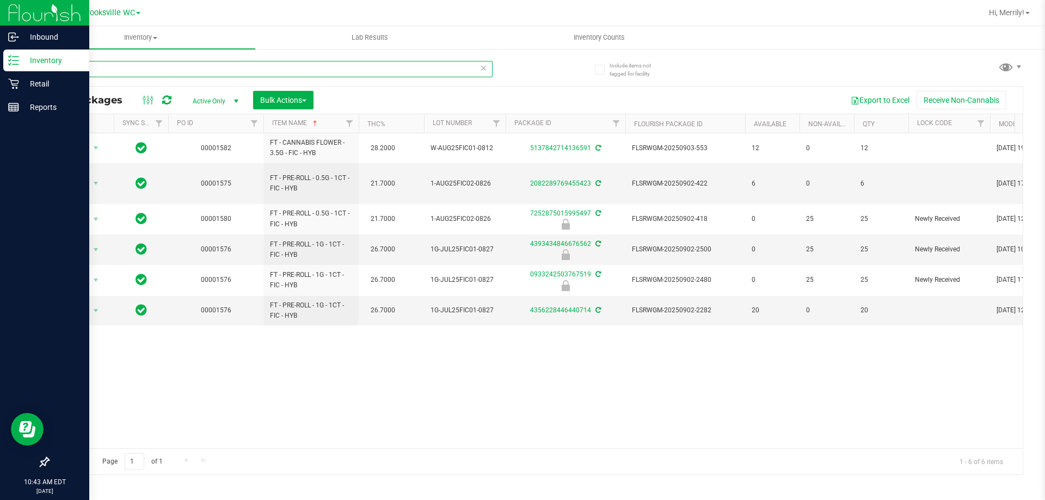
drag, startPoint x: 86, startPoint y: 64, endPoint x: 0, endPoint y: 22, distance: 95.6
click at [4, 48] on div "Inbound Inventory Retail Reports 10:43 AM EDT 09/25/2025 09/25 Brooksville WC H…" at bounding box center [522, 250] width 1045 height 500
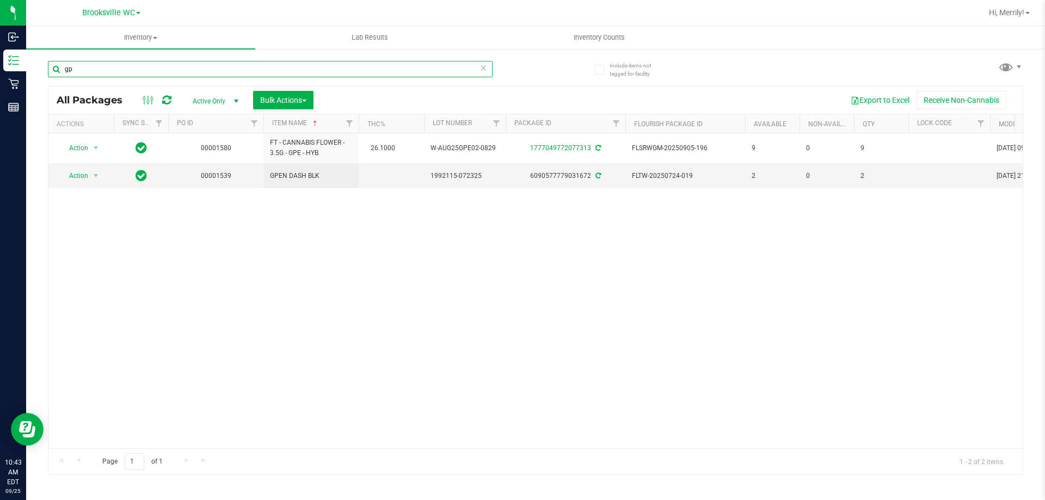
type input "g"
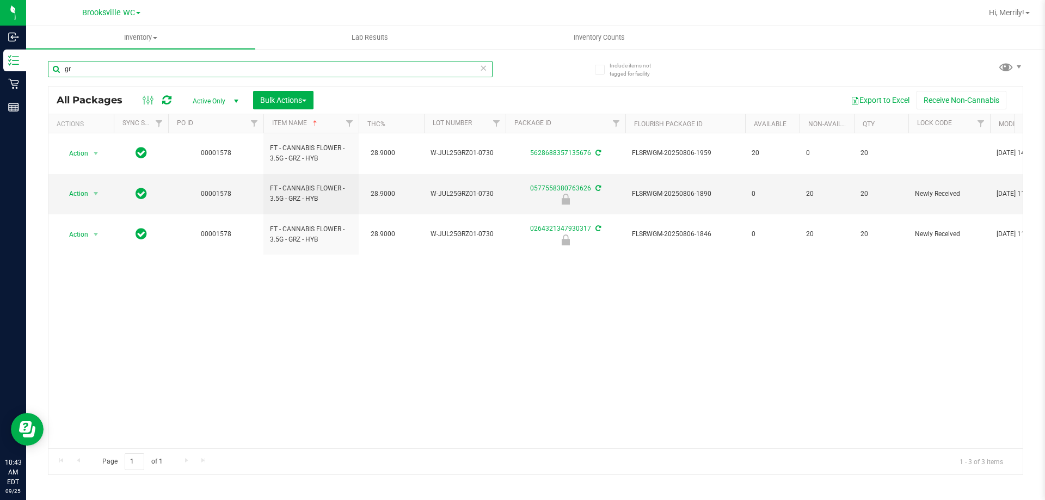
type input "g"
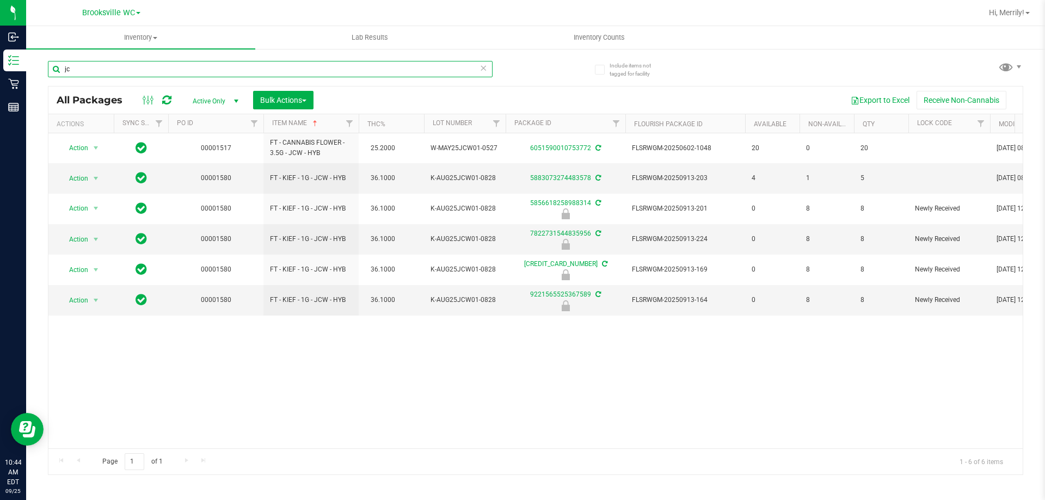
type input "j"
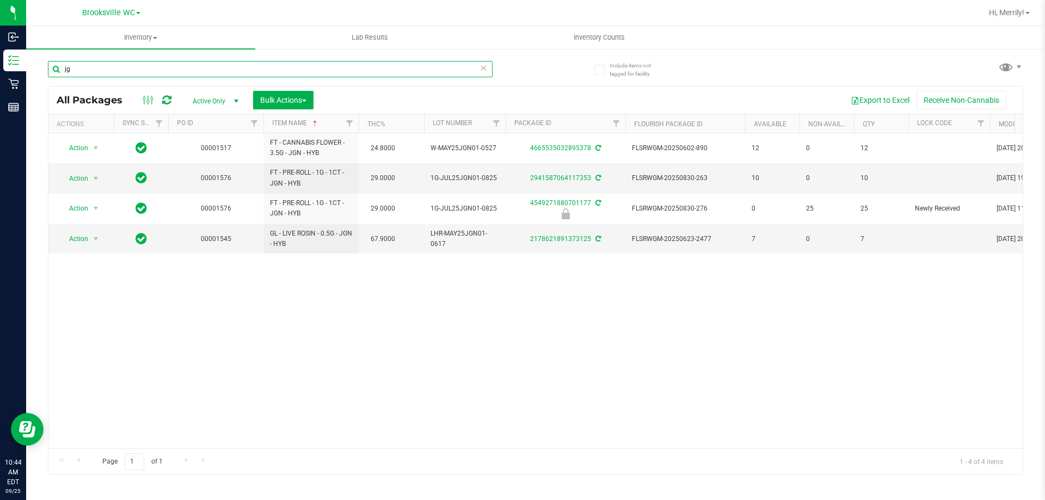
type input "j"
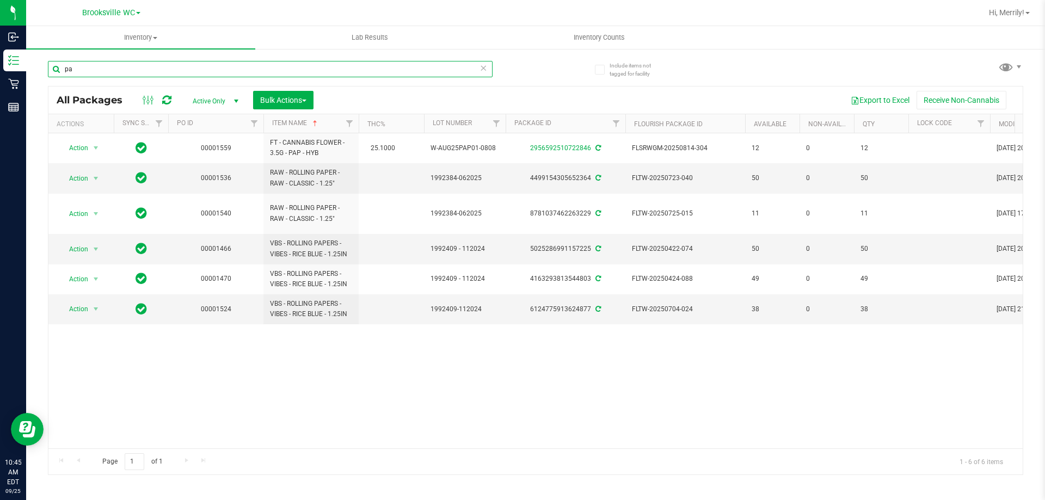
type input "p"
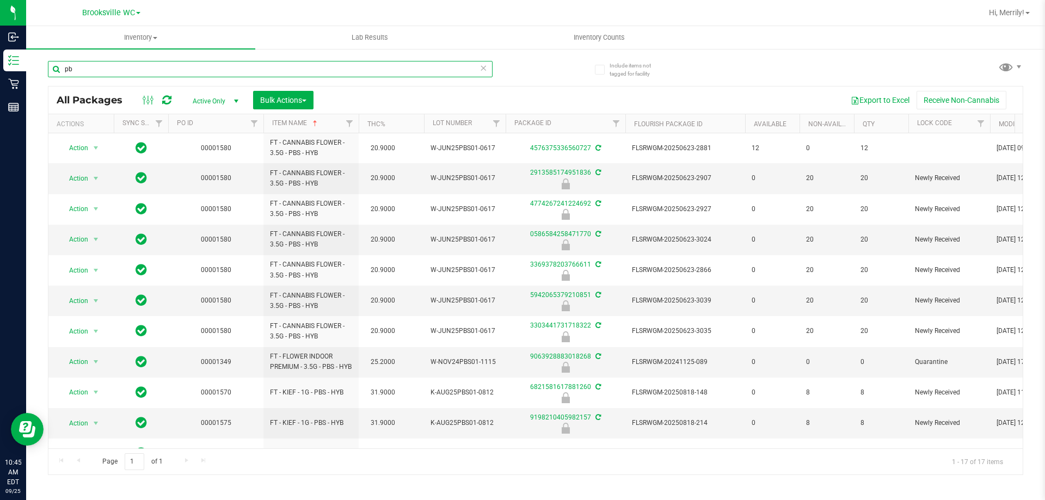
type input "p"
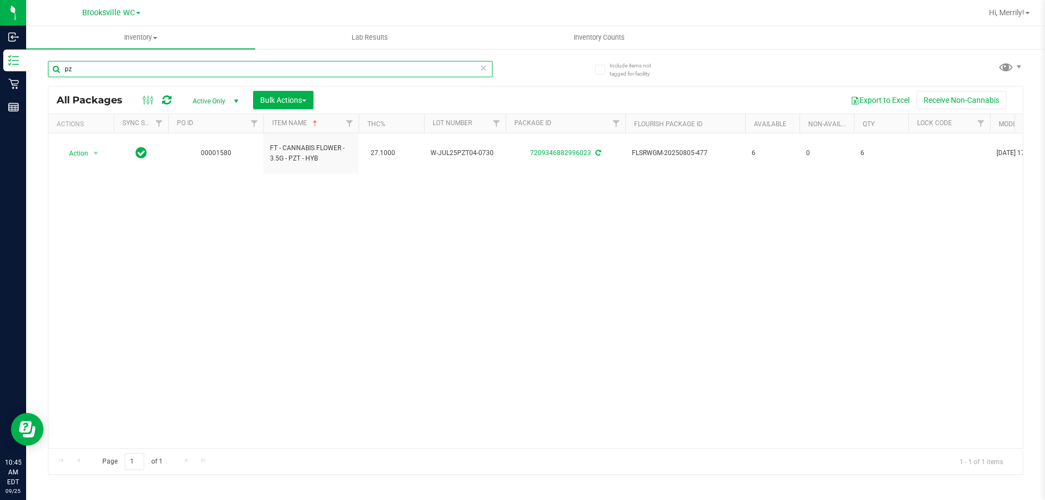
type input "p"
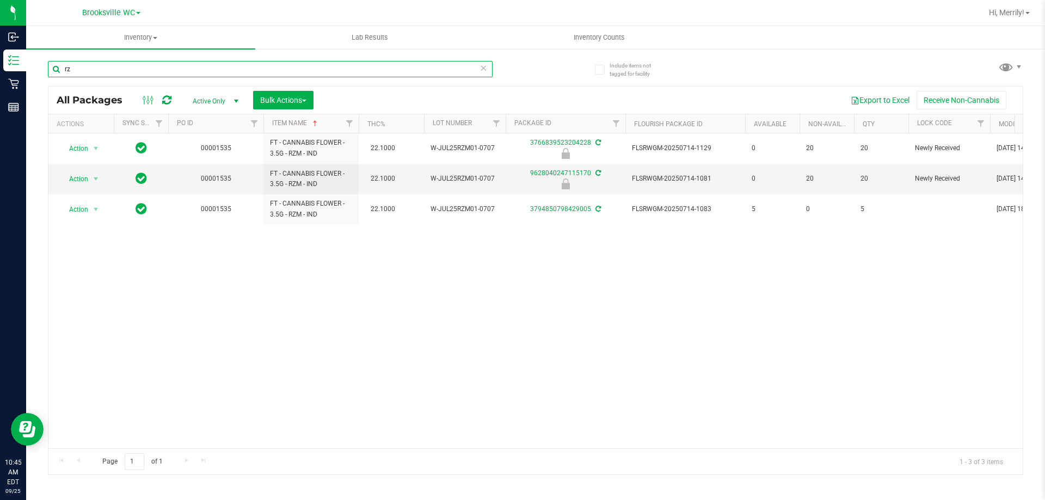
type input "r"
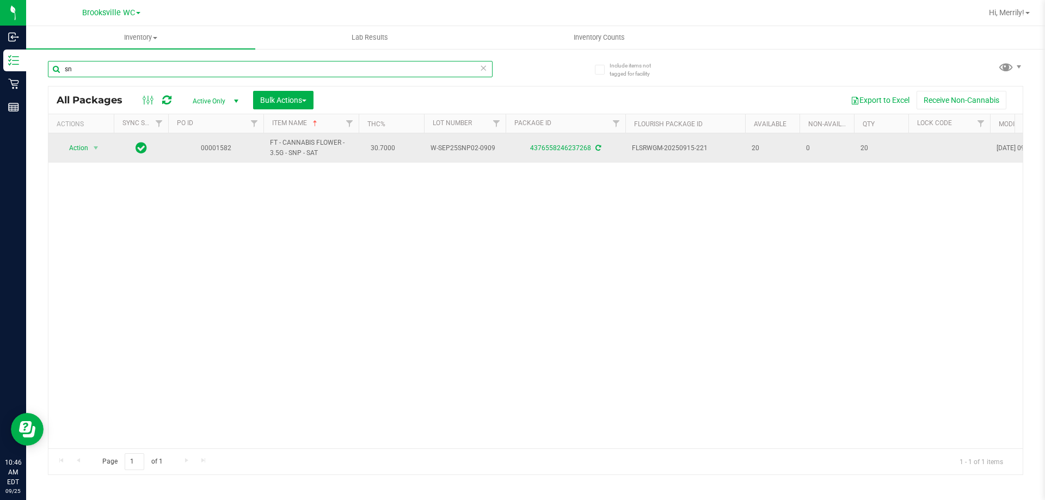
type input "s"
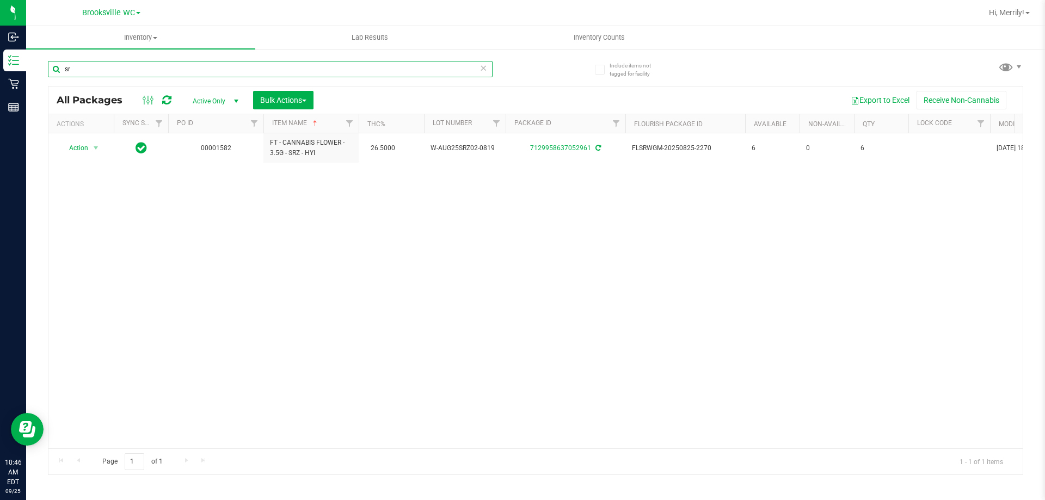
type input "s"
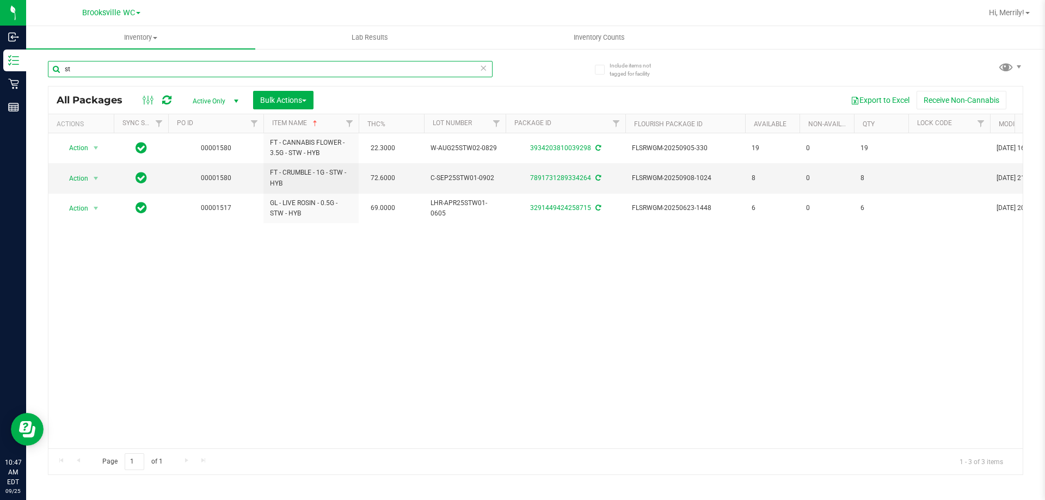
type input "s"
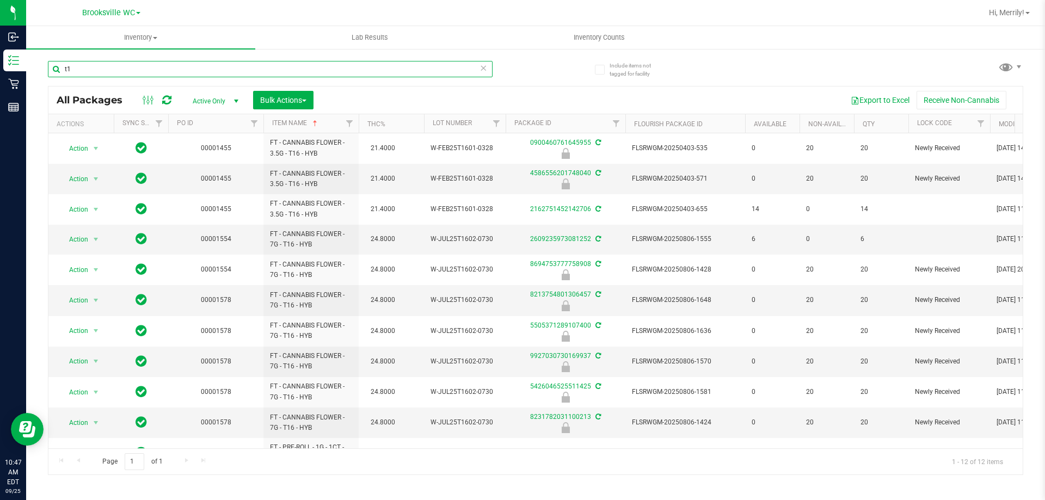
type input "t"
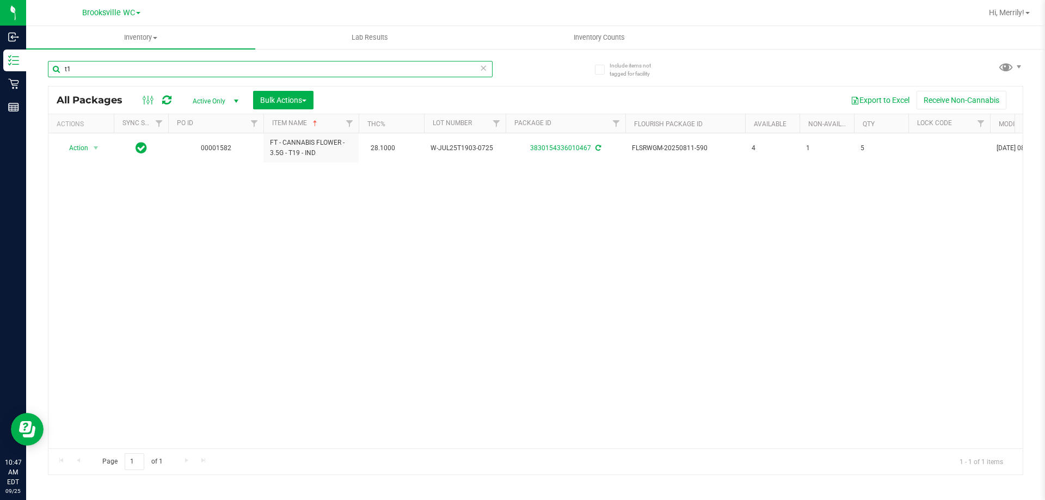
type input "t"
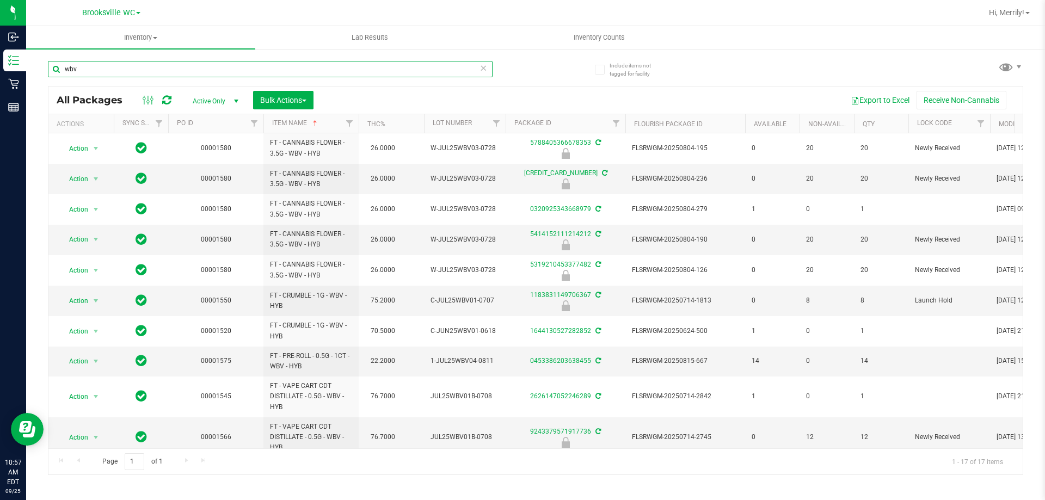
type input "wbv"
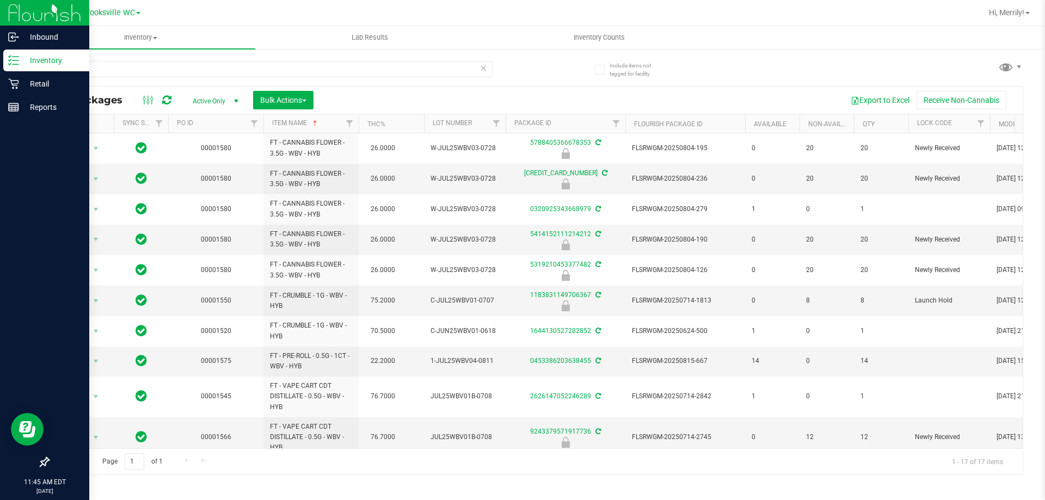
drag, startPoint x: 77, startPoint y: 66, endPoint x: 0, endPoint y: 16, distance: 92.1
click at [0, 16] on div "Inbound Inventory Retail Reports 11:45 AM EDT [DATE] 09/25 Brooksville WC Hi, M…" at bounding box center [522, 250] width 1045 height 500
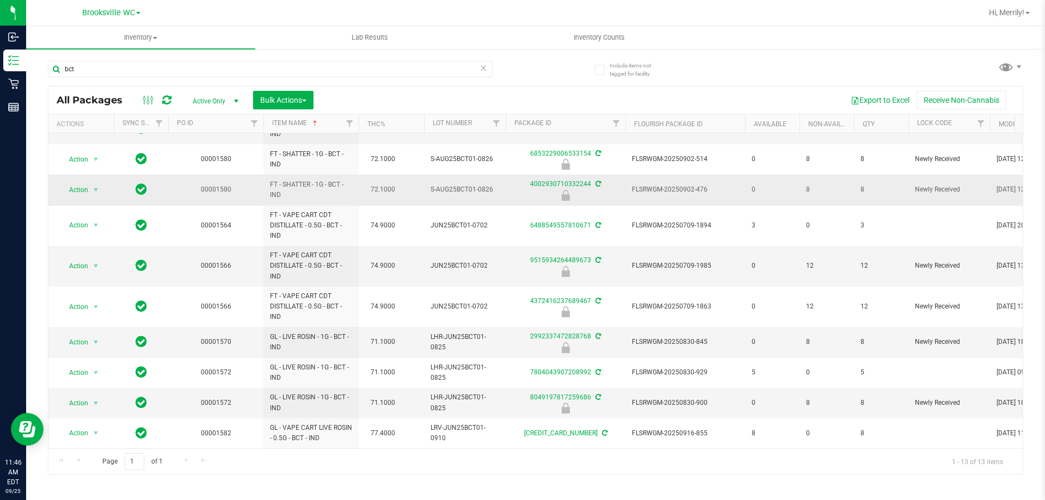
scroll to position [119, 0]
type input "bct"
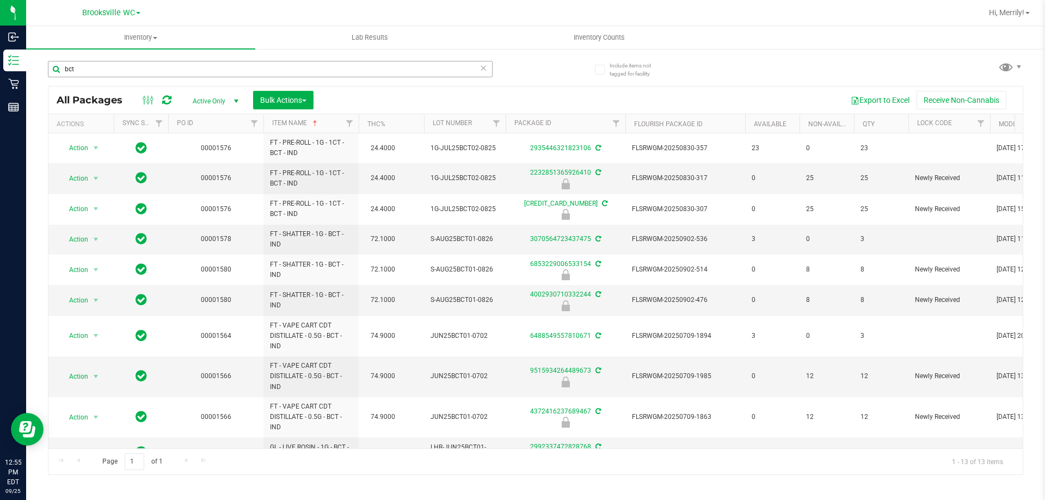
scroll to position [119, 0]
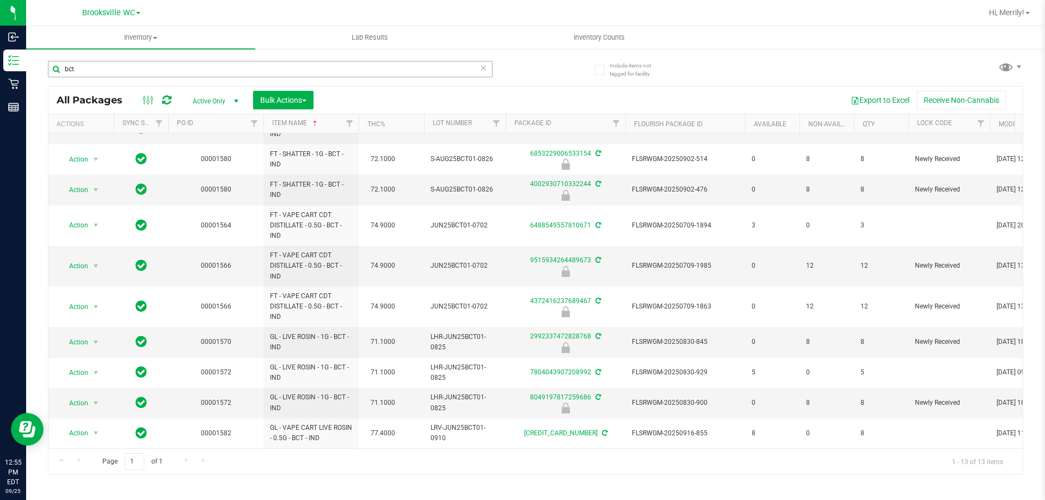
click at [89, 64] on input "bct" at bounding box center [270, 69] width 444 height 16
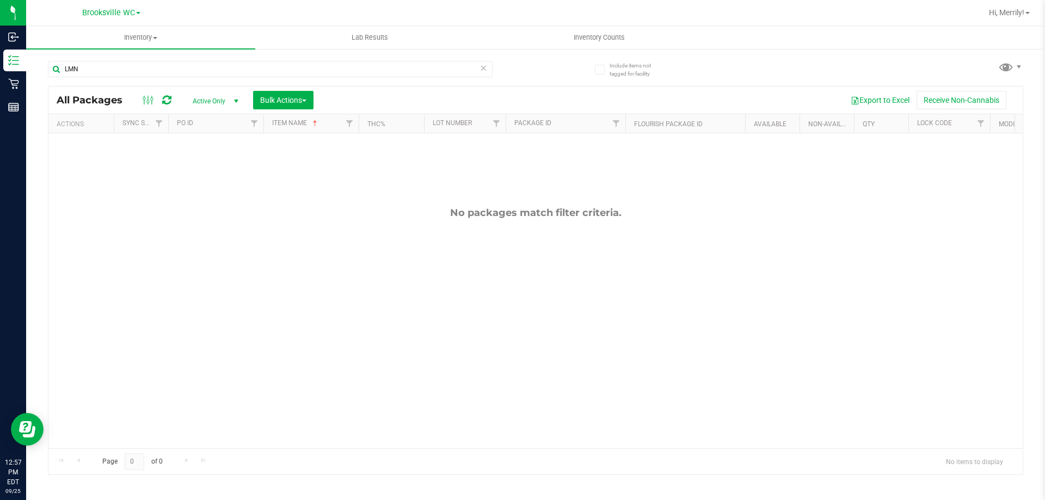
type input "LMN"
click at [115, 69] on input "LMN" at bounding box center [270, 69] width 444 height 16
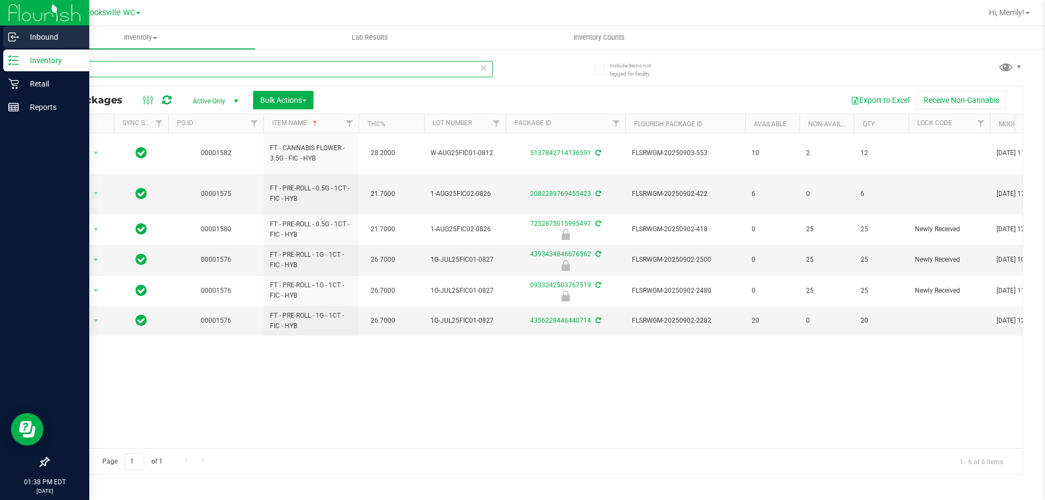
drag, startPoint x: 84, startPoint y: 69, endPoint x: 0, endPoint y: 33, distance: 90.9
click at [0, 60] on div "Inbound Inventory Retail Reports 01:38 PM EDT [DATE] 09/25 Brooksville WC Hi, M…" at bounding box center [522, 250] width 1045 height 500
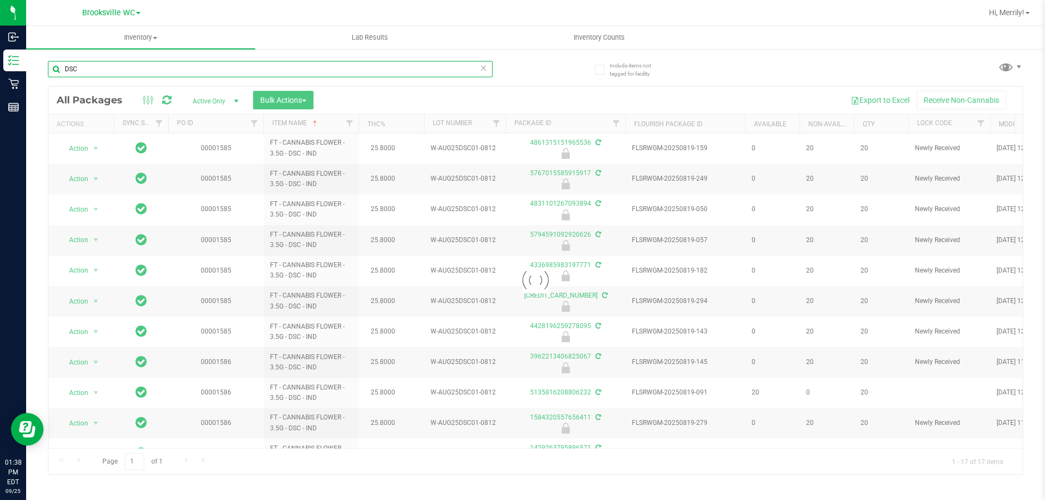
type input "DSC"
drag, startPoint x: 271, startPoint y: 444, endPoint x: 327, endPoint y: 453, distance: 56.7
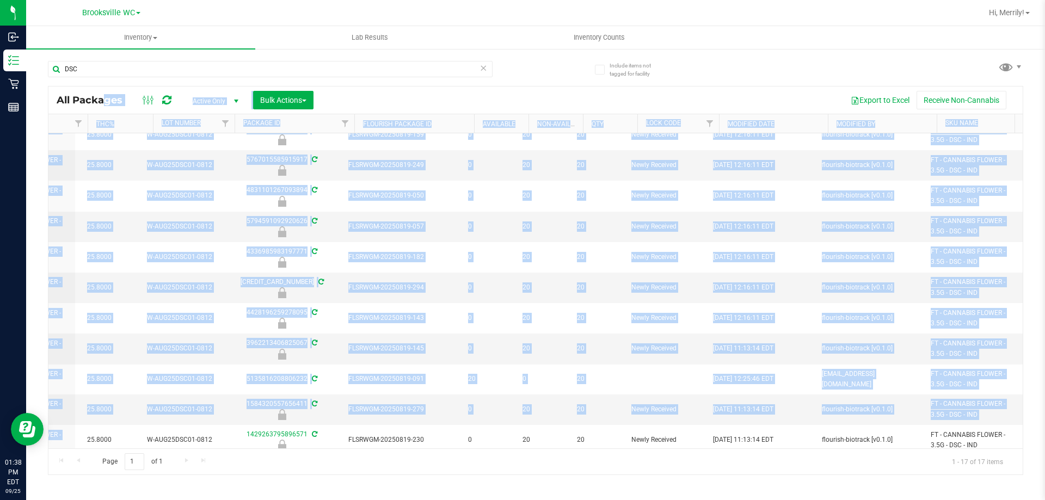
scroll to position [0, 613]
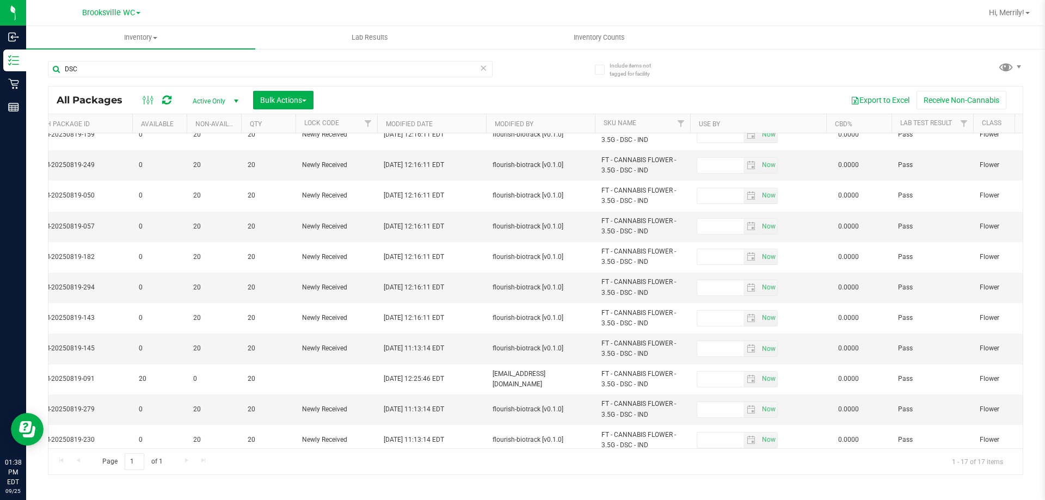
click at [579, 77] on div "DSC All Packages Active Only Active Only Lab Samples Locked All External Intern…" at bounding box center [535, 263] width 975 height 424
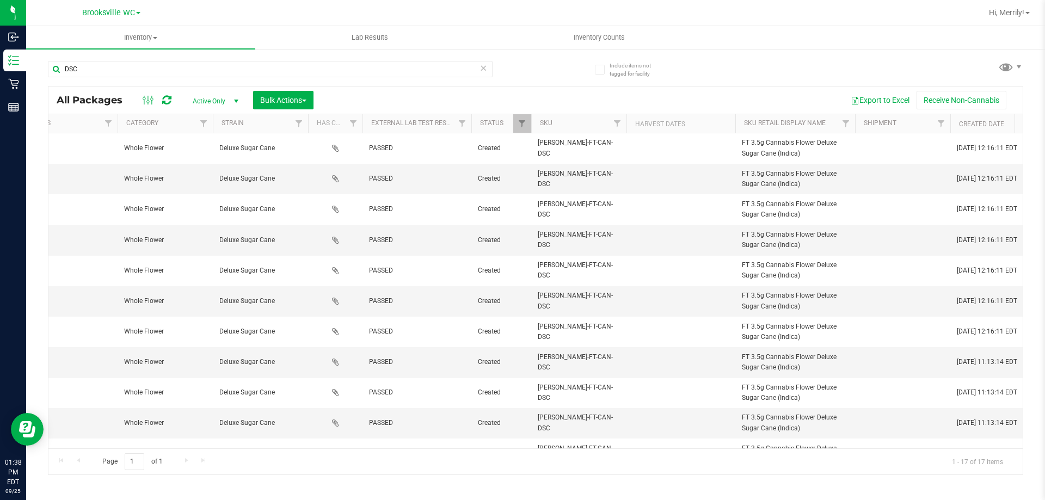
scroll to position [0, 0]
